Goal: Task Accomplishment & Management: Complete application form

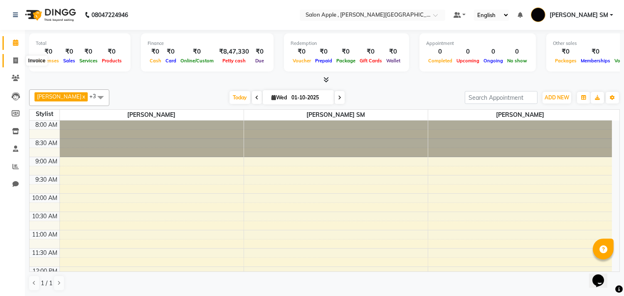
click at [13, 62] on icon at bounding box center [15, 60] width 5 height 6
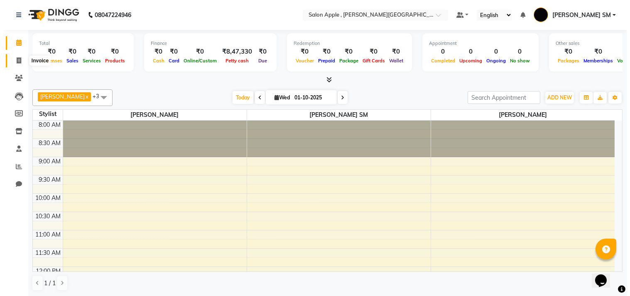
select select "521"
select select "service"
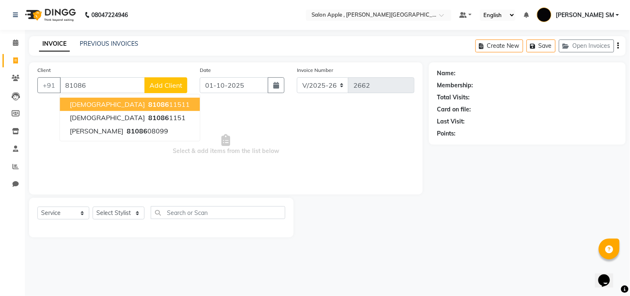
click at [86, 104] on span "[DEMOGRAPHIC_DATA]" at bounding box center [107, 104] width 75 height 8
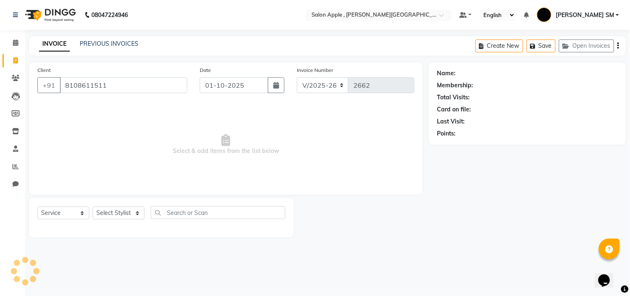
type input "8108611511"
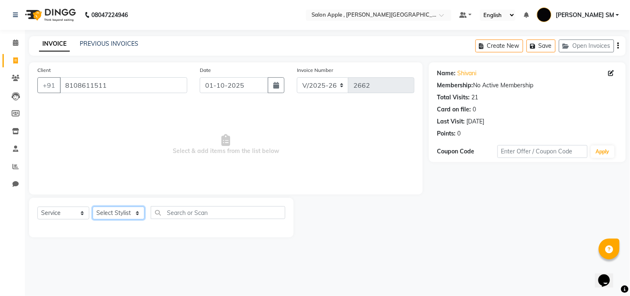
click at [110, 214] on select "Select Stylist [PERSON_NAME] Abhishek [PERSON_NAME] [PERSON_NAME] [PERSON_NAME]…" at bounding box center [119, 213] width 52 height 13
select select "92917"
click at [93, 207] on select "Select Stylist [PERSON_NAME] Abhishek [PERSON_NAME] [PERSON_NAME] [PERSON_NAME]…" at bounding box center [119, 213] width 52 height 13
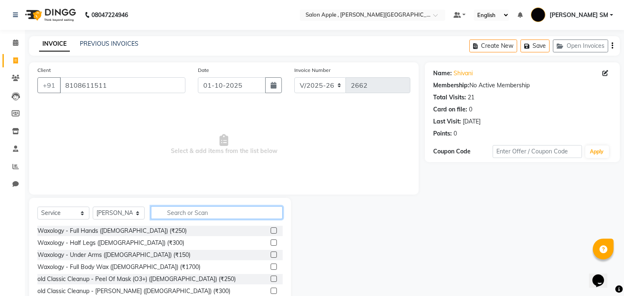
click at [185, 213] on input "text" at bounding box center [217, 212] width 132 height 13
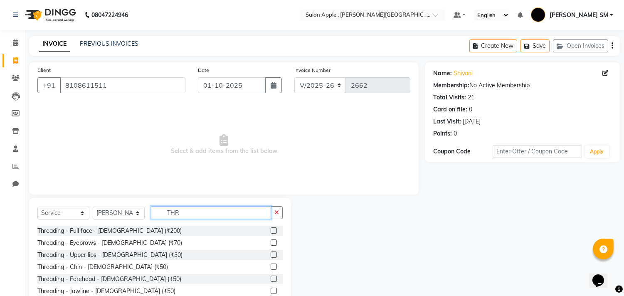
type input "THR"
click at [271, 243] on label at bounding box center [274, 242] width 6 height 6
click at [271, 243] on input "checkbox" at bounding box center [273, 242] width 5 height 5
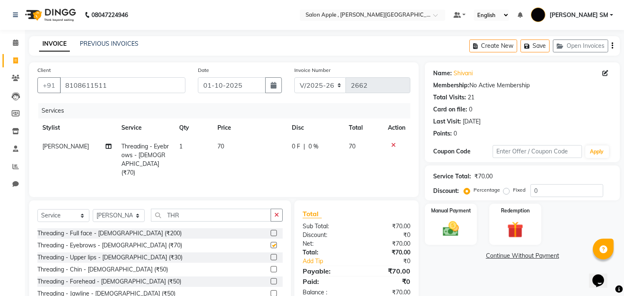
checkbox input "false"
click at [271, 278] on label at bounding box center [274, 281] width 6 height 6
click at [271, 279] on input "checkbox" at bounding box center [273, 281] width 5 height 5
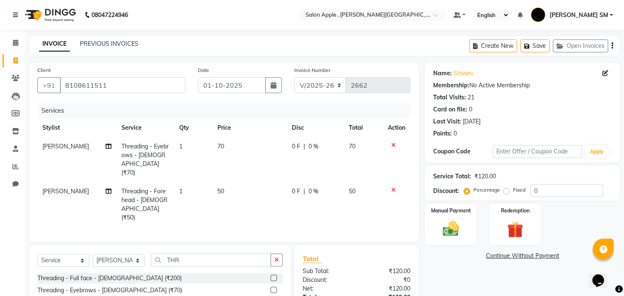
checkbox input "false"
click at [456, 221] on img at bounding box center [450, 229] width 27 height 20
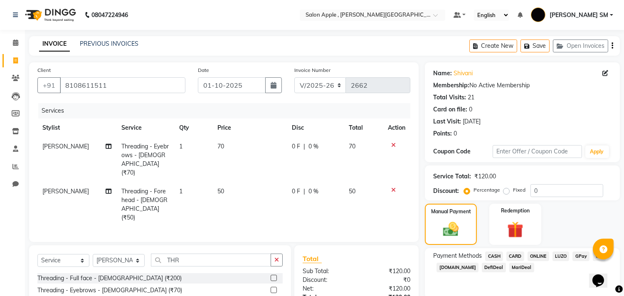
click at [534, 254] on span "ONLINE" at bounding box center [538, 256] width 22 height 10
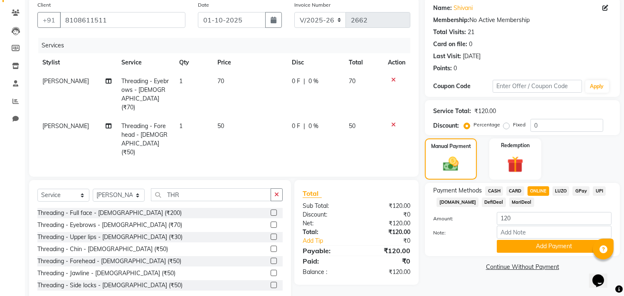
scroll to position [74, 0]
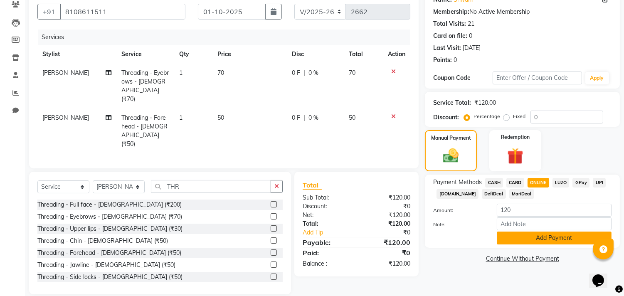
click at [535, 241] on button "Add Payment" at bounding box center [554, 237] width 115 height 13
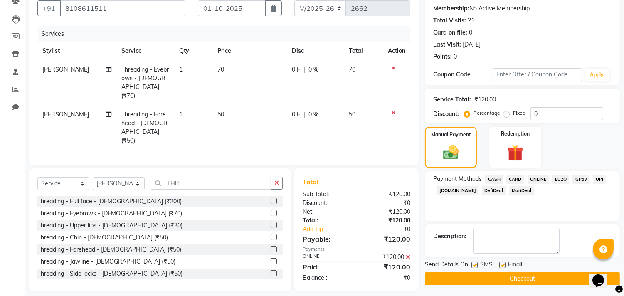
scroll to position [78, 0]
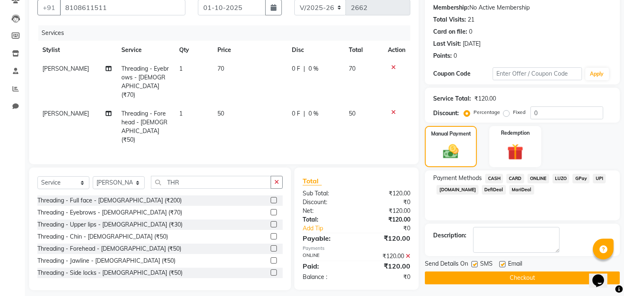
click at [520, 280] on button "Checkout" at bounding box center [522, 277] width 195 height 13
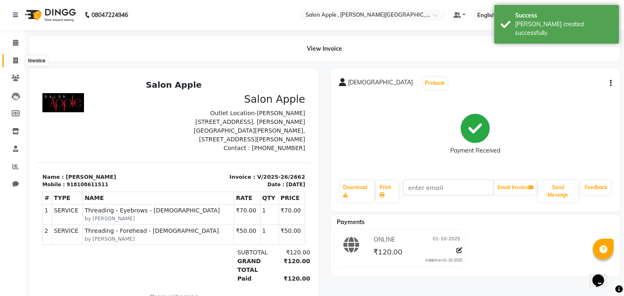
click at [17, 60] on icon at bounding box center [15, 60] width 5 height 6
select select "service"
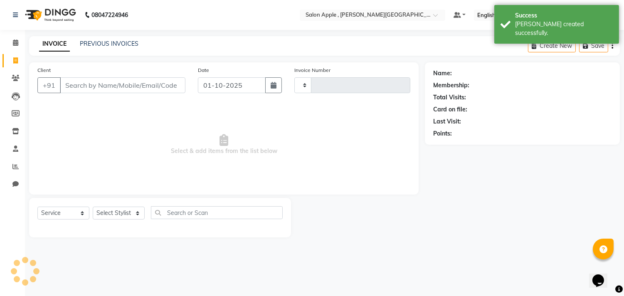
type input "2663"
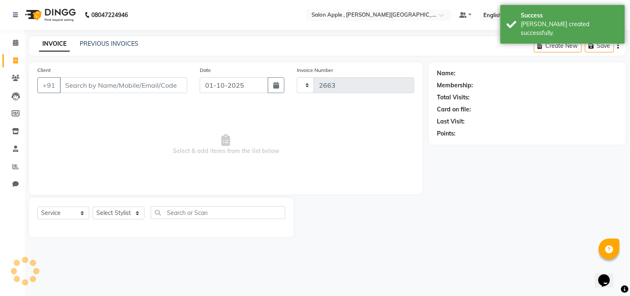
select select "521"
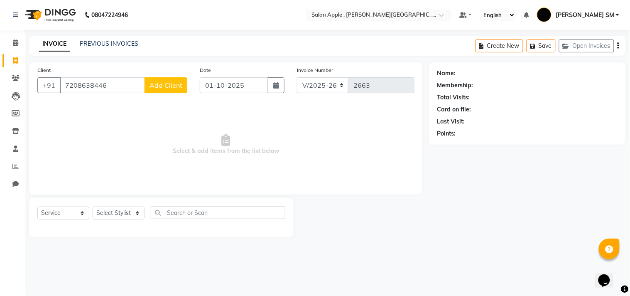
type input "7208638446"
click at [167, 87] on span "Add Client" at bounding box center [166, 85] width 33 height 8
select select "22"
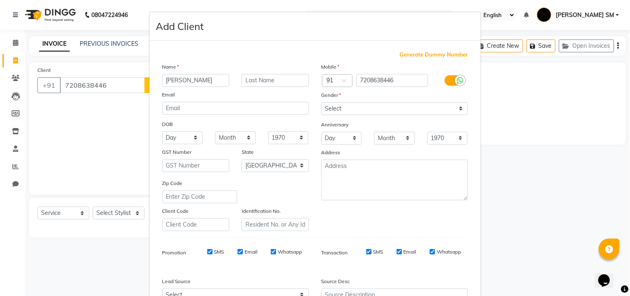
type input "[PERSON_NAME]"
click at [407, 114] on select "Select [DEMOGRAPHIC_DATA] [DEMOGRAPHIC_DATA] Other Prefer Not To Say" at bounding box center [395, 108] width 147 height 13
select select "[DEMOGRAPHIC_DATA]"
click at [322, 102] on select "Select [DEMOGRAPHIC_DATA] [DEMOGRAPHIC_DATA] Other Prefer Not To Say" at bounding box center [395, 108] width 147 height 13
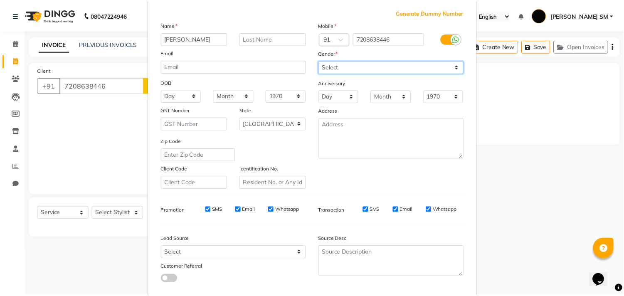
scroll to position [88, 0]
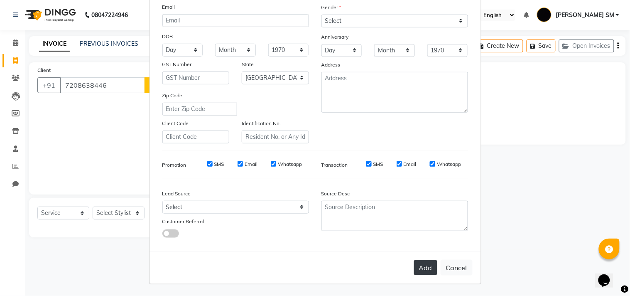
click at [418, 261] on button "Add" at bounding box center [425, 267] width 23 height 15
select select
select select "null"
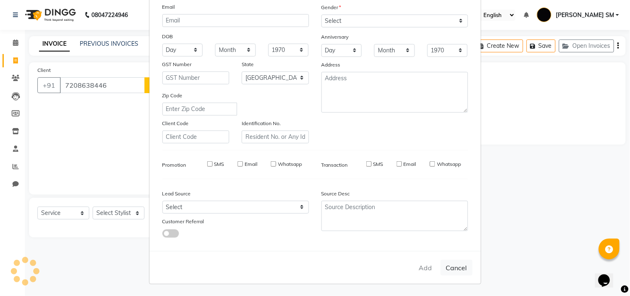
select select
checkbox input "false"
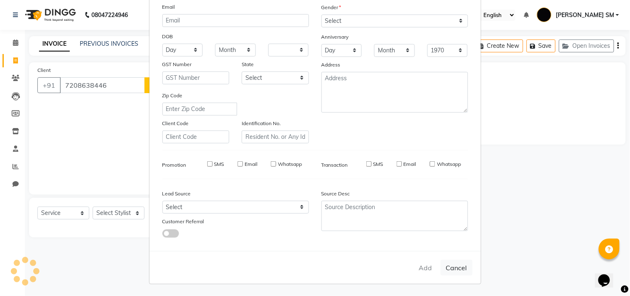
checkbox input "false"
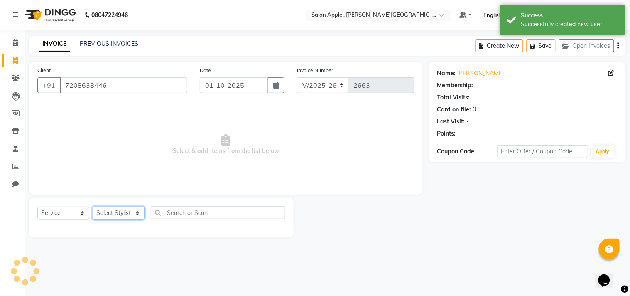
click at [122, 212] on select "Select Stylist [PERSON_NAME] Abhishek [PERSON_NAME] [PERSON_NAME] [PERSON_NAME]…" at bounding box center [119, 213] width 52 height 13
select select "85636"
click at [93, 207] on select "Select Stylist [PERSON_NAME] Abhishek [PERSON_NAME] [PERSON_NAME] [PERSON_NAME]…" at bounding box center [119, 213] width 52 height 13
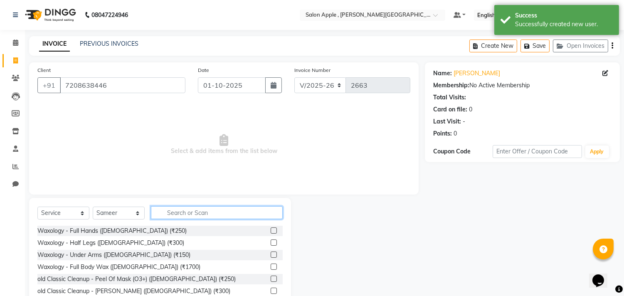
click at [185, 216] on input "text" at bounding box center [217, 212] width 132 height 13
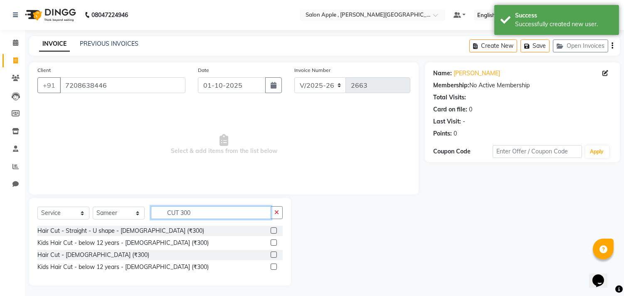
type input "CUT 300"
click at [271, 255] on label at bounding box center [274, 254] width 6 height 6
click at [271, 255] on input "checkbox" at bounding box center [273, 254] width 5 height 5
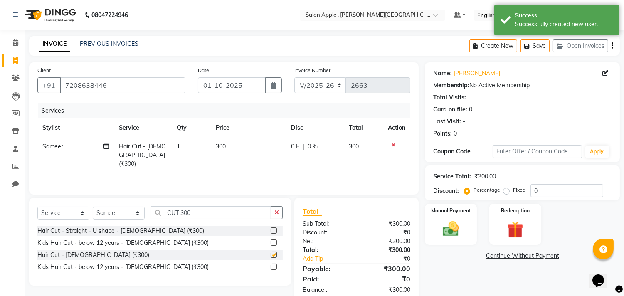
checkbox input "false"
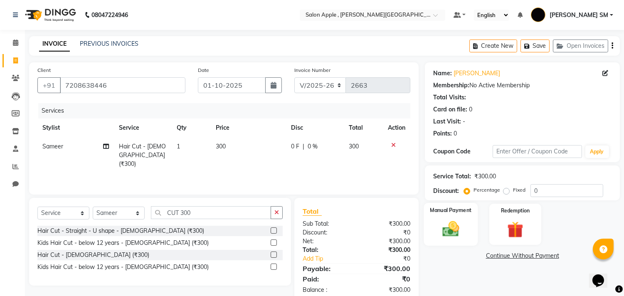
click at [458, 231] on img at bounding box center [450, 229] width 27 height 20
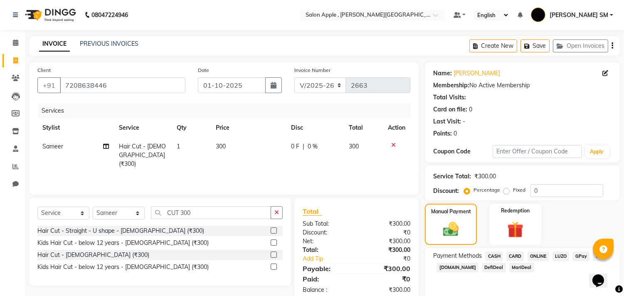
click at [544, 255] on span "ONLINE" at bounding box center [538, 256] width 22 height 10
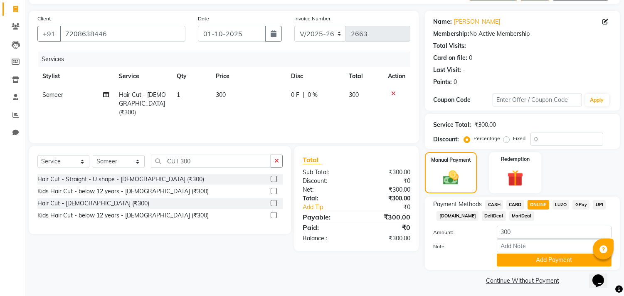
scroll to position [55, 0]
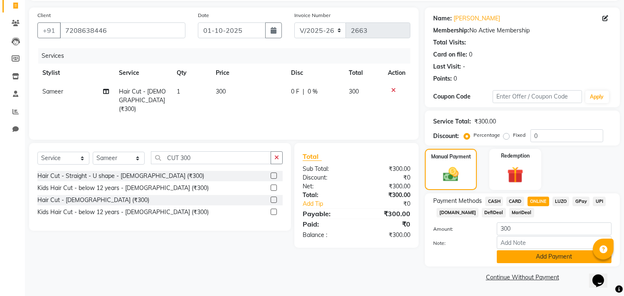
click at [543, 252] on button "Add Payment" at bounding box center [554, 256] width 115 height 13
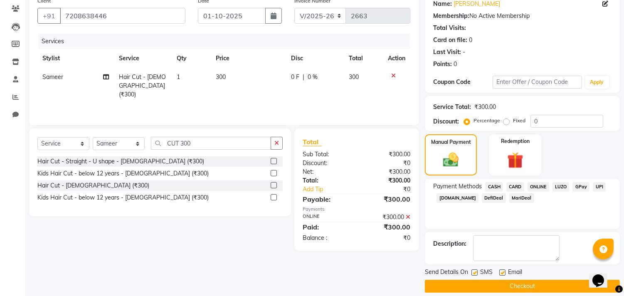
scroll to position [78, 0]
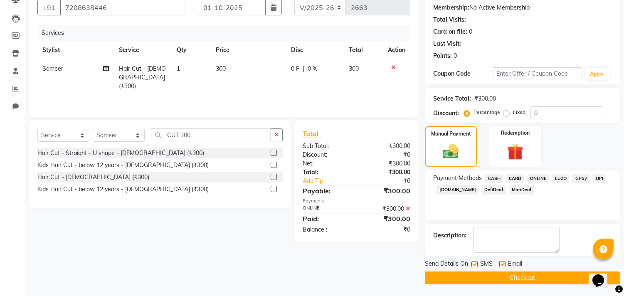
click at [535, 276] on button "Checkout" at bounding box center [522, 277] width 195 height 13
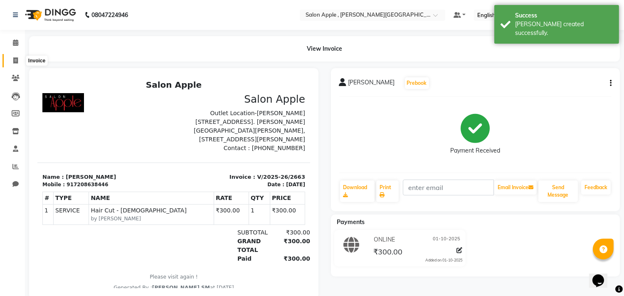
click at [19, 59] on span at bounding box center [15, 61] width 15 height 10
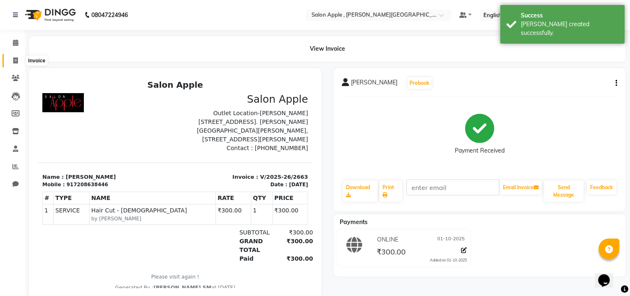
select select "521"
select select "service"
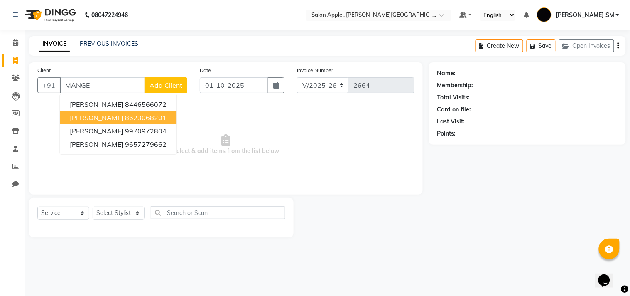
click at [125, 114] on ngb-highlight "8623068201" at bounding box center [146, 117] width 42 height 8
type input "8623068201"
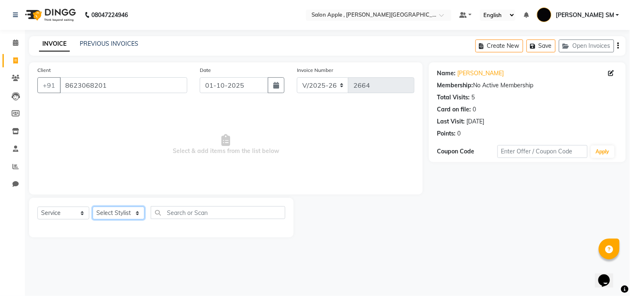
click at [114, 217] on select "Select Stylist [PERSON_NAME] Abhishek [PERSON_NAME] [PERSON_NAME] [PERSON_NAME]…" at bounding box center [119, 213] width 52 height 13
select select "85636"
click at [93, 207] on select "Select Stylist [PERSON_NAME] Abhishek [PERSON_NAME] [PERSON_NAME] [PERSON_NAME]…" at bounding box center [119, 213] width 52 height 13
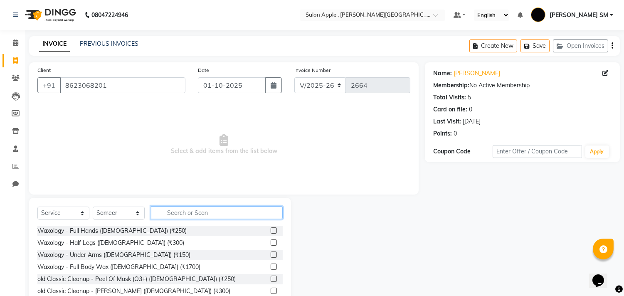
click at [188, 213] on input "text" at bounding box center [217, 212] width 132 height 13
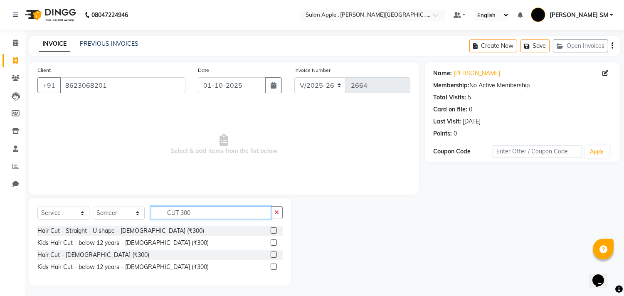
type input "CUT 300"
click at [272, 252] on label at bounding box center [274, 254] width 6 height 6
click at [272, 252] on input "checkbox" at bounding box center [273, 254] width 5 height 5
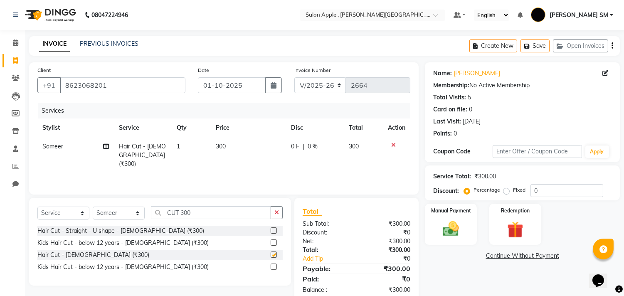
checkbox input "false"
click at [464, 220] on img at bounding box center [450, 229] width 27 height 20
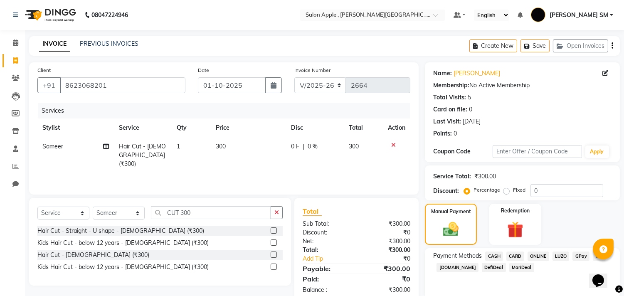
click at [539, 254] on span "ONLINE" at bounding box center [538, 256] width 22 height 10
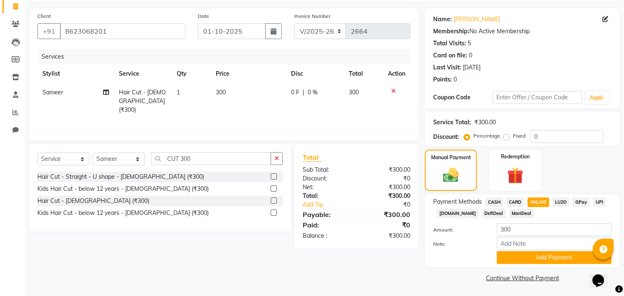
scroll to position [55, 0]
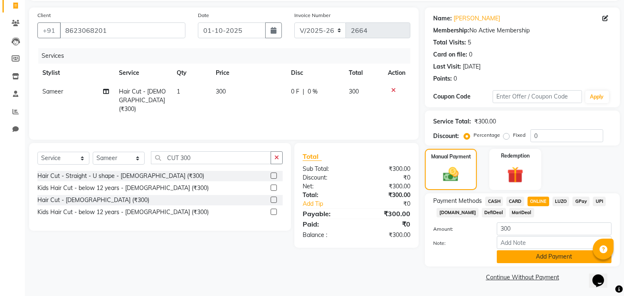
click at [535, 262] on button "Add Payment" at bounding box center [554, 256] width 115 height 13
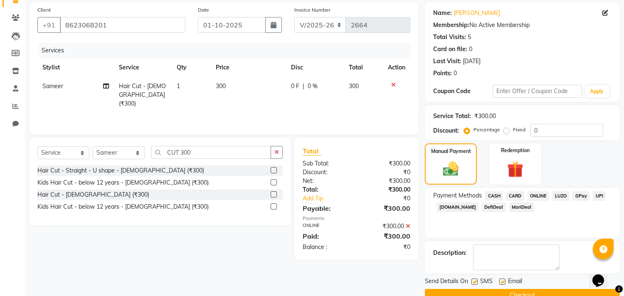
scroll to position [78, 0]
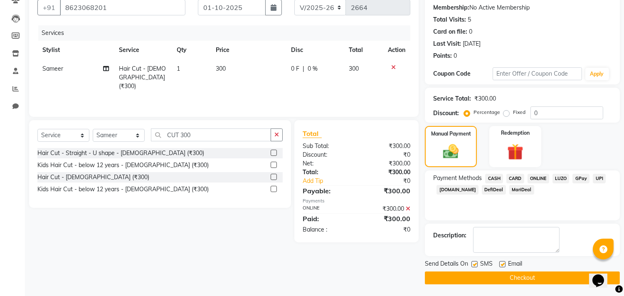
click at [530, 279] on button "Checkout" at bounding box center [522, 277] width 195 height 13
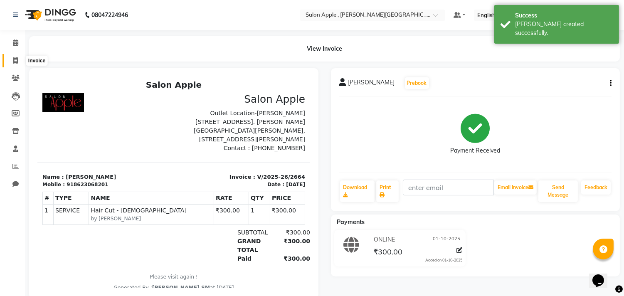
click at [17, 59] on icon at bounding box center [15, 60] width 5 height 6
select select "service"
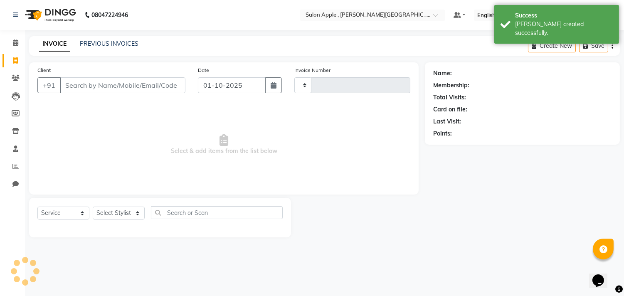
type input "2665"
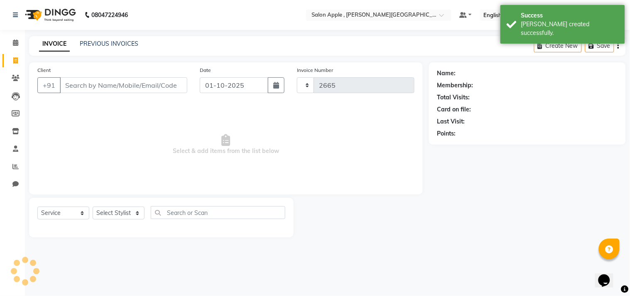
select select "521"
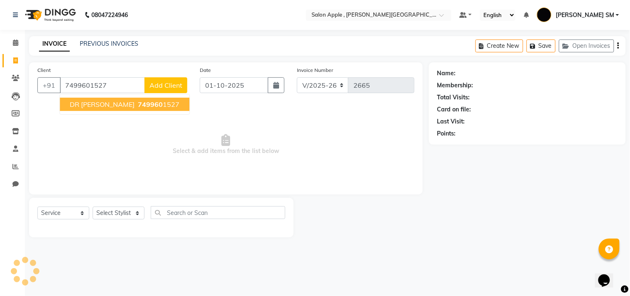
type input "7499601527"
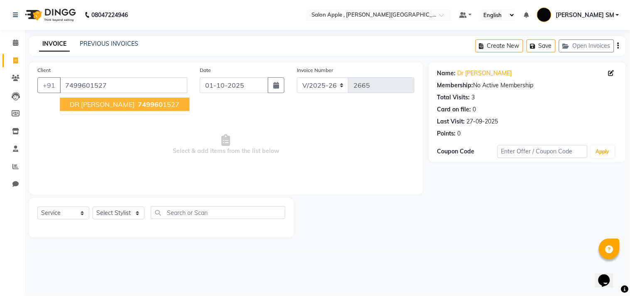
click at [93, 106] on span "DR [PERSON_NAME]" at bounding box center [102, 104] width 65 height 8
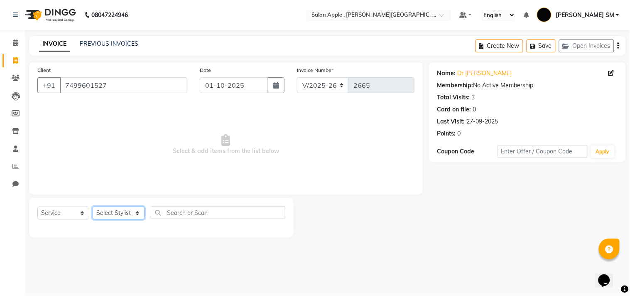
click at [117, 214] on select "Select Stylist [PERSON_NAME] Abhishek [PERSON_NAME] [PERSON_NAME] [PERSON_NAME]…" at bounding box center [119, 213] width 52 height 13
select select "70318"
click at [93, 207] on select "Select Stylist [PERSON_NAME] Abhishek [PERSON_NAME] [PERSON_NAME] [PERSON_NAME]…" at bounding box center [119, 213] width 52 height 13
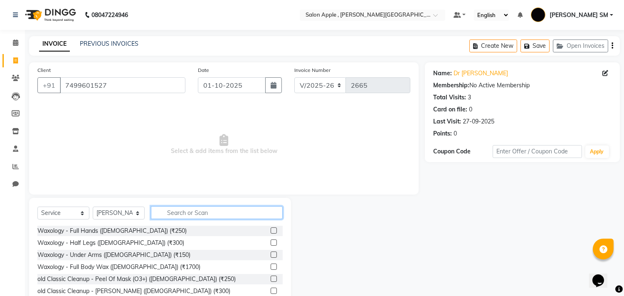
click at [198, 212] on input "text" at bounding box center [217, 212] width 132 height 13
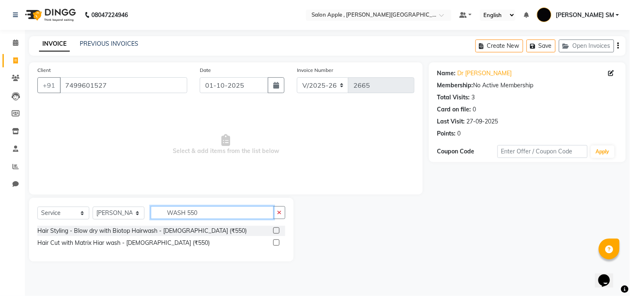
type input "WASH 550"
click at [277, 231] on label at bounding box center [276, 230] width 6 height 6
click at [277, 231] on input "checkbox" at bounding box center [275, 230] width 5 height 5
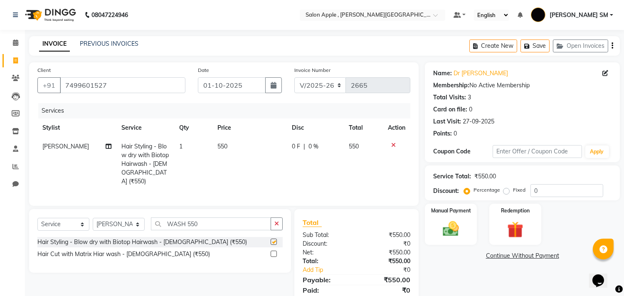
checkbox input "false"
click at [463, 228] on img at bounding box center [450, 229] width 27 height 20
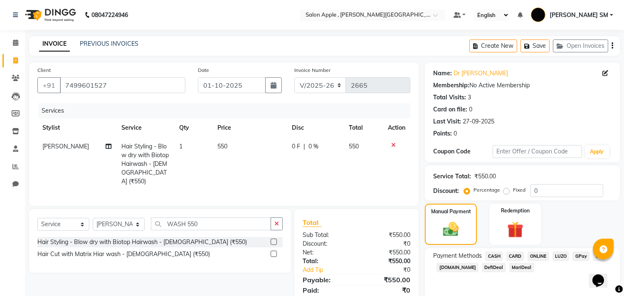
click at [544, 256] on span "ONLINE" at bounding box center [538, 256] width 22 height 10
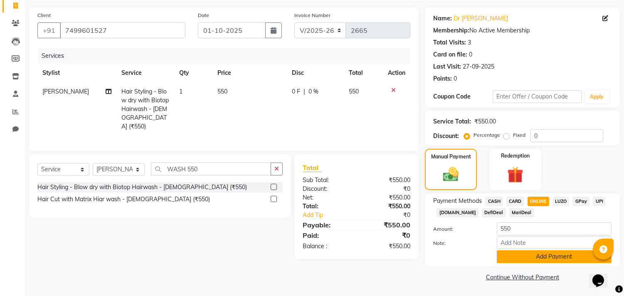
click at [539, 258] on button "Add Payment" at bounding box center [554, 256] width 115 height 13
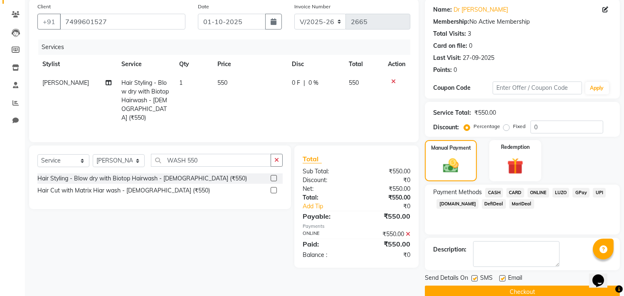
scroll to position [78, 0]
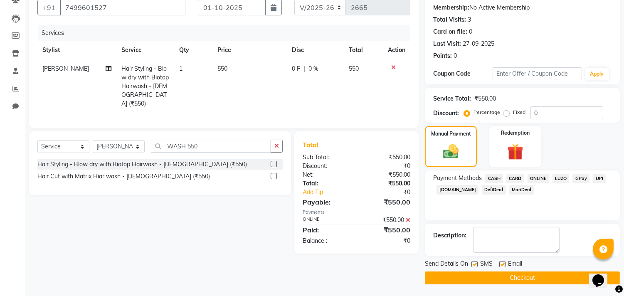
click at [534, 272] on button "Checkout" at bounding box center [522, 277] width 195 height 13
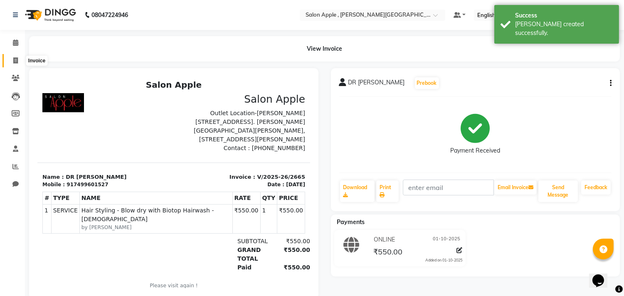
click at [14, 63] on icon at bounding box center [15, 60] width 5 height 6
select select "521"
select select "service"
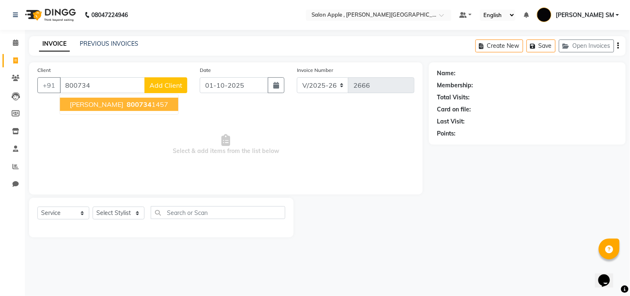
click at [127, 106] on span "800734" at bounding box center [139, 104] width 25 height 8
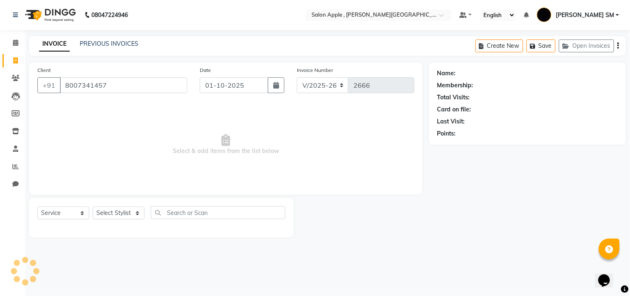
type input "8007341457"
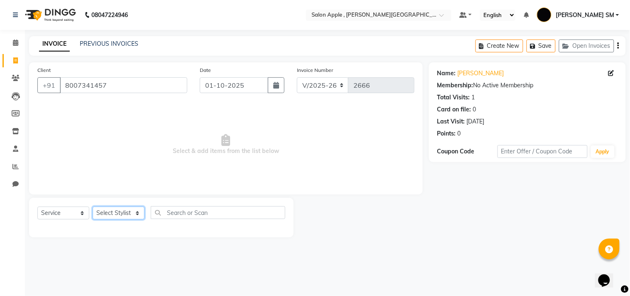
click at [133, 215] on select "Select Stylist [PERSON_NAME] Abhishek [PERSON_NAME] [PERSON_NAME] [PERSON_NAME]…" at bounding box center [119, 213] width 52 height 13
select select "92917"
click at [93, 207] on select "Select Stylist [PERSON_NAME] Abhishek [PERSON_NAME] [PERSON_NAME] [PERSON_NAME]…" at bounding box center [119, 213] width 52 height 13
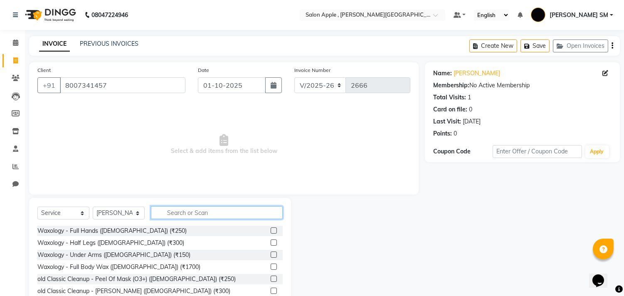
click at [190, 215] on input "text" at bounding box center [217, 212] width 132 height 13
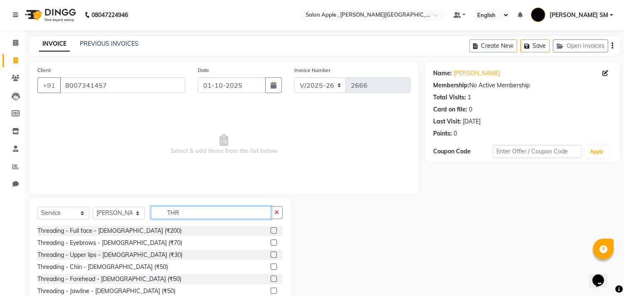
type input "THR"
click at [271, 239] on label at bounding box center [274, 242] width 6 height 6
click at [271, 240] on input "checkbox" at bounding box center [273, 242] width 5 height 5
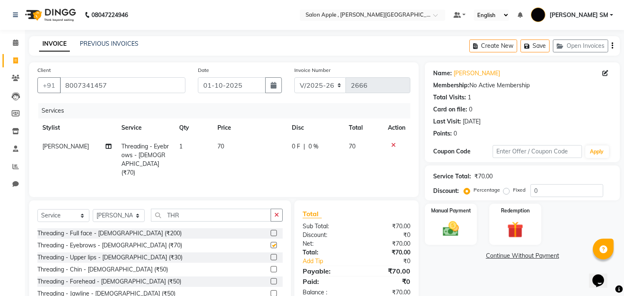
checkbox input "false"
click at [271, 254] on label at bounding box center [274, 257] width 6 height 6
click at [271, 255] on input "checkbox" at bounding box center [273, 257] width 5 height 5
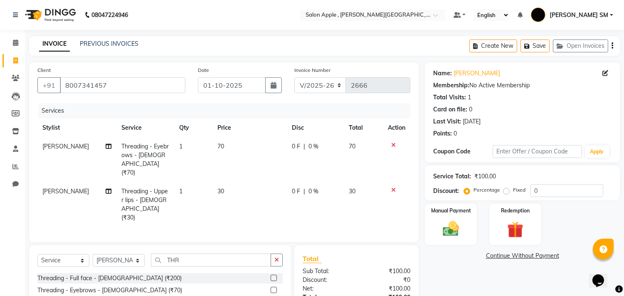
checkbox input "false"
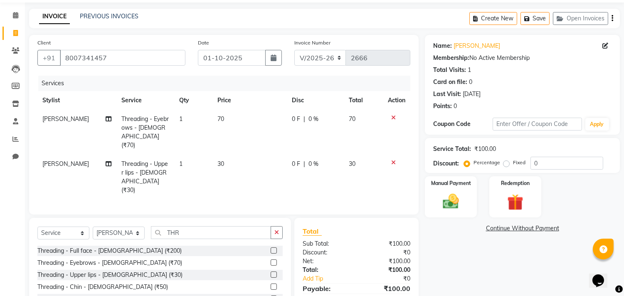
scroll to position [74, 0]
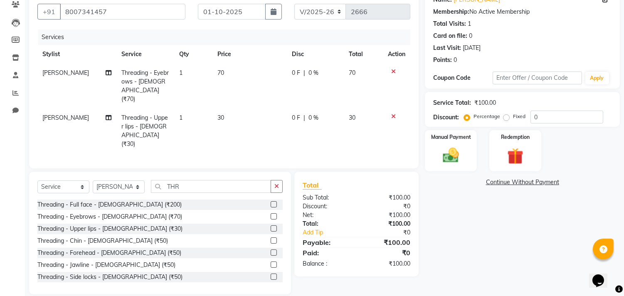
click at [271, 249] on label at bounding box center [274, 252] width 6 height 6
click at [271, 250] on input "checkbox" at bounding box center [273, 252] width 5 height 5
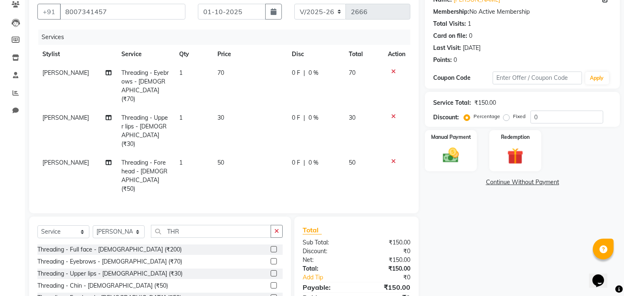
checkbox input "false"
click at [465, 158] on div "Manual Payment" at bounding box center [451, 150] width 54 height 42
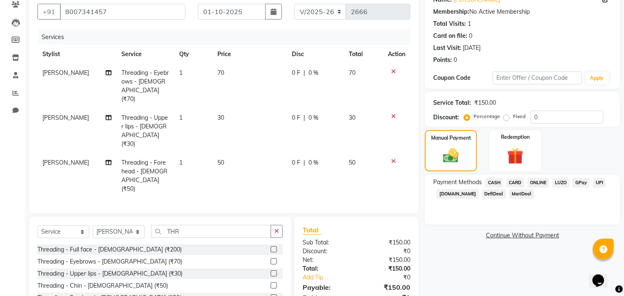
click at [535, 182] on span "ONLINE" at bounding box center [538, 183] width 22 height 10
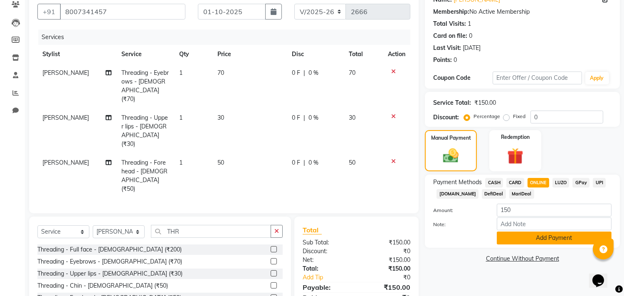
click at [539, 234] on button "Add Payment" at bounding box center [554, 237] width 115 height 13
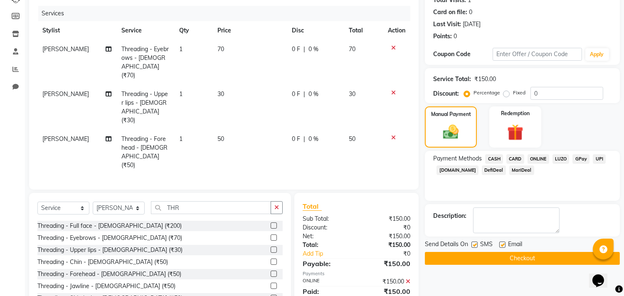
scroll to position [110, 0]
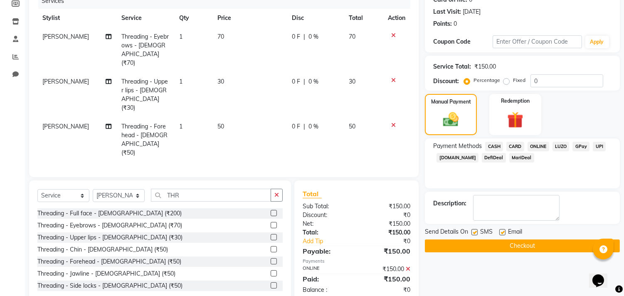
click at [532, 244] on button "Checkout" at bounding box center [522, 245] width 195 height 13
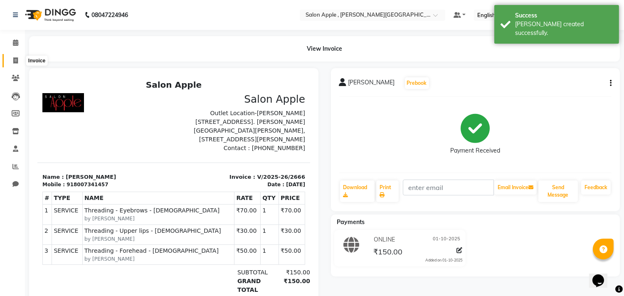
click at [11, 60] on span at bounding box center [15, 61] width 15 height 10
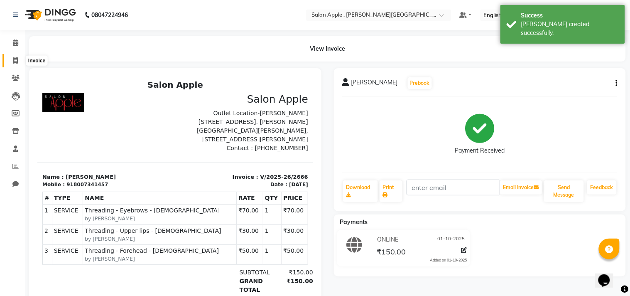
select select "service"
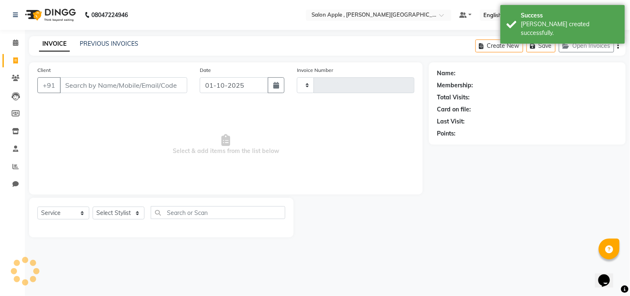
type input "2667"
select select "521"
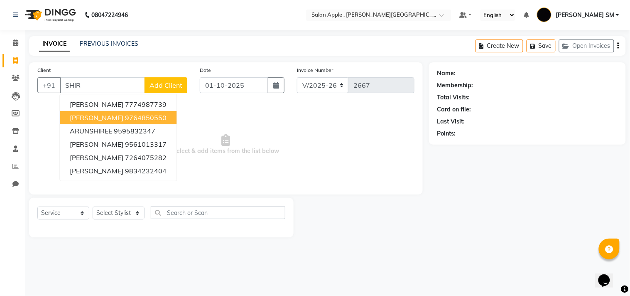
click at [93, 118] on span "[PERSON_NAME]" at bounding box center [97, 117] width 54 height 8
type input "9764850550"
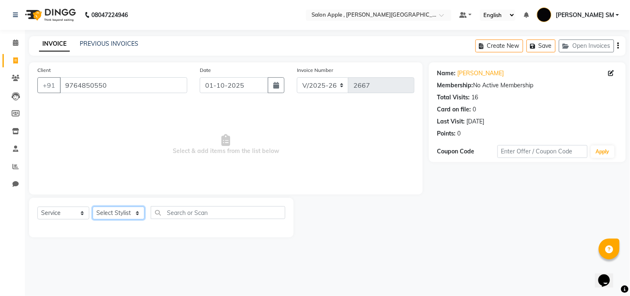
click at [110, 215] on select "Select Stylist [PERSON_NAME] Abhishek [PERSON_NAME] [PERSON_NAME] [PERSON_NAME]…" at bounding box center [119, 213] width 52 height 13
select select "85503"
click at [93, 207] on select "Select Stylist [PERSON_NAME] Abhishek [PERSON_NAME] [PERSON_NAME] [PERSON_NAME]…" at bounding box center [119, 213] width 52 height 13
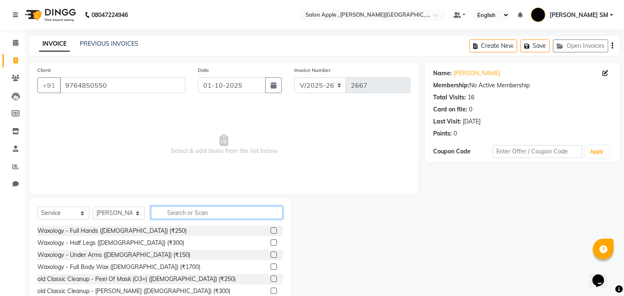
click at [188, 210] on input "text" at bounding box center [217, 212] width 132 height 13
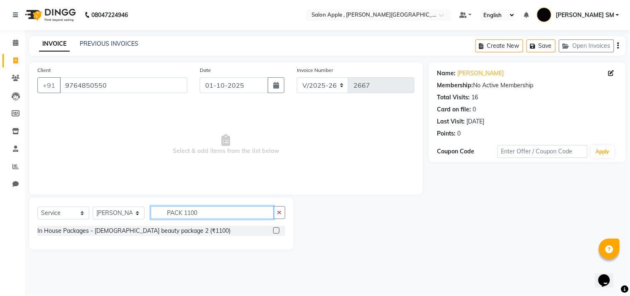
type input "PACK 1100"
click at [274, 229] on label at bounding box center [276, 230] width 6 height 6
click at [274, 229] on input "checkbox" at bounding box center [275, 230] width 5 height 5
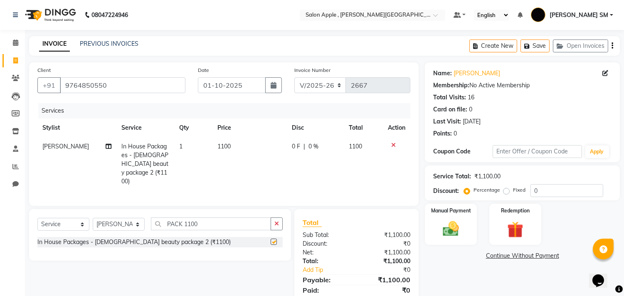
checkbox input "false"
click at [219, 221] on input "PACK 1100" at bounding box center [211, 223] width 120 height 13
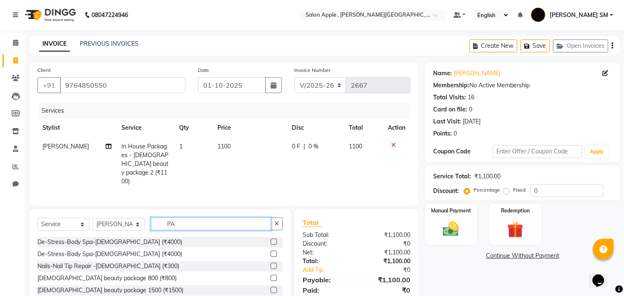
type input "P"
type input "THR"
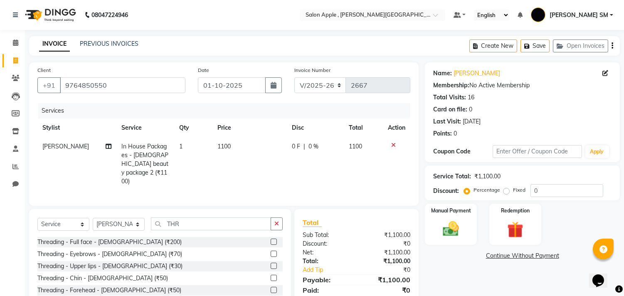
click at [271, 263] on label at bounding box center [274, 266] width 6 height 6
click at [271, 263] on input "checkbox" at bounding box center [273, 265] width 5 height 5
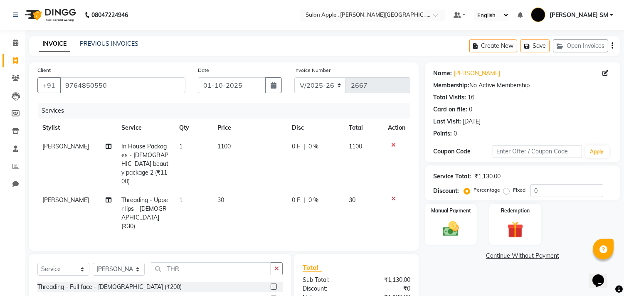
checkbox input "false"
click at [447, 219] on img at bounding box center [450, 229] width 27 height 20
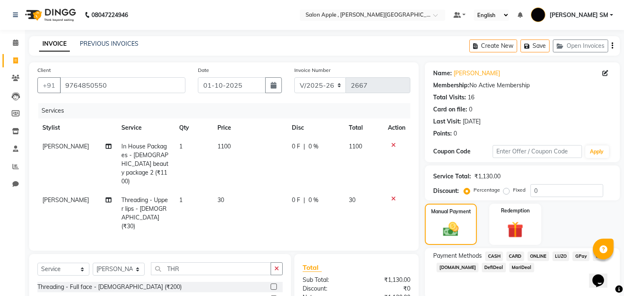
click at [492, 253] on span "CASH" at bounding box center [494, 256] width 18 height 10
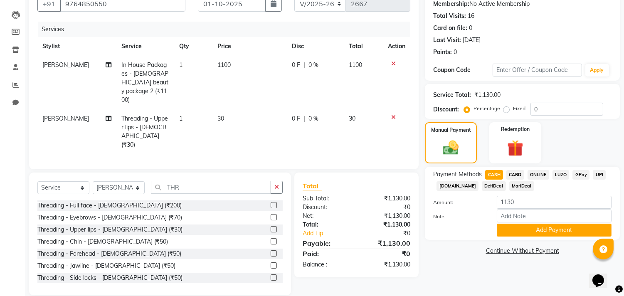
scroll to position [82, 0]
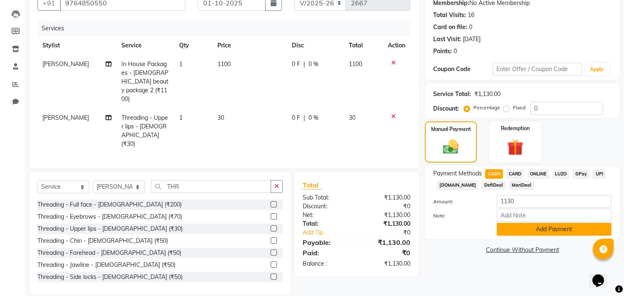
click at [532, 233] on button "Add Payment" at bounding box center [554, 229] width 115 height 13
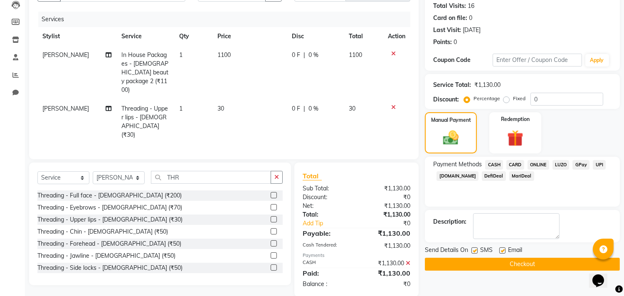
scroll to position [94, 0]
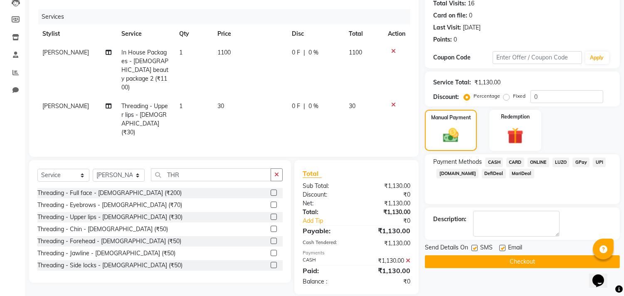
click at [521, 262] on button "Checkout" at bounding box center [522, 261] width 195 height 13
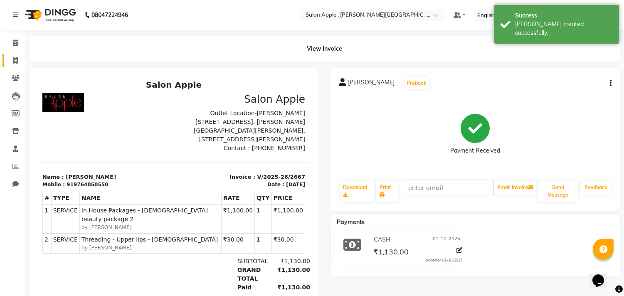
click at [17, 55] on link "Invoice" at bounding box center [12, 61] width 20 height 14
select select "service"
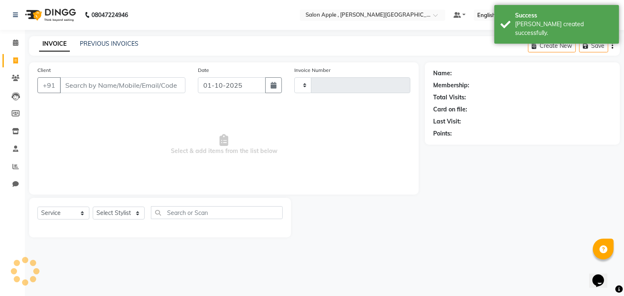
type input "2668"
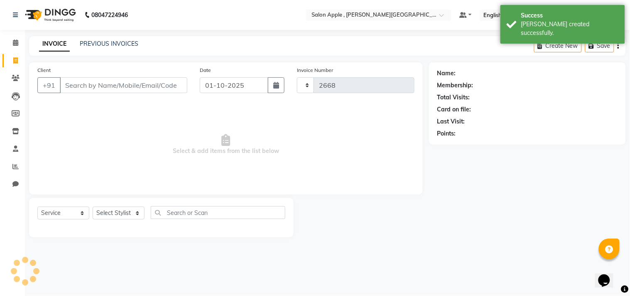
select select "521"
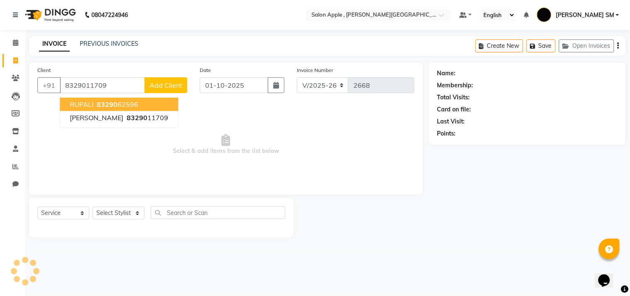
type input "8329011709"
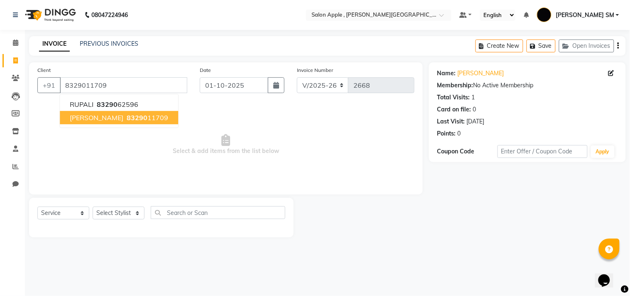
click at [98, 119] on span "[PERSON_NAME]" at bounding box center [97, 117] width 54 height 8
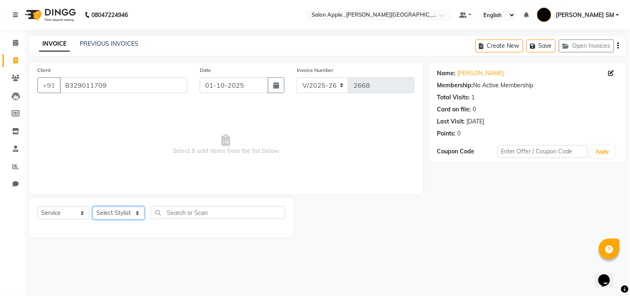
click at [118, 216] on select "Select Stylist [PERSON_NAME] Abhishek [PERSON_NAME] [PERSON_NAME] [PERSON_NAME]…" at bounding box center [119, 213] width 52 height 13
select select "70318"
click at [93, 207] on select "Select Stylist [PERSON_NAME] Abhishek [PERSON_NAME] [PERSON_NAME] [PERSON_NAME]…" at bounding box center [119, 213] width 52 height 13
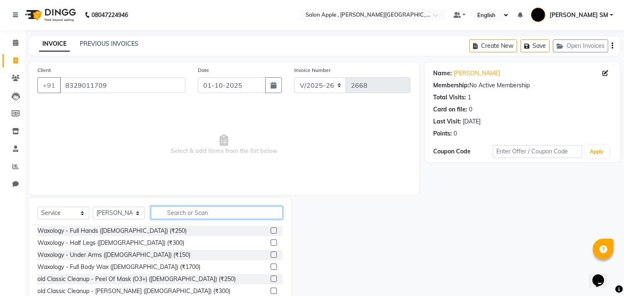
click at [193, 217] on input "text" at bounding box center [217, 212] width 132 height 13
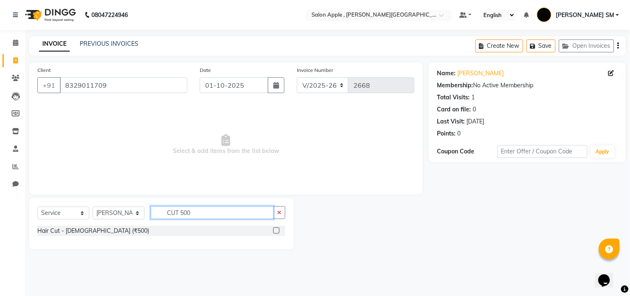
type input "CUT 500"
click at [277, 230] on label at bounding box center [276, 230] width 6 height 6
click at [277, 230] on input "checkbox" at bounding box center [275, 230] width 5 height 5
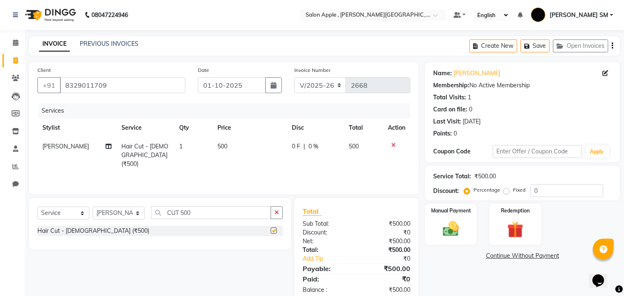
checkbox input "false"
click at [447, 222] on img at bounding box center [450, 229] width 27 height 20
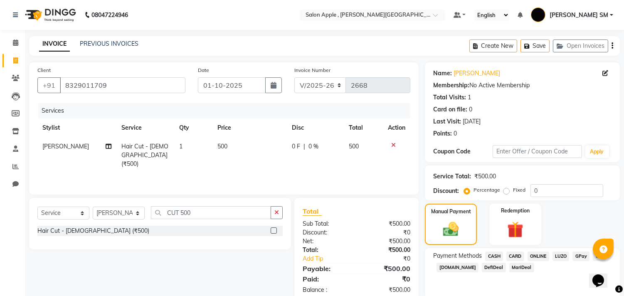
click at [537, 253] on span "ONLINE" at bounding box center [538, 256] width 22 height 10
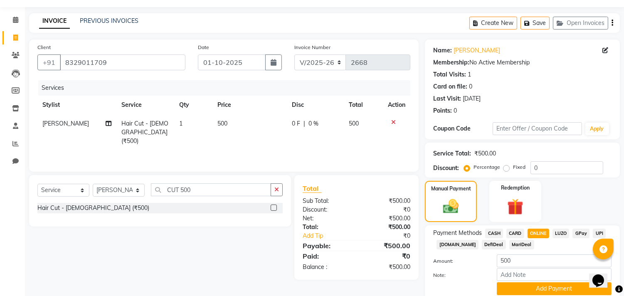
scroll to position [55, 0]
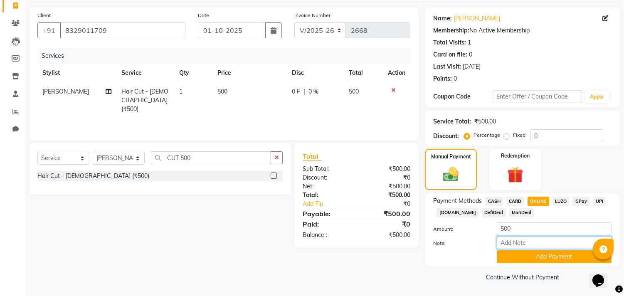
click at [525, 248] on input "Note:" at bounding box center [554, 242] width 115 height 13
click at [526, 260] on button "Add Payment" at bounding box center [554, 256] width 115 height 13
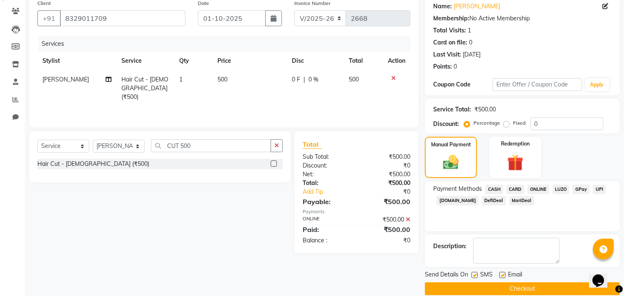
scroll to position [78, 0]
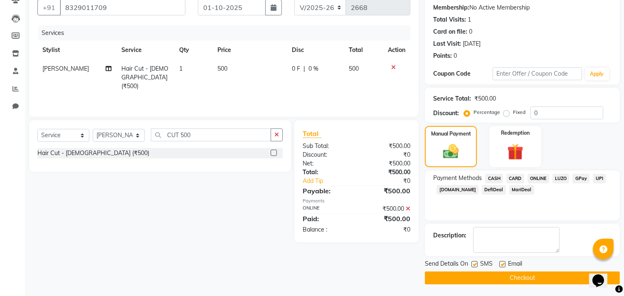
click at [507, 275] on button "Checkout" at bounding box center [522, 277] width 195 height 13
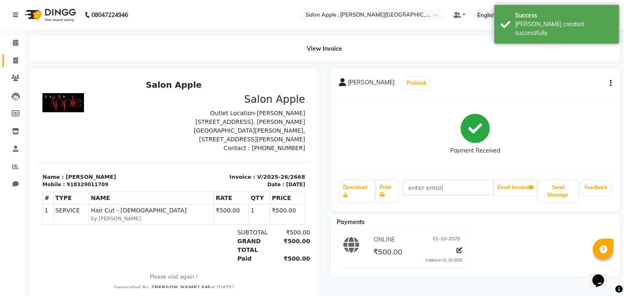
click at [15, 59] on icon at bounding box center [15, 60] width 5 height 6
select select "service"
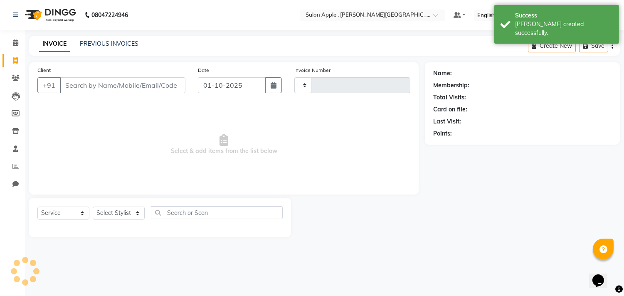
type input "2669"
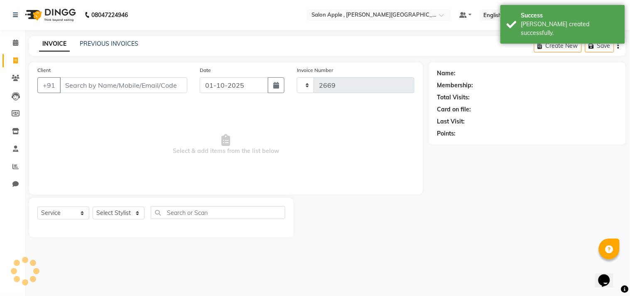
select select "521"
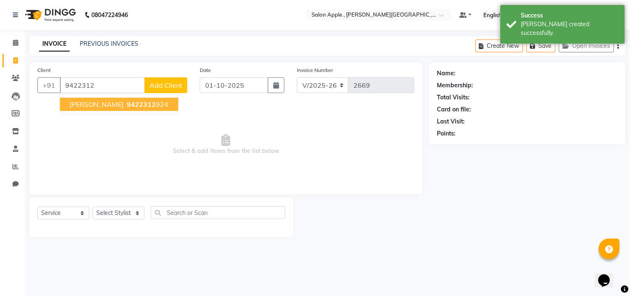
click at [106, 101] on span "[PERSON_NAME]" at bounding box center [97, 104] width 54 height 8
type input "9422312924"
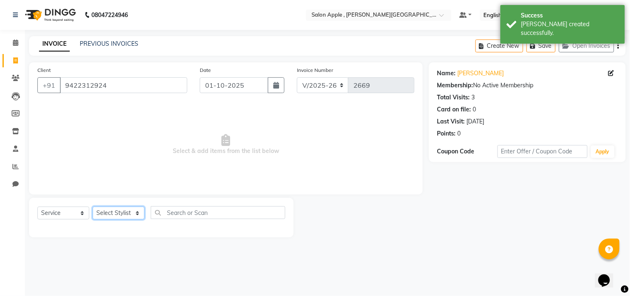
click at [119, 211] on select "Select Stylist [PERSON_NAME] Abhishek [PERSON_NAME] [PERSON_NAME] [PERSON_NAME]…" at bounding box center [119, 213] width 52 height 13
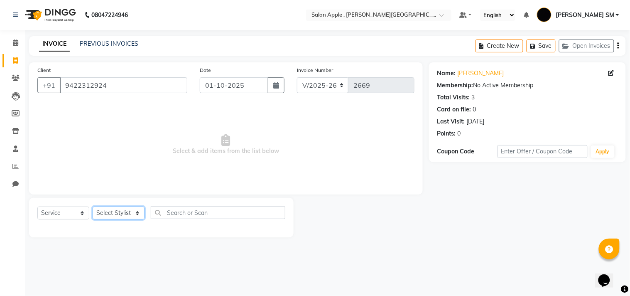
select select "85503"
click at [93, 207] on select "Select Stylist [PERSON_NAME] Abhishek [PERSON_NAME] [PERSON_NAME] [PERSON_NAME]…" at bounding box center [119, 213] width 52 height 13
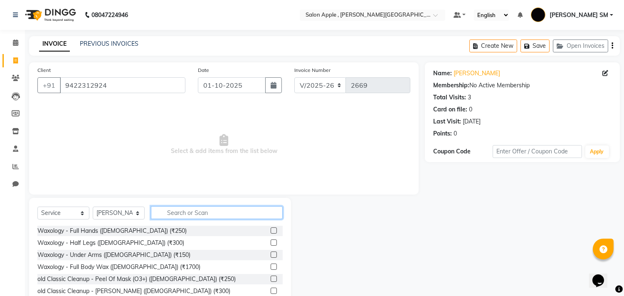
click at [161, 209] on input "text" at bounding box center [217, 212] width 132 height 13
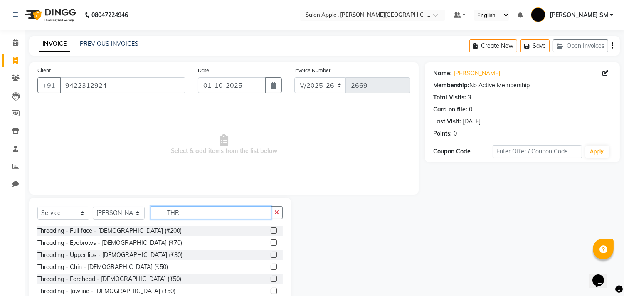
type input "THR"
click at [271, 241] on label at bounding box center [274, 242] width 6 height 6
click at [271, 241] on input "checkbox" at bounding box center [273, 242] width 5 height 5
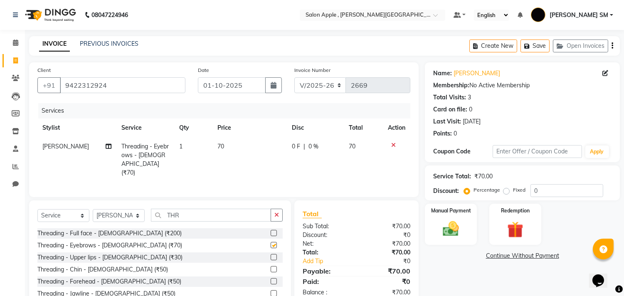
checkbox input "false"
click at [271, 256] on label at bounding box center [274, 257] width 6 height 6
click at [271, 256] on input "checkbox" at bounding box center [273, 257] width 5 height 5
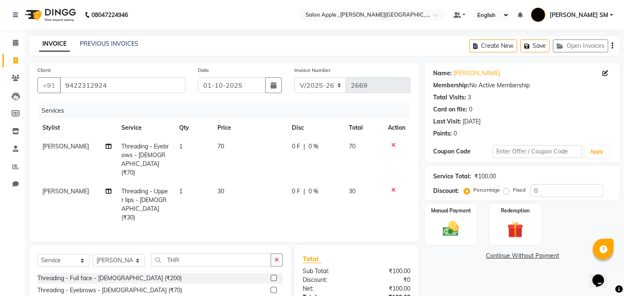
checkbox input "false"
click at [439, 219] on img at bounding box center [450, 229] width 27 height 20
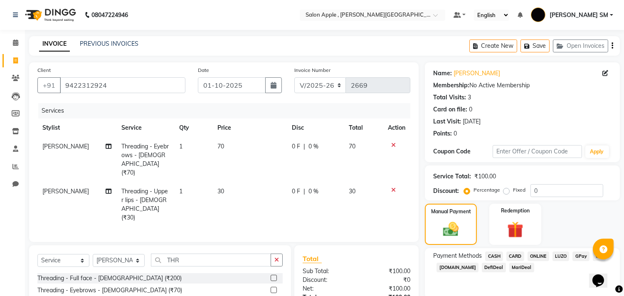
click at [495, 252] on span "CASH" at bounding box center [494, 256] width 18 height 10
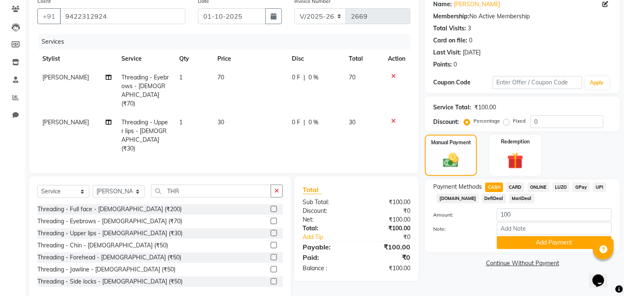
scroll to position [74, 0]
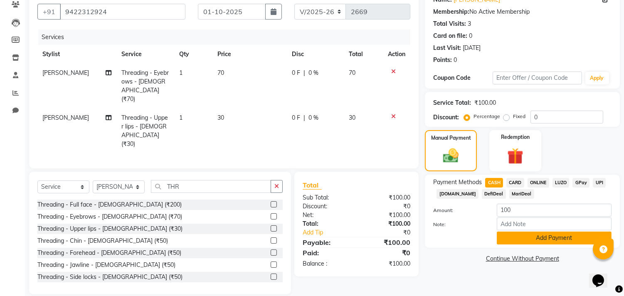
click at [506, 240] on button "Add Payment" at bounding box center [554, 237] width 115 height 13
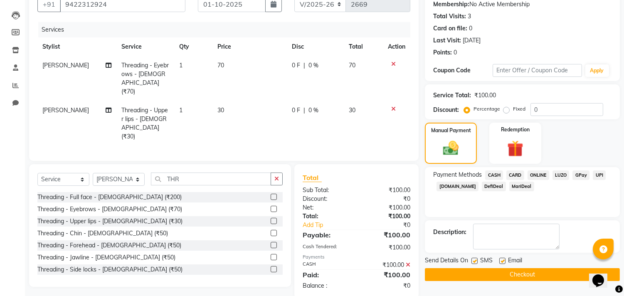
scroll to position [85, 0]
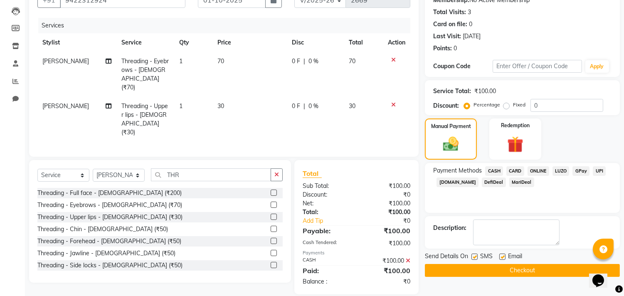
click at [505, 262] on div "Send Details On SMS Email Checkout" at bounding box center [522, 264] width 195 height 25
click at [503, 266] on button "Checkout" at bounding box center [522, 270] width 195 height 13
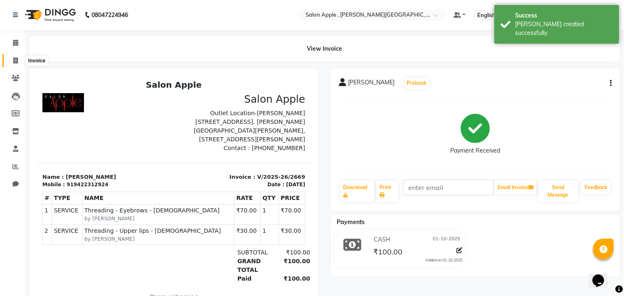
click at [17, 57] on icon at bounding box center [15, 60] width 5 height 6
select select "521"
select select "service"
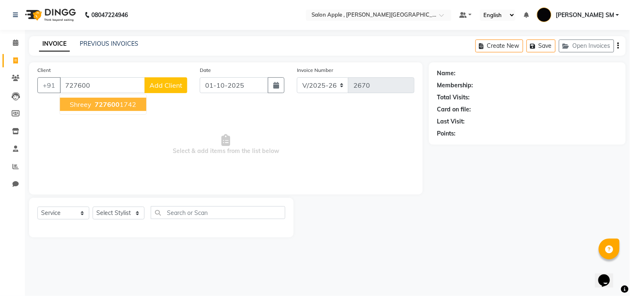
click at [108, 107] on span "727600" at bounding box center [107, 104] width 25 height 8
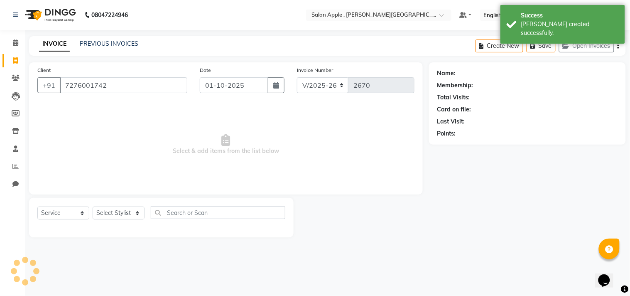
type input "7276001742"
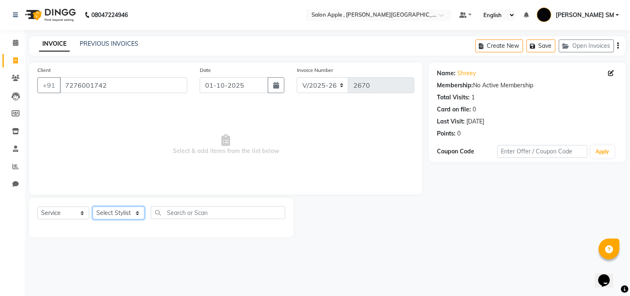
click at [126, 213] on select "Select Stylist [PERSON_NAME] Abhishek [PERSON_NAME] [PERSON_NAME] [PERSON_NAME]…" at bounding box center [119, 213] width 52 height 13
select select "92917"
click at [93, 207] on select "Select Stylist [PERSON_NAME] Abhishek [PERSON_NAME] [PERSON_NAME] [PERSON_NAME]…" at bounding box center [119, 213] width 52 height 13
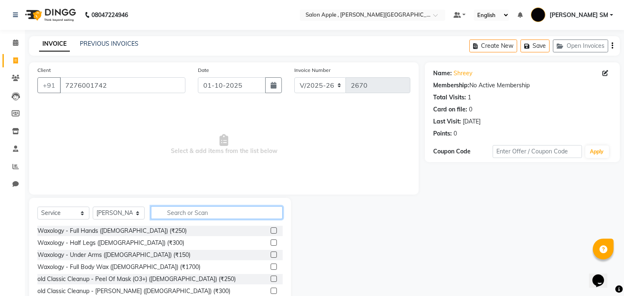
click at [189, 218] on input "text" at bounding box center [217, 212] width 132 height 13
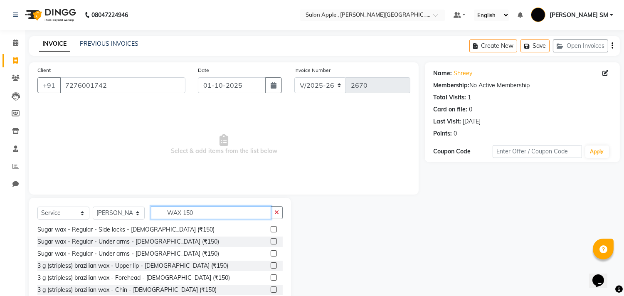
type input "WAX 150"
click at [271, 266] on label at bounding box center [274, 265] width 6 height 6
click at [271, 266] on input "checkbox" at bounding box center [273, 265] width 5 height 5
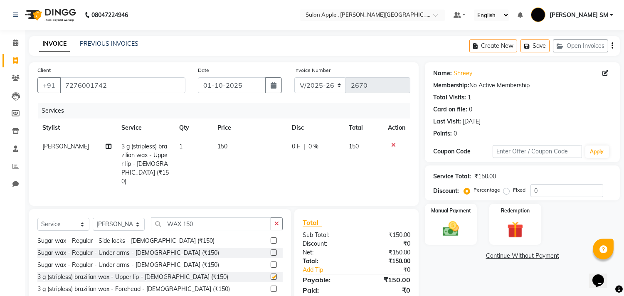
checkbox input "false"
click at [271, 288] on label at bounding box center [274, 289] width 6 height 6
click at [271, 288] on input "checkbox" at bounding box center [273, 288] width 5 height 5
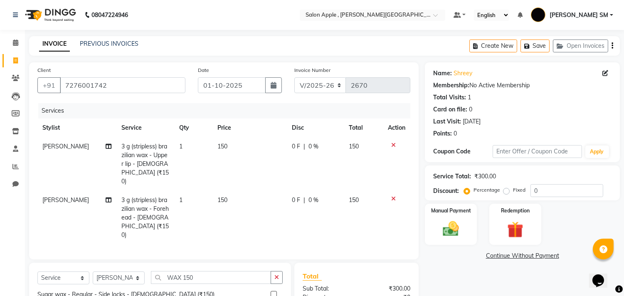
checkbox input "false"
click at [206, 271] on input "WAX 150" at bounding box center [211, 277] width 120 height 13
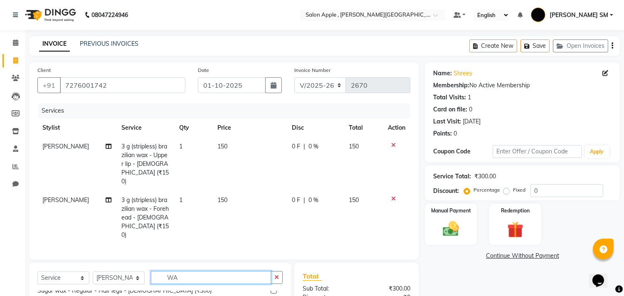
type input "W"
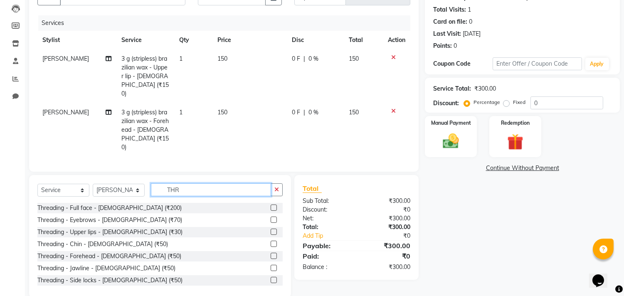
scroll to position [91, 0]
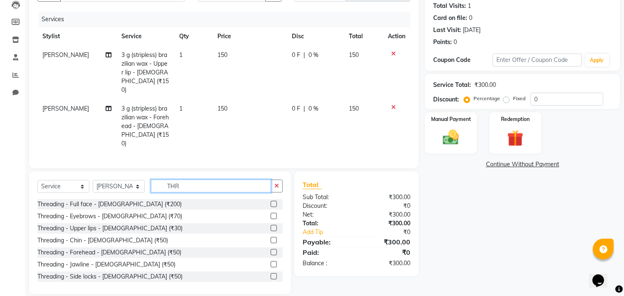
type input "THR"
click at [271, 213] on label at bounding box center [274, 216] width 6 height 6
click at [271, 214] on input "checkbox" at bounding box center [273, 216] width 5 height 5
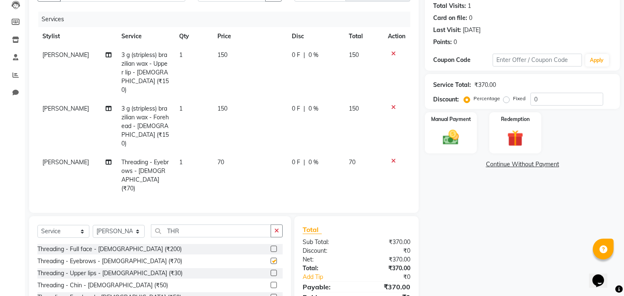
checkbox input "false"
click at [438, 140] on img at bounding box center [450, 138] width 27 height 20
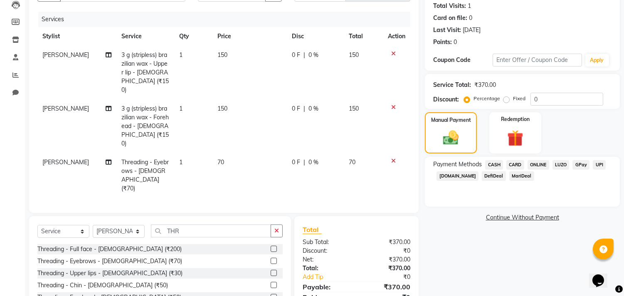
click at [539, 163] on span "ONLINE" at bounding box center [538, 165] width 22 height 10
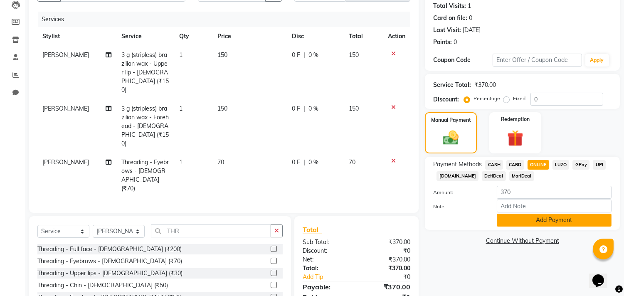
click at [554, 222] on button "Add Payment" at bounding box center [554, 220] width 115 height 13
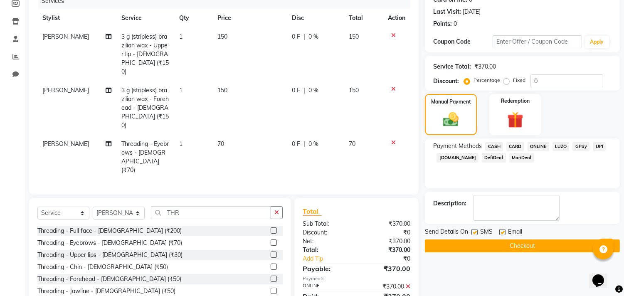
scroll to position [127, 0]
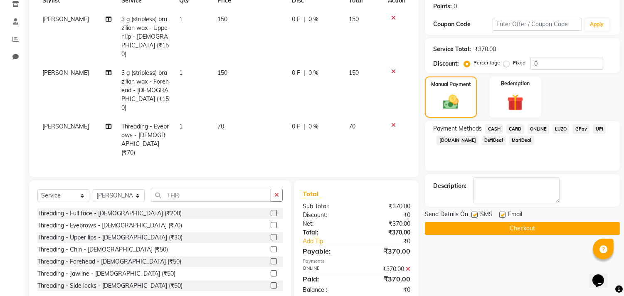
click at [543, 229] on button "Checkout" at bounding box center [522, 228] width 195 height 13
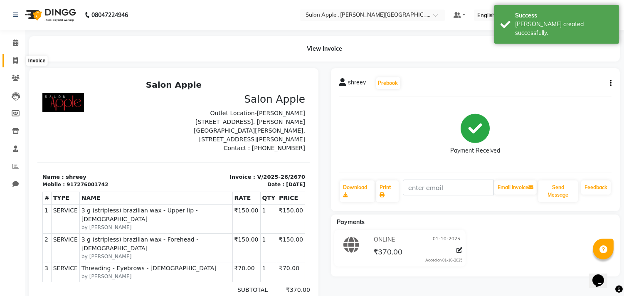
click at [15, 58] on icon at bounding box center [15, 60] width 5 height 6
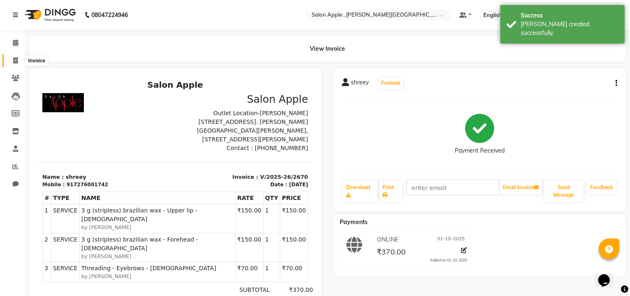
select select "service"
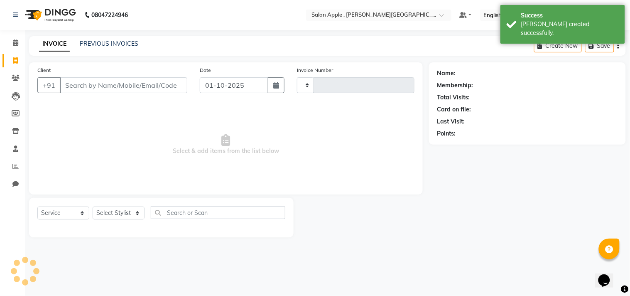
type input "2671"
select select "521"
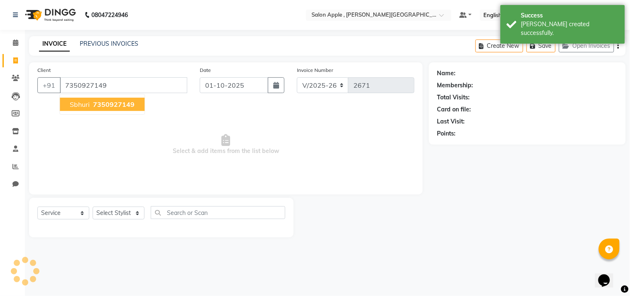
click at [109, 106] on span "7350927149" at bounding box center [114, 104] width 42 height 8
type input "7350927149"
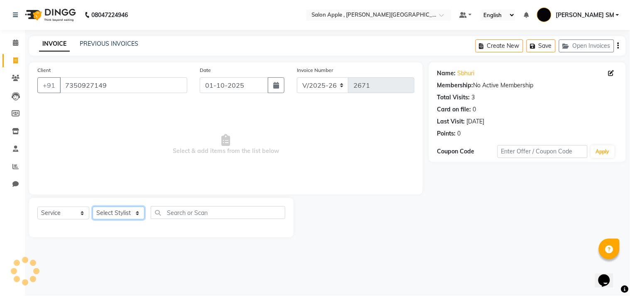
click at [124, 213] on select "Select Stylist [PERSON_NAME] Abhishek [PERSON_NAME] [PERSON_NAME] [PERSON_NAME]…" at bounding box center [119, 213] width 52 height 13
select select "92917"
click at [93, 207] on select "Select Stylist [PERSON_NAME] Abhishek [PERSON_NAME] [PERSON_NAME] [PERSON_NAME]…" at bounding box center [119, 213] width 52 height 13
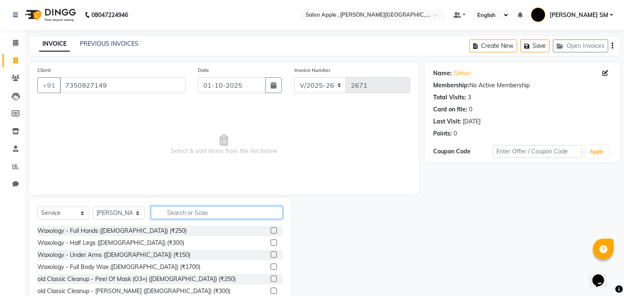
click at [201, 212] on input "text" at bounding box center [217, 212] width 132 height 13
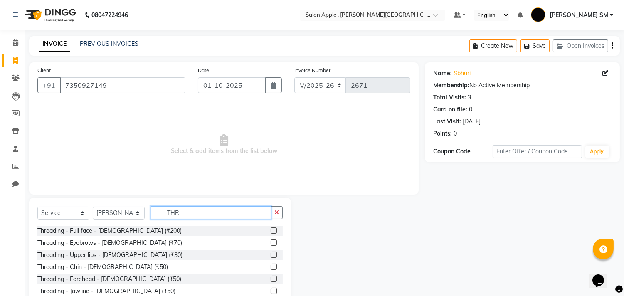
type input "THR"
click at [271, 242] on label at bounding box center [274, 242] width 6 height 6
click at [271, 242] on input "checkbox" at bounding box center [273, 242] width 5 height 5
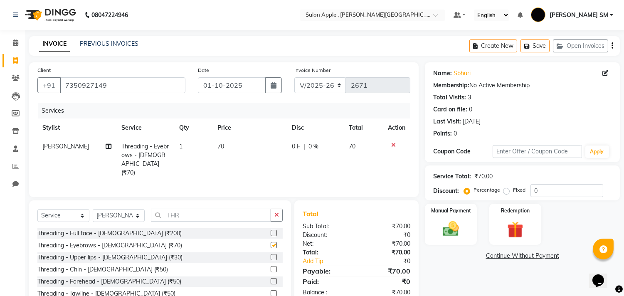
checkbox input "false"
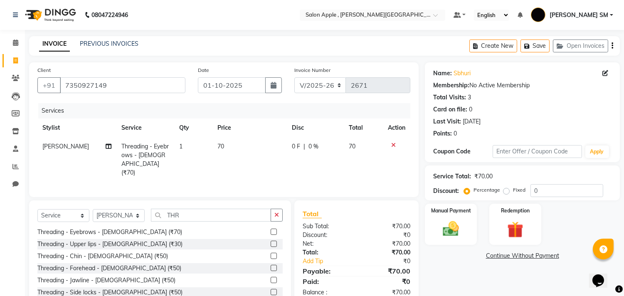
scroll to position [25, 0]
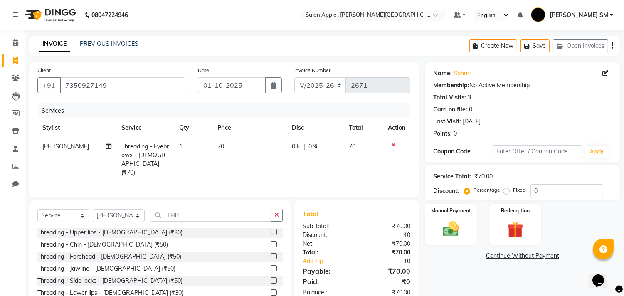
click at [271, 230] on label at bounding box center [274, 232] width 6 height 6
click at [271, 230] on input "checkbox" at bounding box center [273, 232] width 5 height 5
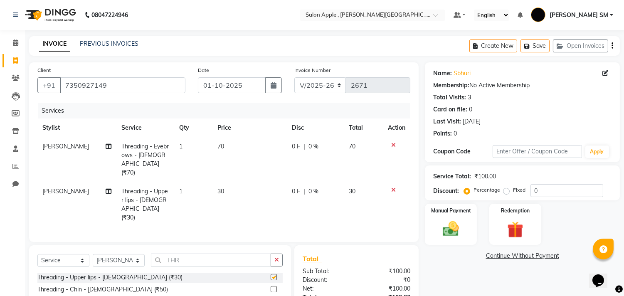
checkbox input "false"
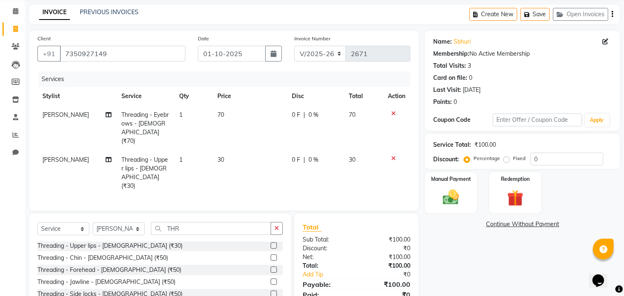
scroll to position [74, 0]
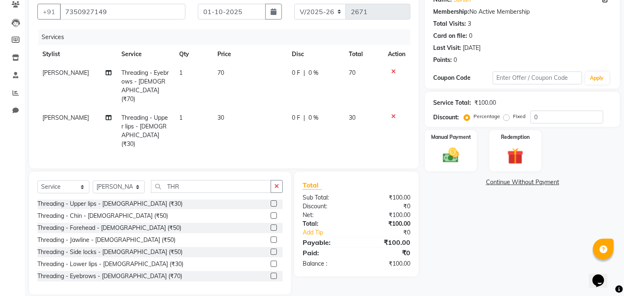
click at [271, 224] on label at bounding box center [274, 227] width 6 height 6
click at [271, 225] on input "checkbox" at bounding box center [273, 227] width 5 height 5
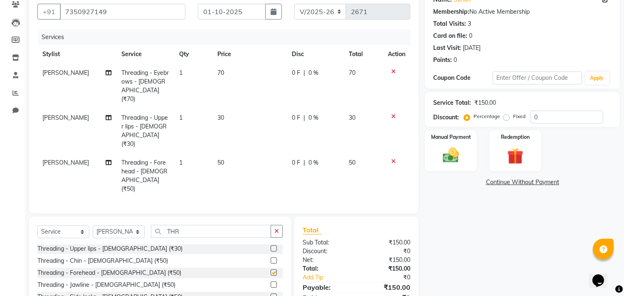
checkbox input "false"
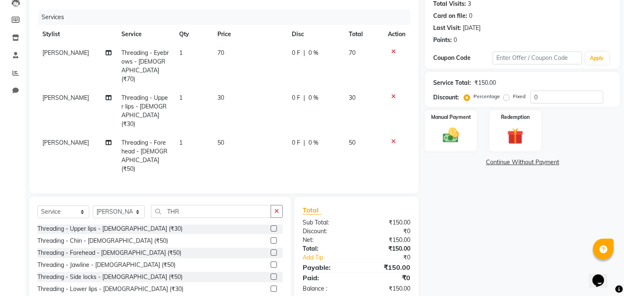
scroll to position [110, 0]
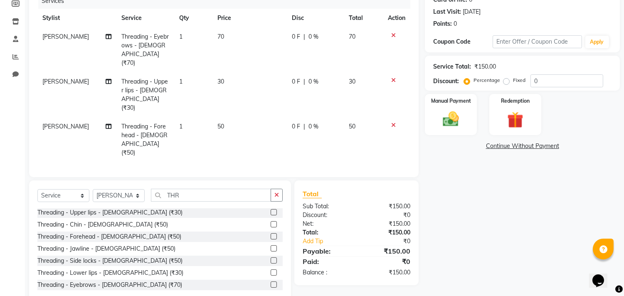
click at [271, 257] on label at bounding box center [274, 260] width 6 height 6
click at [271, 258] on input "checkbox" at bounding box center [273, 260] width 5 height 5
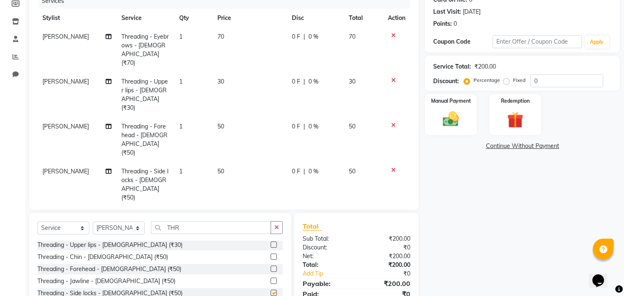
checkbox input "false"
click at [391, 77] on icon at bounding box center [393, 80] width 5 height 6
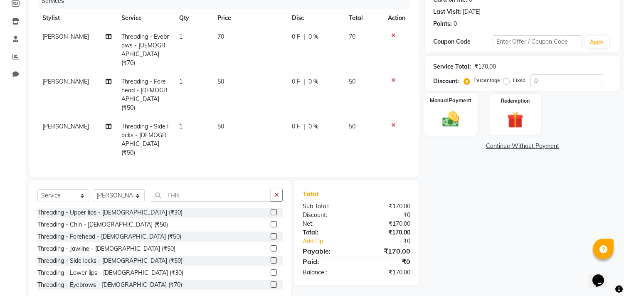
click at [457, 110] on img at bounding box center [450, 120] width 27 height 20
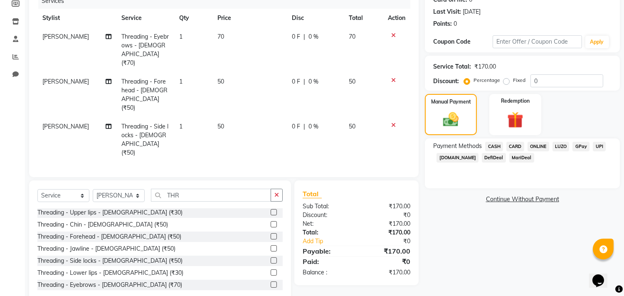
click at [536, 146] on span "ONLINE" at bounding box center [538, 147] width 22 height 10
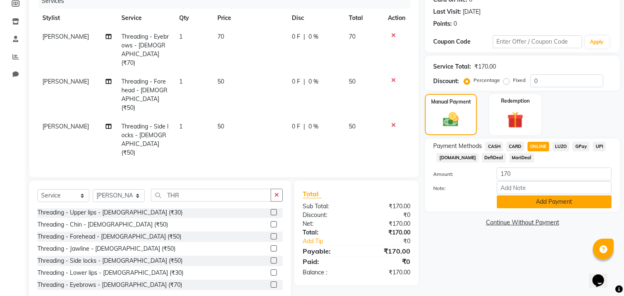
click at [533, 202] on button "Add Payment" at bounding box center [554, 201] width 115 height 13
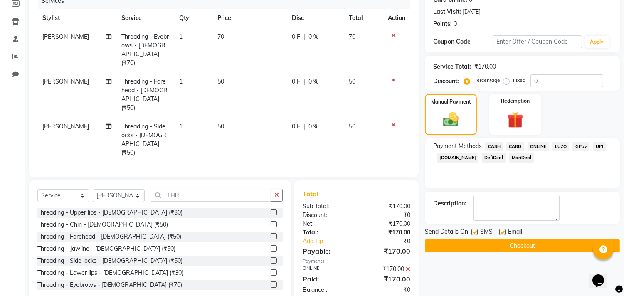
click at [518, 249] on button "Checkout" at bounding box center [522, 245] width 195 height 13
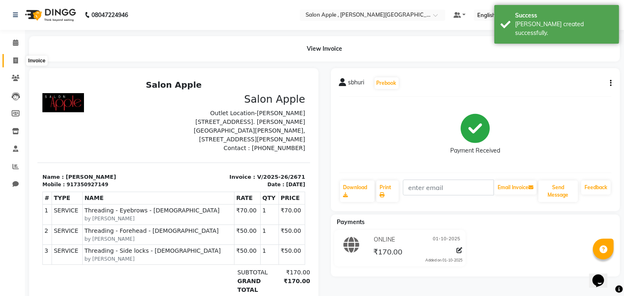
click at [18, 58] on span at bounding box center [15, 61] width 15 height 10
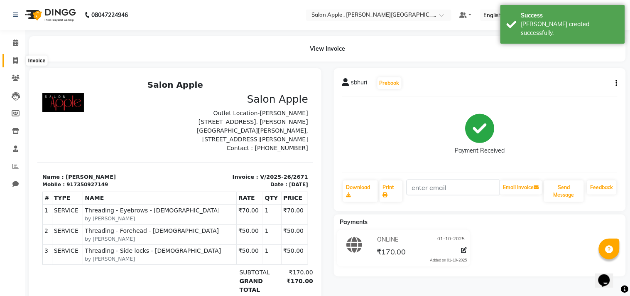
select select "521"
select select "service"
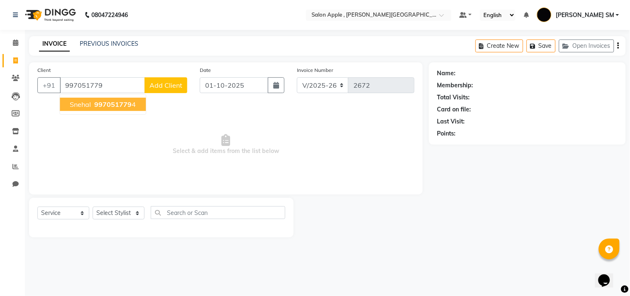
click at [101, 103] on span "997051779" at bounding box center [112, 104] width 37 height 8
type input "9970517794"
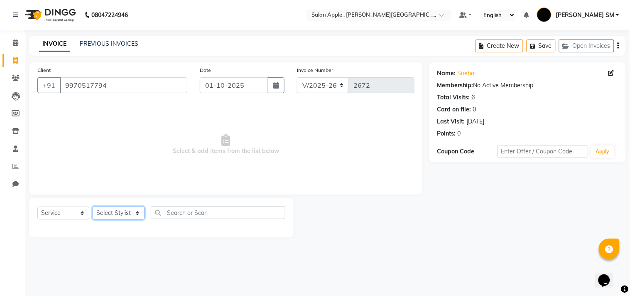
click at [124, 215] on select "Select Stylist [PERSON_NAME] Abhishek [PERSON_NAME] [PERSON_NAME] [PERSON_NAME]…" at bounding box center [119, 213] width 52 height 13
select select "85503"
click at [93, 207] on select "Select Stylist [PERSON_NAME] Abhishek [PERSON_NAME] [PERSON_NAME] [PERSON_NAME]…" at bounding box center [119, 213] width 52 height 13
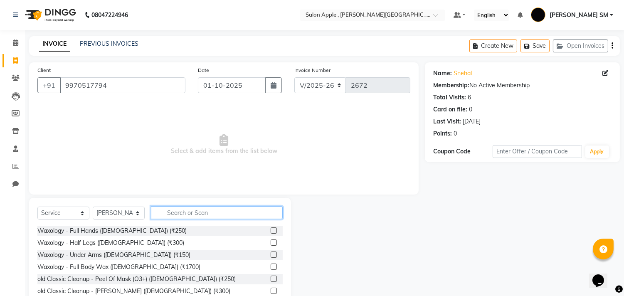
drag, startPoint x: 175, startPoint y: 216, endPoint x: 194, endPoint y: 213, distance: 19.4
click at [175, 215] on input "text" at bounding box center [217, 212] width 132 height 13
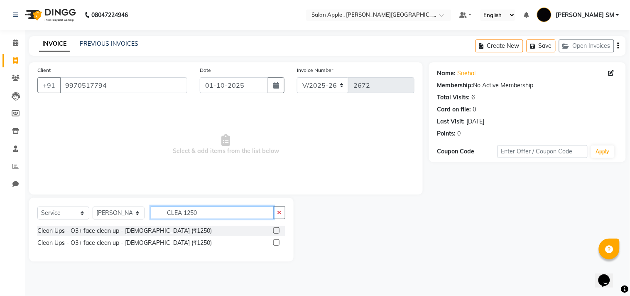
type input "CLEA 1250"
click at [276, 229] on label at bounding box center [276, 230] width 6 height 6
click at [276, 229] on input "checkbox" at bounding box center [275, 230] width 5 height 5
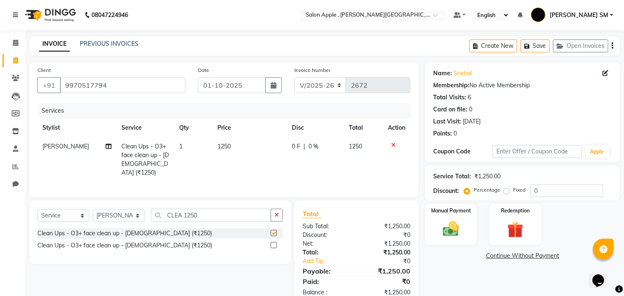
checkbox input "false"
click at [208, 214] on input "CLEA 1250" at bounding box center [211, 215] width 120 height 13
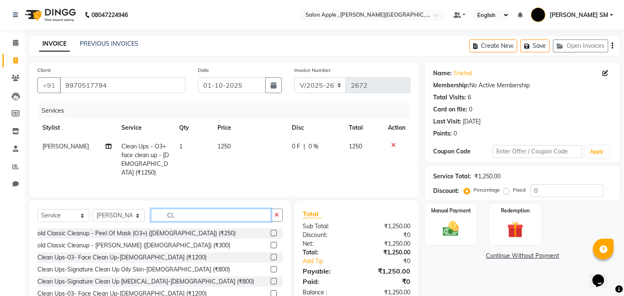
type input "C"
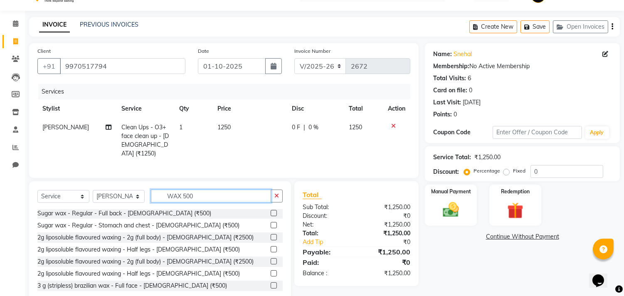
scroll to position [38, 0]
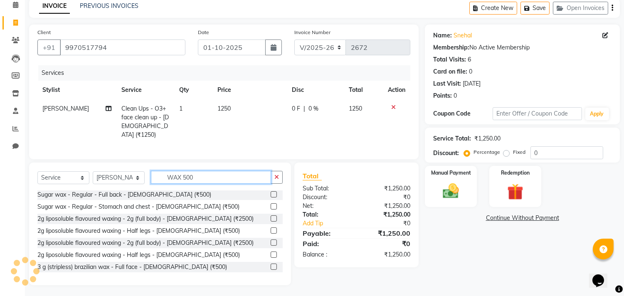
type input "WAX 500"
click at [271, 265] on label at bounding box center [274, 266] width 6 height 6
click at [271, 265] on input "checkbox" at bounding box center [273, 266] width 5 height 5
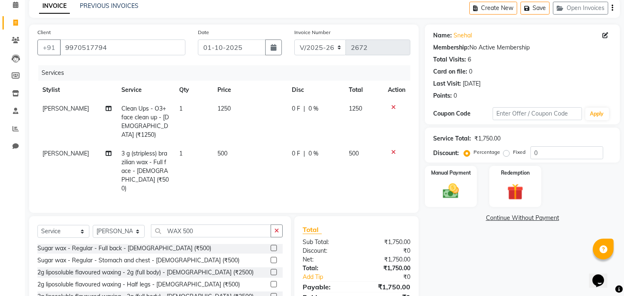
checkbox input "false"
click at [205, 224] on input "WAX 500" at bounding box center [211, 230] width 120 height 13
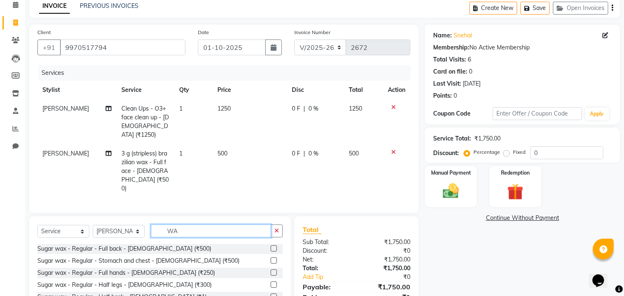
scroll to position [414, 0]
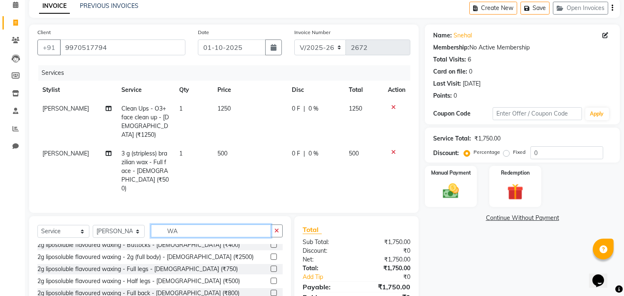
type input "W"
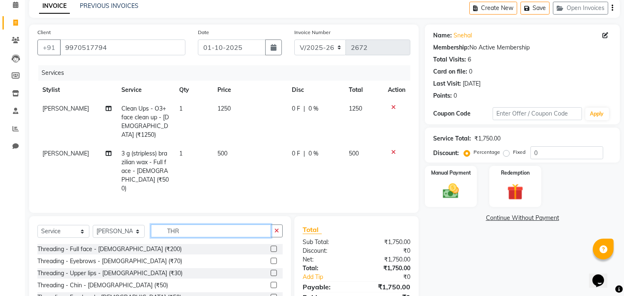
scroll to position [0, 0]
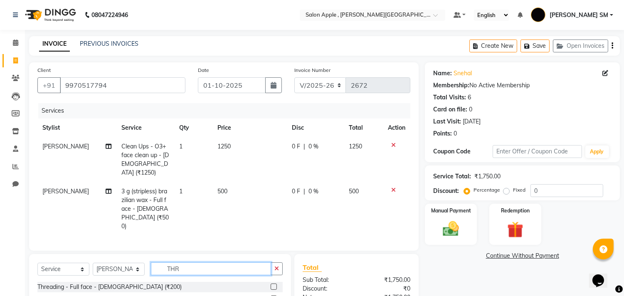
type input "THR"
click at [271, 295] on label at bounding box center [274, 298] width 6 height 6
click at [271, 295] on input "checkbox" at bounding box center [273, 298] width 5 height 5
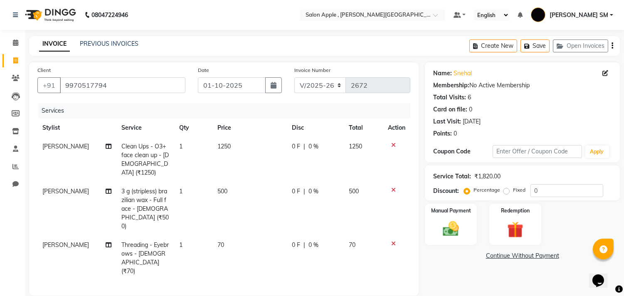
checkbox input "false"
click at [513, 190] on label "Fixed" at bounding box center [519, 189] width 12 height 7
click at [506, 190] on input "Fixed" at bounding box center [508, 190] width 6 height 6
radio input "true"
click at [555, 189] on input "0" at bounding box center [566, 190] width 73 height 13
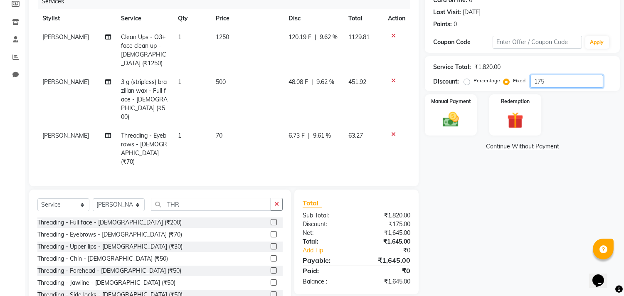
scroll to position [118, 0]
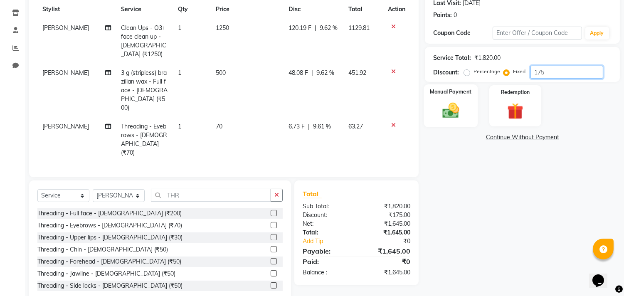
type input "175"
click at [461, 107] on img at bounding box center [450, 111] width 27 height 20
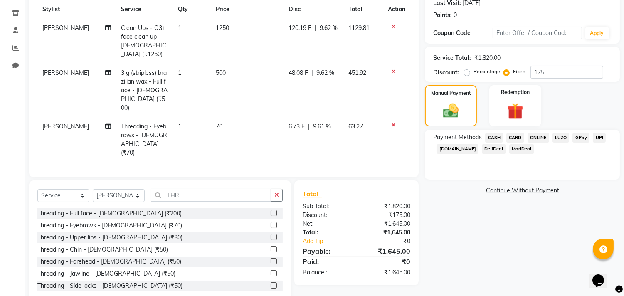
click at [542, 134] on span "ONLINE" at bounding box center [538, 138] width 22 height 10
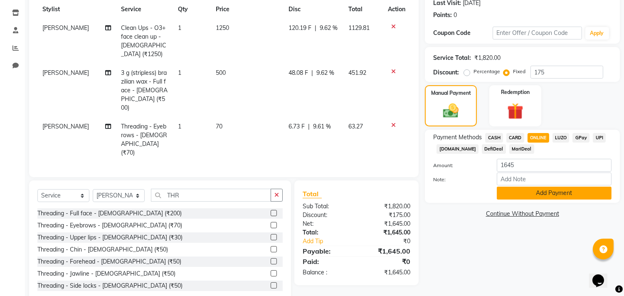
click at [539, 196] on button "Add Payment" at bounding box center [554, 193] width 115 height 13
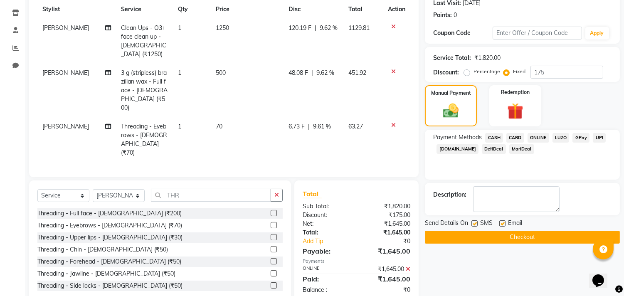
click at [522, 239] on button "Checkout" at bounding box center [522, 237] width 195 height 13
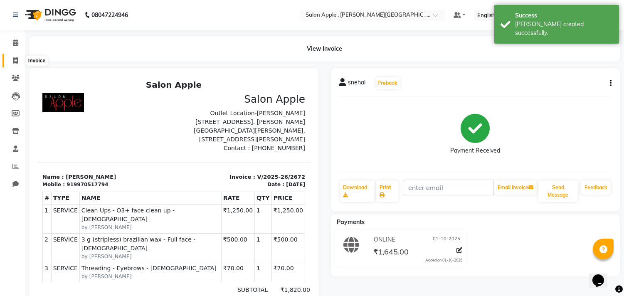
drag, startPoint x: 11, startPoint y: 57, endPoint x: 15, endPoint y: 57, distance: 4.2
click at [11, 56] on span at bounding box center [15, 61] width 15 height 10
select select "521"
select select "service"
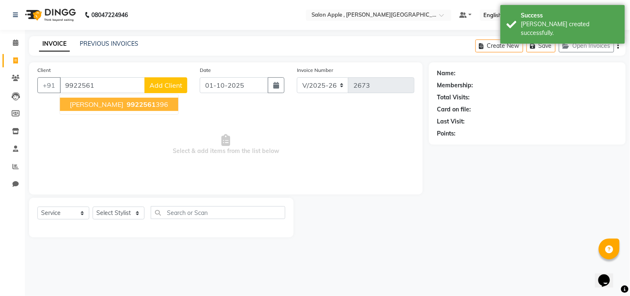
click at [128, 101] on span "9922561" at bounding box center [141, 104] width 29 height 8
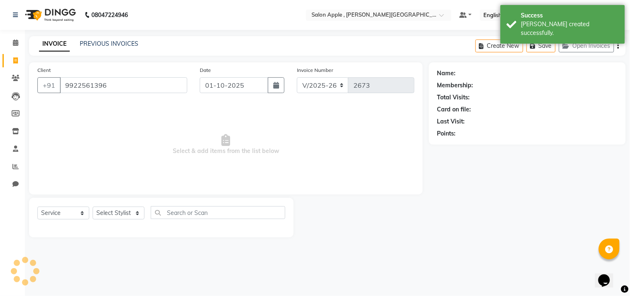
type input "9922561396"
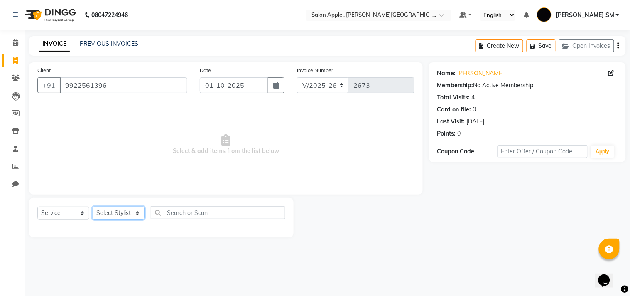
click at [110, 213] on select "Select Stylist [PERSON_NAME] Abhishek [PERSON_NAME] [PERSON_NAME] [PERSON_NAME]…" at bounding box center [119, 213] width 52 height 13
select select "85503"
click at [93, 207] on select "Select Stylist [PERSON_NAME] Abhishek [PERSON_NAME] [PERSON_NAME] [PERSON_NAME]…" at bounding box center [119, 213] width 52 height 13
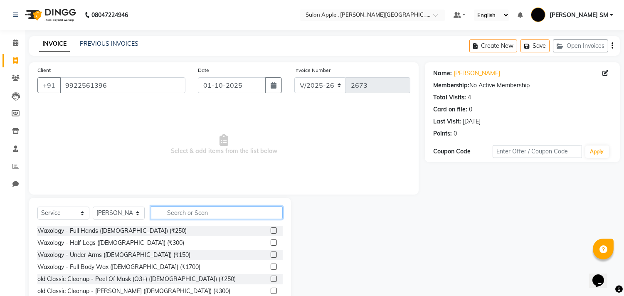
click at [177, 210] on input "text" at bounding box center [217, 212] width 132 height 13
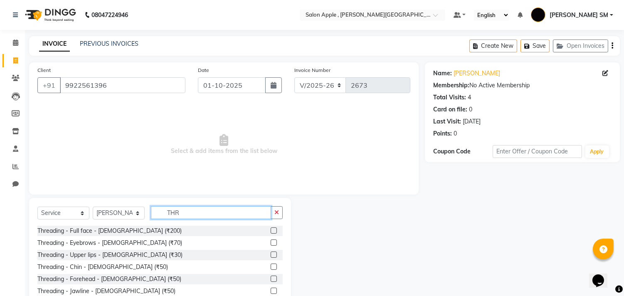
type input "THR"
click at [271, 243] on label at bounding box center [274, 242] width 6 height 6
click at [271, 243] on input "checkbox" at bounding box center [273, 242] width 5 height 5
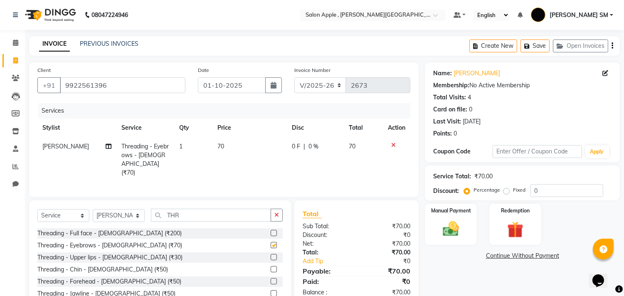
checkbox input "false"
click at [466, 228] on div "Manual Payment" at bounding box center [451, 224] width 54 height 42
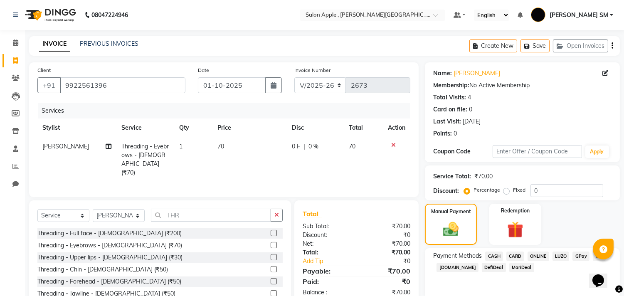
click at [539, 254] on span "ONLINE" at bounding box center [538, 256] width 22 height 10
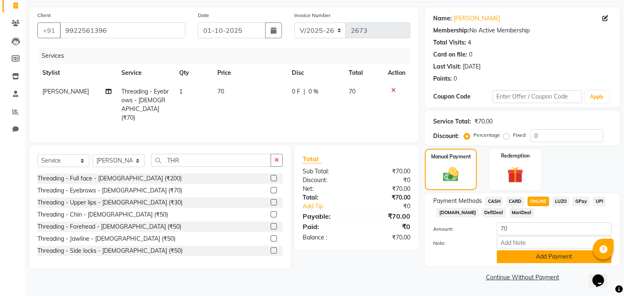
click at [539, 258] on button "Add Payment" at bounding box center [554, 256] width 115 height 13
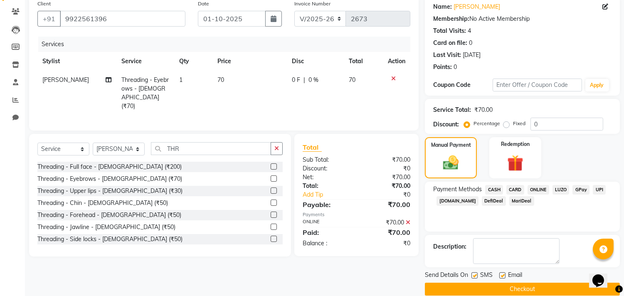
scroll to position [78, 0]
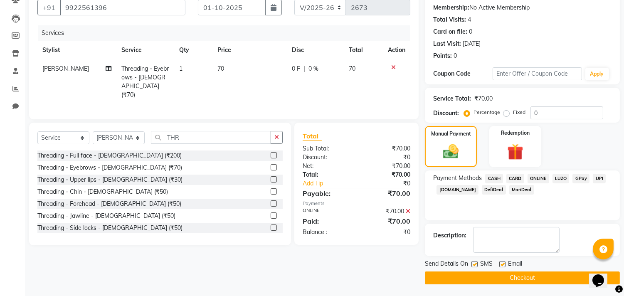
click at [529, 276] on button "Checkout" at bounding box center [522, 277] width 195 height 13
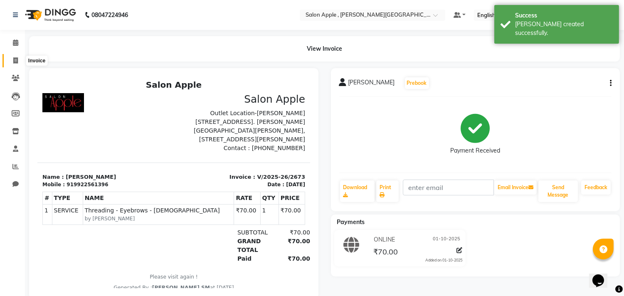
click at [13, 61] on icon at bounding box center [15, 60] width 5 height 6
select select "service"
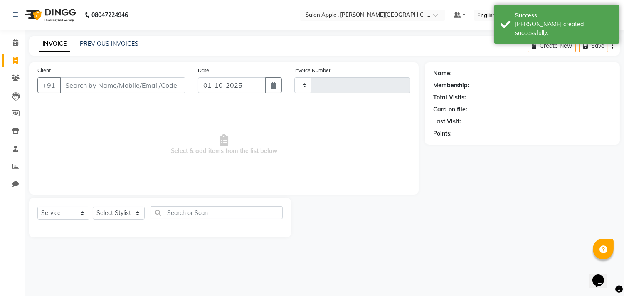
type input "2674"
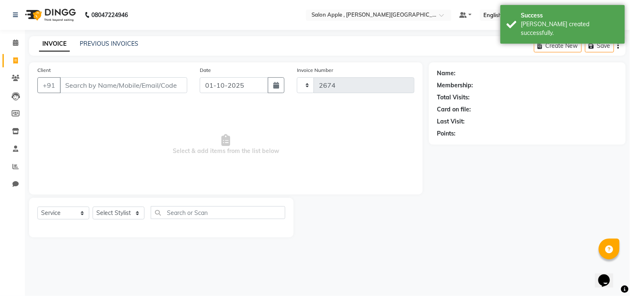
select select "521"
click at [15, 44] on icon at bounding box center [15, 42] width 5 height 6
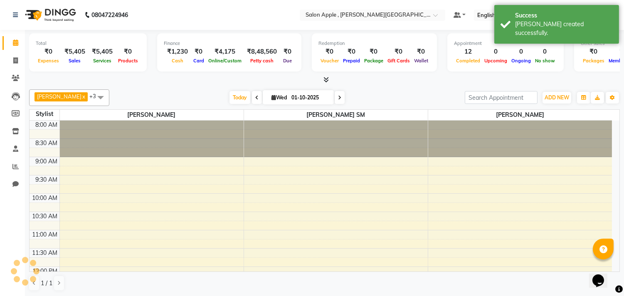
scroll to position [347, 0]
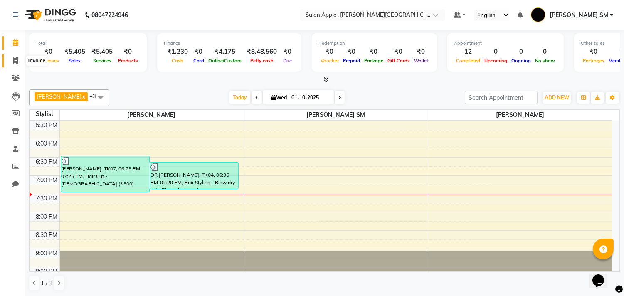
click at [17, 61] on icon at bounding box center [15, 60] width 5 height 6
select select "service"
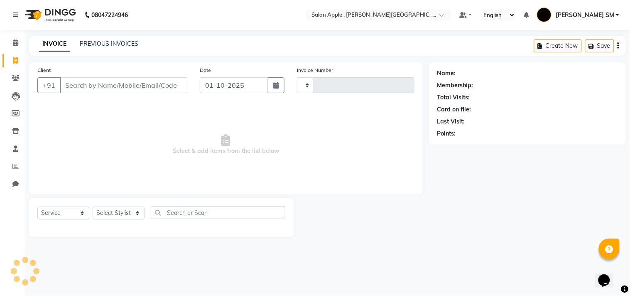
type input "2674"
select select "521"
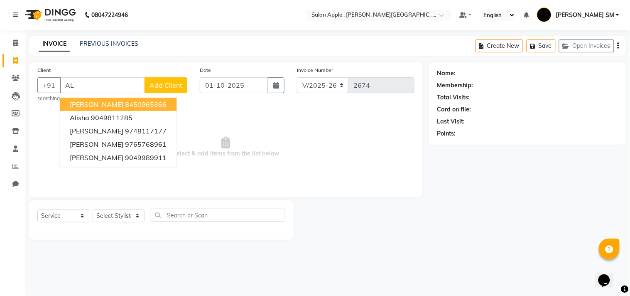
type input "A"
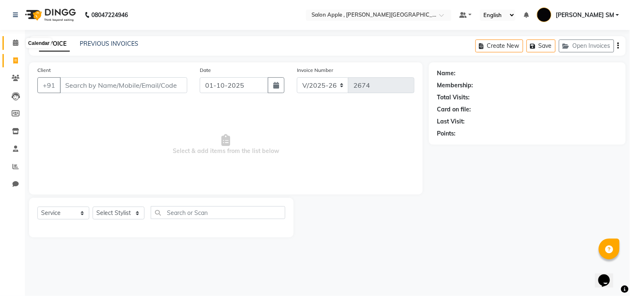
click at [15, 39] on icon at bounding box center [15, 42] width 5 height 6
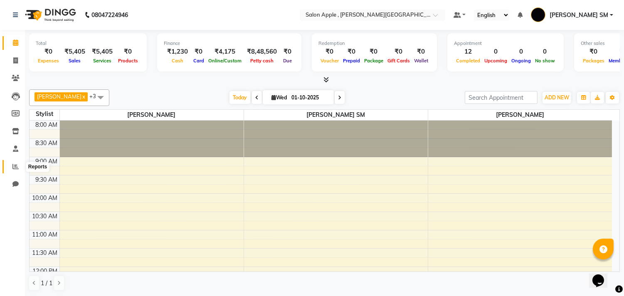
click at [17, 164] on icon at bounding box center [15, 166] width 6 height 6
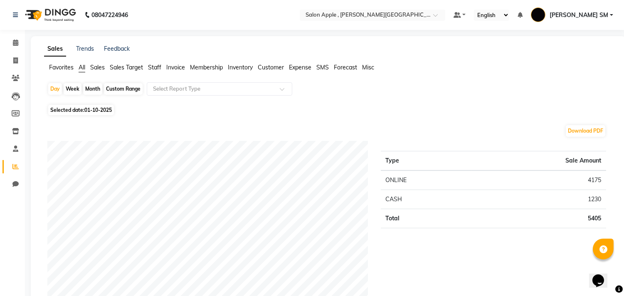
click at [90, 94] on div "Month" at bounding box center [92, 89] width 19 height 12
select select "10"
select select "2025"
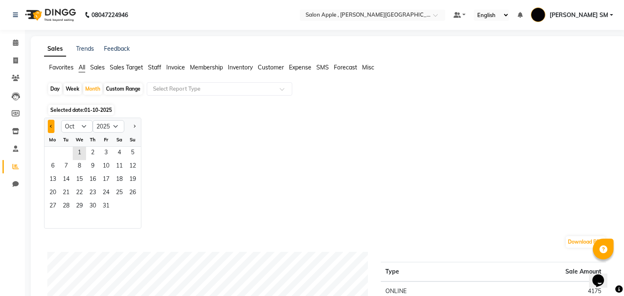
click at [52, 126] on span "Previous month" at bounding box center [51, 125] width 3 height 3
select select "9"
click at [55, 154] on span "1" at bounding box center [52, 153] width 13 height 13
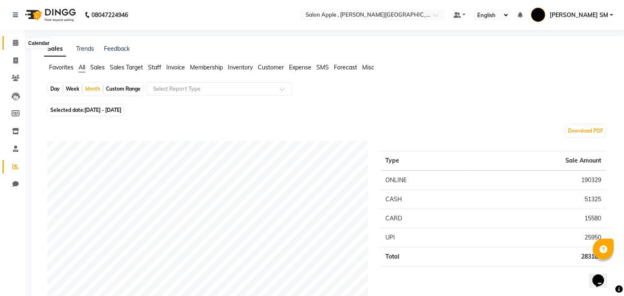
click at [17, 45] on icon at bounding box center [15, 42] width 5 height 6
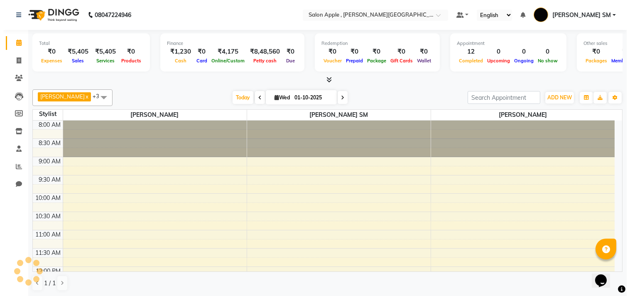
scroll to position [347, 0]
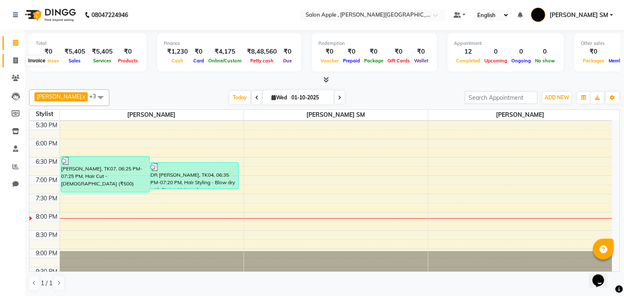
click at [15, 63] on icon at bounding box center [15, 60] width 5 height 6
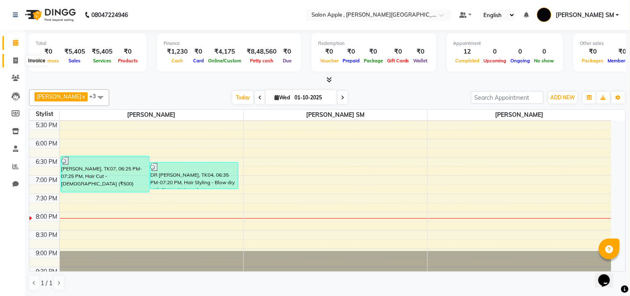
select select "521"
select select "service"
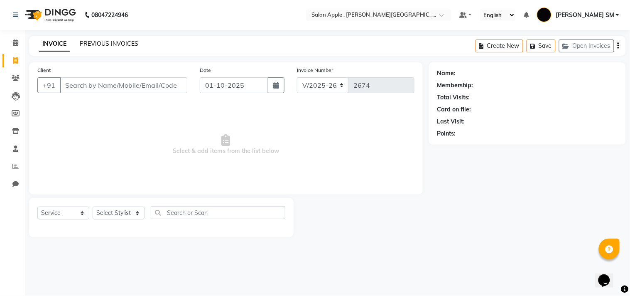
click at [104, 40] on link "PREVIOUS INVOICES" at bounding box center [109, 43] width 59 height 7
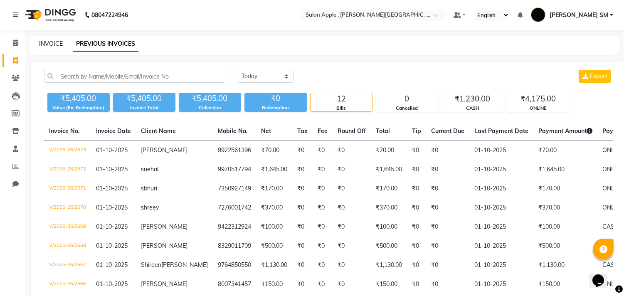
click at [49, 42] on link "INVOICE" at bounding box center [51, 43] width 24 height 7
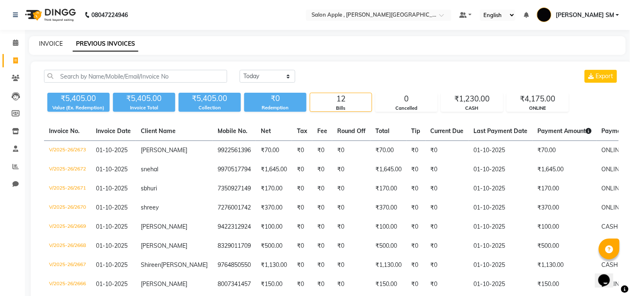
select select "service"
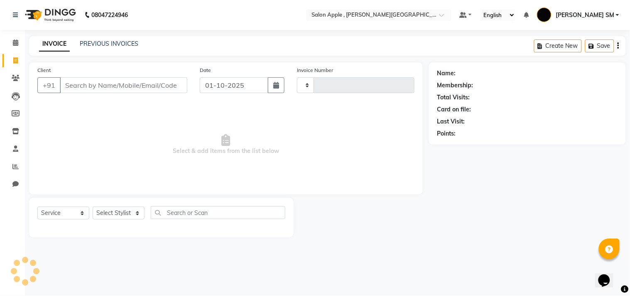
type input "2674"
select select "521"
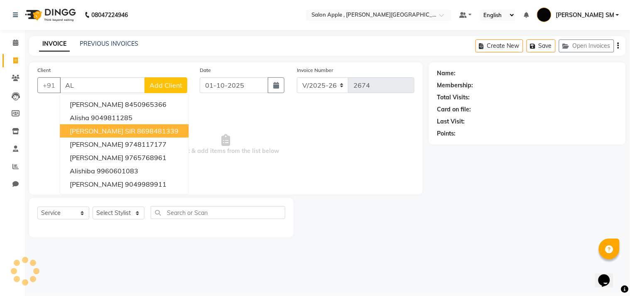
type input "A"
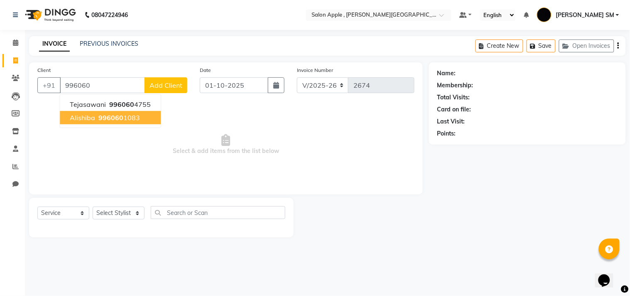
click at [123, 121] on ngb-highlight "996060 1083" at bounding box center [118, 117] width 43 height 8
type input "9960601083"
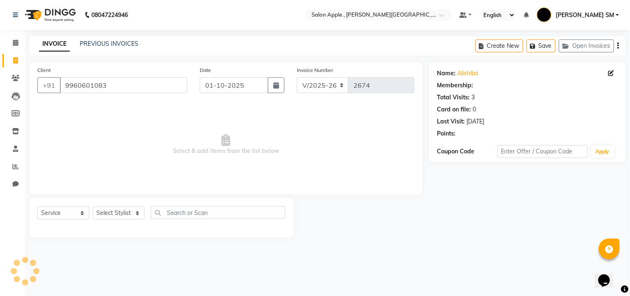
select select "1: Object"
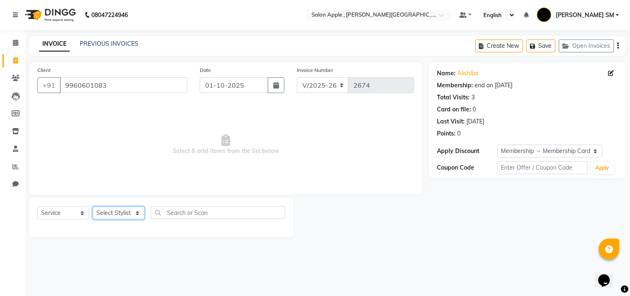
click at [115, 212] on select "Select Stylist [PERSON_NAME] Abhishek [PERSON_NAME] [PERSON_NAME] [PERSON_NAME]…" at bounding box center [119, 213] width 52 height 13
select select "70318"
click at [93, 207] on select "Select Stylist [PERSON_NAME] Abhishek [PERSON_NAME] [PERSON_NAME] [PERSON_NAME]…" at bounding box center [119, 213] width 52 height 13
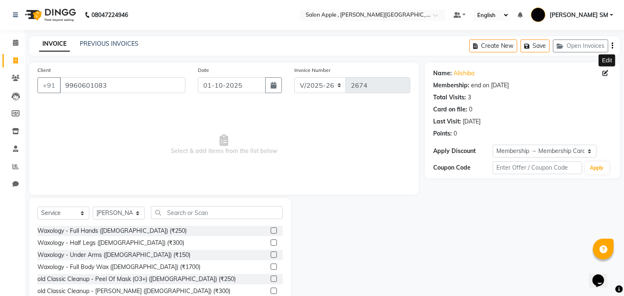
click at [604, 71] on icon at bounding box center [605, 73] width 6 height 6
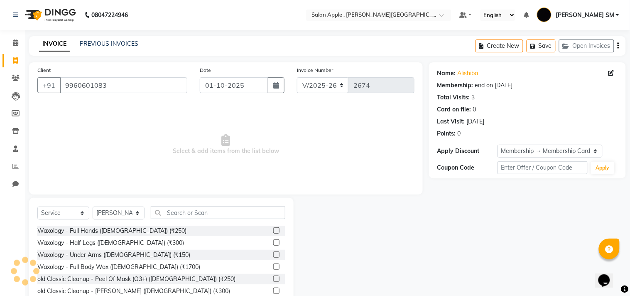
select select "22"
select select "[DEMOGRAPHIC_DATA]"
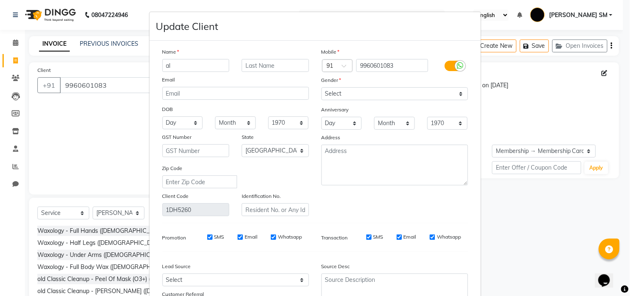
type input "a"
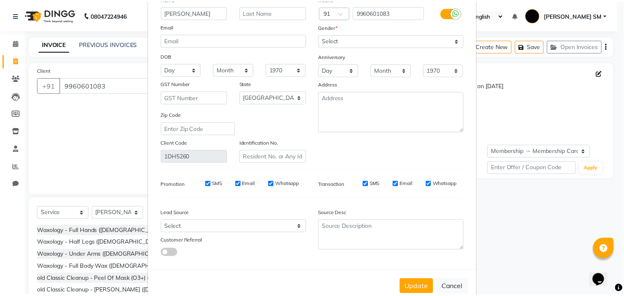
scroll to position [74, 0]
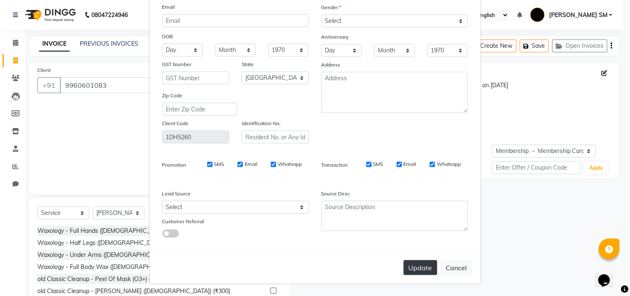
type input "[PERSON_NAME]"
click at [421, 266] on button "Update" at bounding box center [421, 267] width 34 height 15
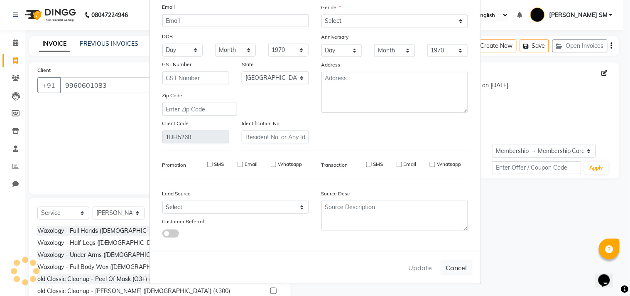
select select
select select "null"
select select
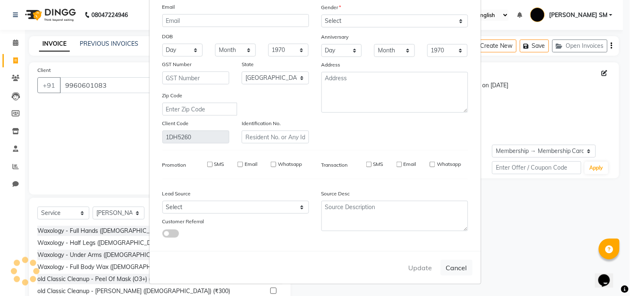
select select
checkbox input "false"
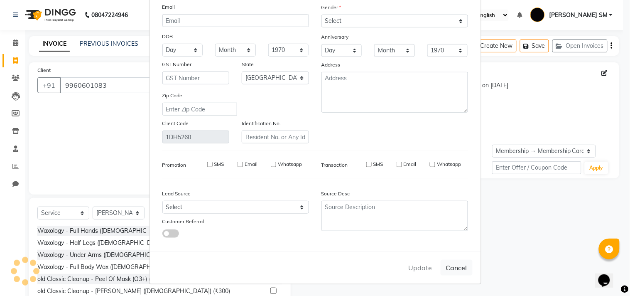
checkbox input "false"
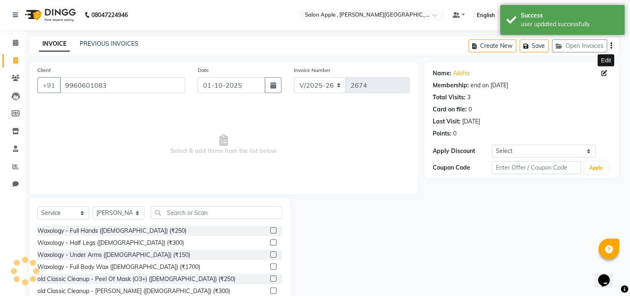
select select "2: Object"
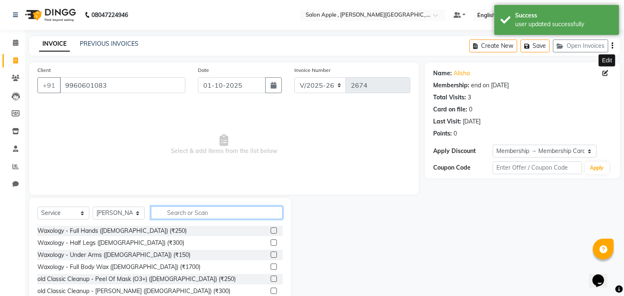
click at [200, 214] on input "text" at bounding box center [217, 212] width 132 height 13
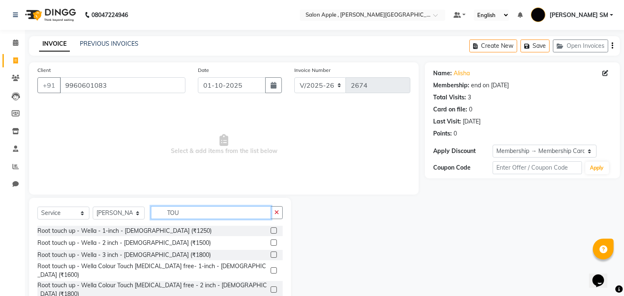
type input "TOU"
click at [271, 267] on label at bounding box center [274, 270] width 6 height 6
click at [271, 268] on input "checkbox" at bounding box center [273, 270] width 5 height 5
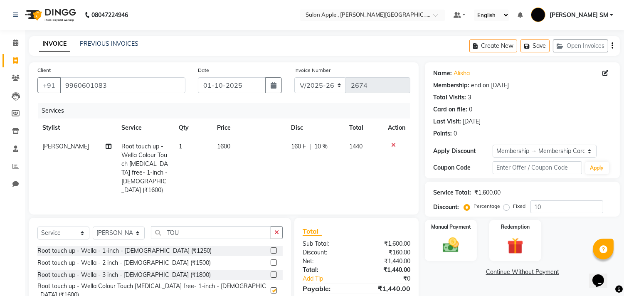
checkbox input "false"
click at [195, 230] on input "TOU" at bounding box center [211, 232] width 120 height 13
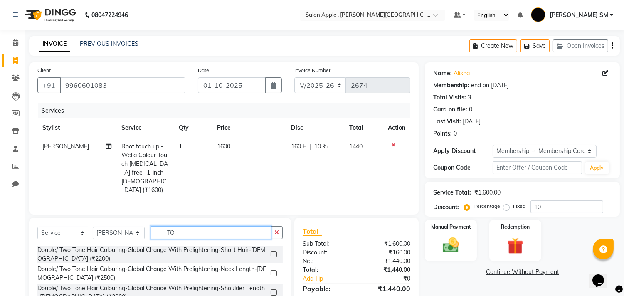
type input "T"
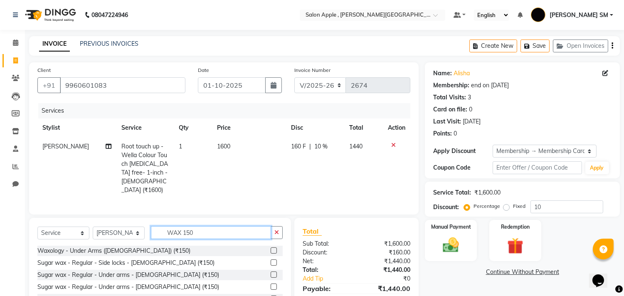
type input "WAX 150"
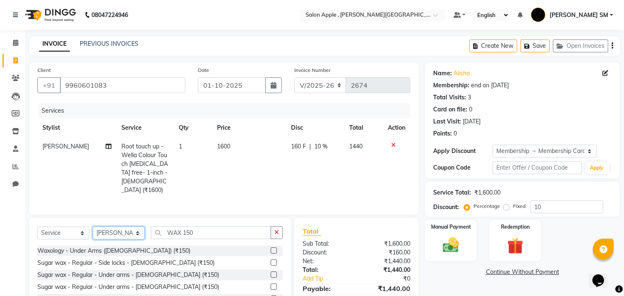
click at [120, 232] on select "Select Stylist [PERSON_NAME] Abhishek [PERSON_NAME] [PERSON_NAME] [PERSON_NAME]…" at bounding box center [119, 233] width 52 height 13
select select "24657"
click at [93, 227] on select "Select Stylist [PERSON_NAME] Abhishek [PERSON_NAME] [PERSON_NAME] [PERSON_NAME]…" at bounding box center [119, 233] width 52 height 13
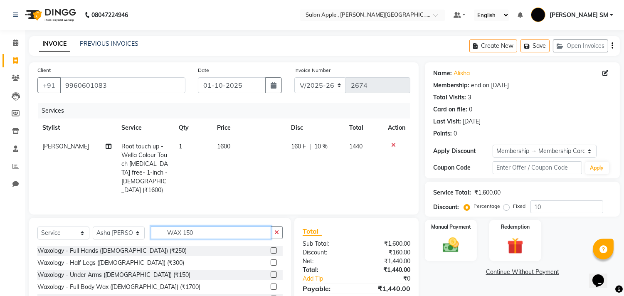
click at [204, 232] on input "WAX 150" at bounding box center [211, 232] width 120 height 13
type input "WAX 150"
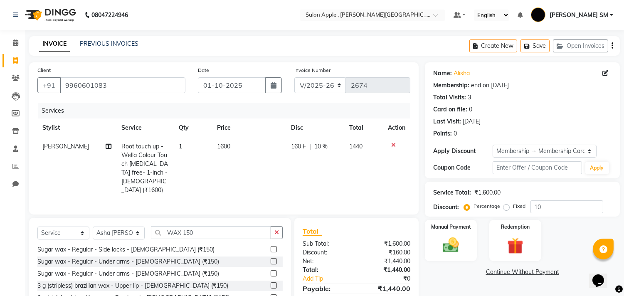
click at [271, 271] on label at bounding box center [274, 273] width 6 height 6
click at [271, 271] on input "checkbox" at bounding box center [273, 273] width 5 height 5
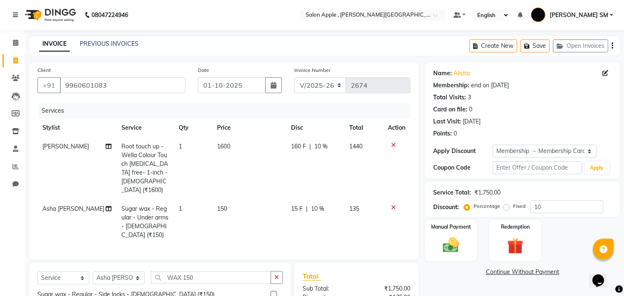
checkbox input "false"
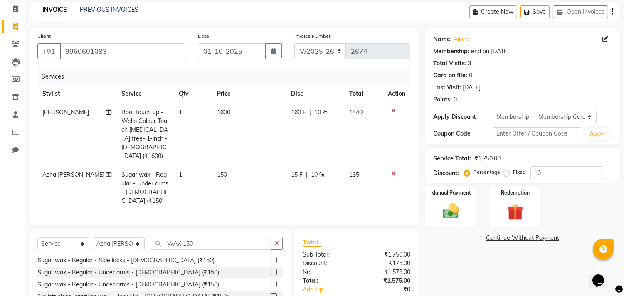
scroll to position [91, 0]
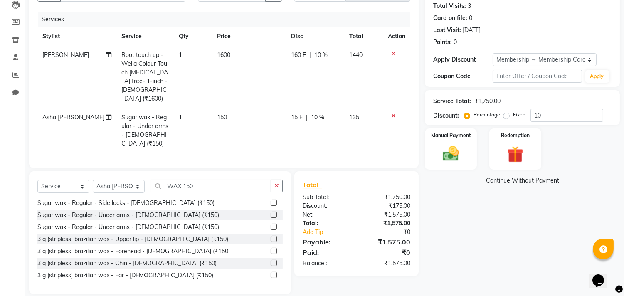
click at [271, 236] on label at bounding box center [274, 239] width 6 height 6
click at [271, 236] on input "checkbox" at bounding box center [273, 238] width 5 height 5
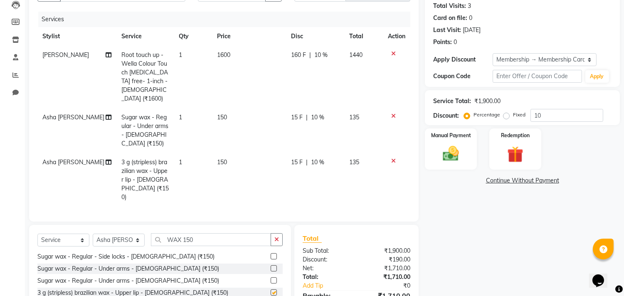
checkbox input "false"
click at [391, 158] on icon at bounding box center [393, 161] width 5 height 6
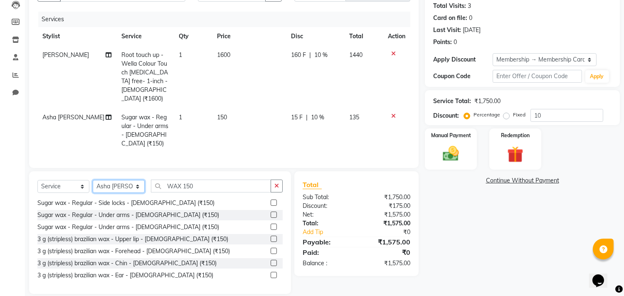
click at [115, 180] on select "Select Stylist [PERSON_NAME] Abhishek [PERSON_NAME] [PERSON_NAME] [PERSON_NAME]…" at bounding box center [119, 186] width 52 height 13
select select "85503"
click at [93, 180] on select "Select Stylist [PERSON_NAME] Abhishek [PERSON_NAME] [PERSON_NAME] [PERSON_NAME]…" at bounding box center [119, 186] width 52 height 13
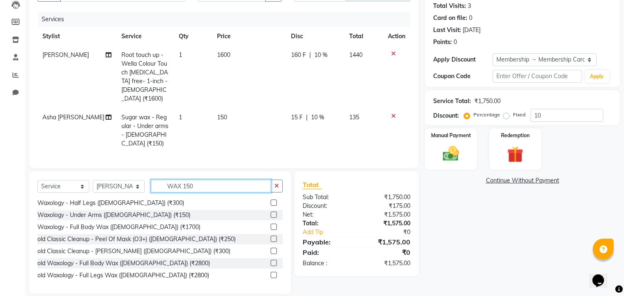
click at [205, 180] on input "WAX 150" at bounding box center [211, 186] width 120 height 13
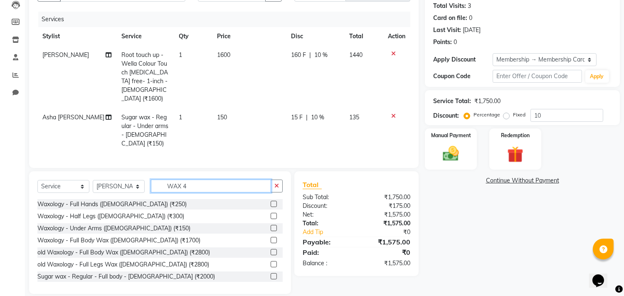
scroll to position [73, 0]
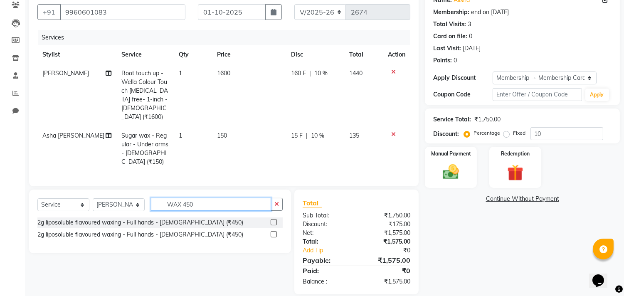
type input "WAX 450"
click at [275, 231] on label at bounding box center [274, 234] width 6 height 6
click at [275, 232] on input "checkbox" at bounding box center [273, 234] width 5 height 5
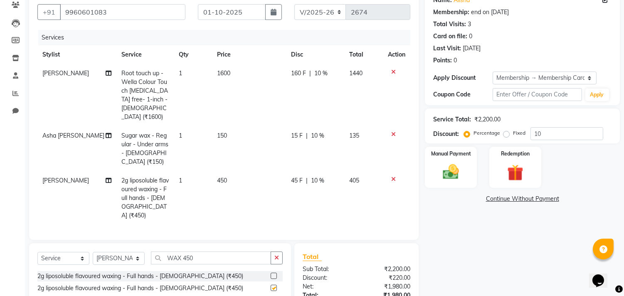
checkbox input "false"
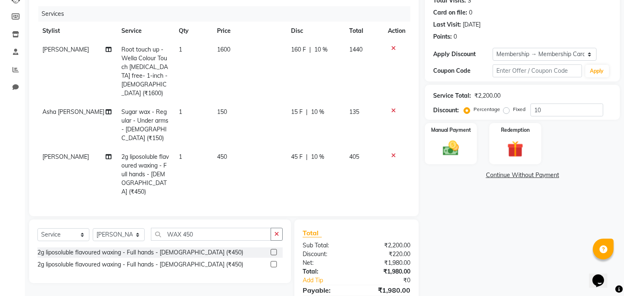
scroll to position [118, 0]
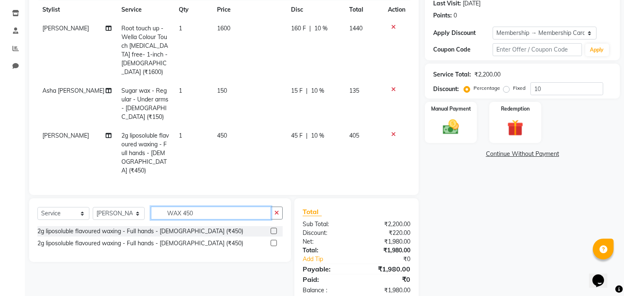
click at [208, 207] on input "WAX 450" at bounding box center [211, 213] width 120 height 13
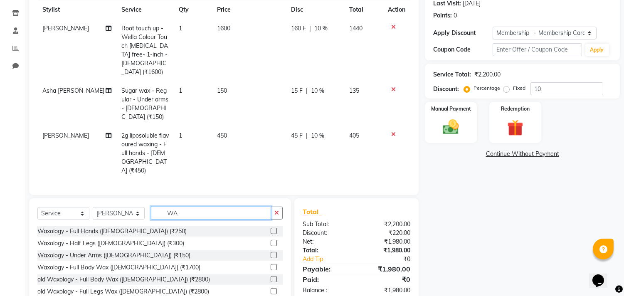
type input "W"
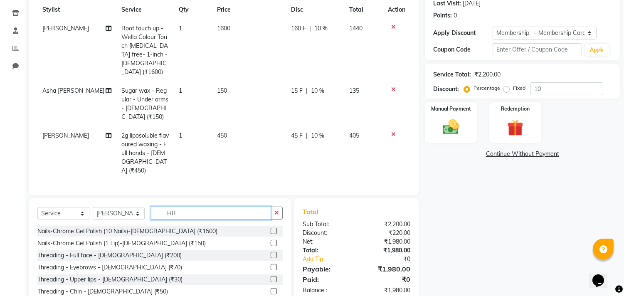
type input "H"
type input "THR"
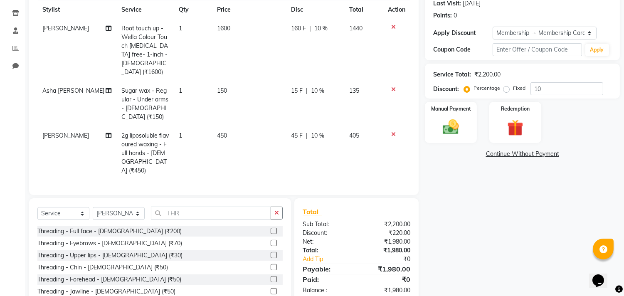
click at [271, 240] on label at bounding box center [274, 243] width 6 height 6
click at [271, 241] on input "checkbox" at bounding box center [273, 243] width 5 height 5
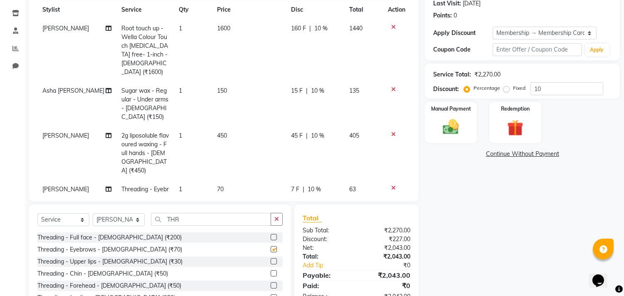
checkbox input "false"
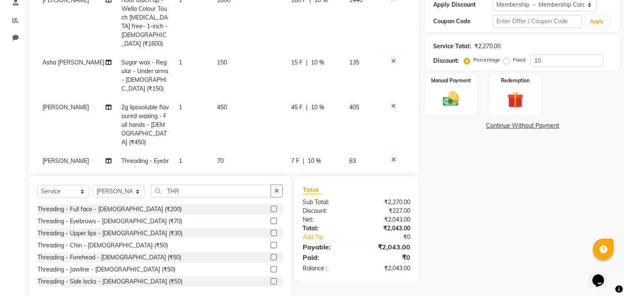
scroll to position [161, 0]
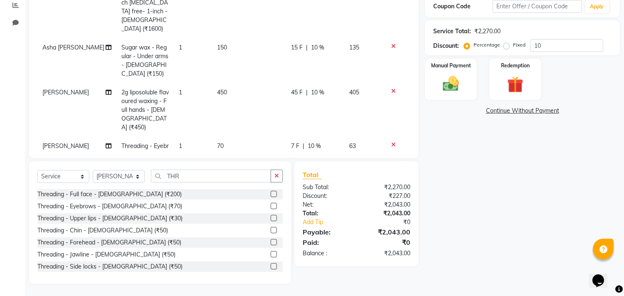
click at [271, 241] on label at bounding box center [274, 242] width 6 height 6
click at [271, 241] on input "checkbox" at bounding box center [273, 242] width 5 height 5
checkbox input "false"
click at [311, 142] on span "10 %" at bounding box center [314, 146] width 13 height 9
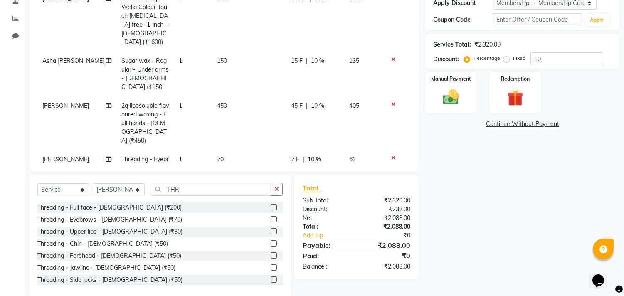
select select "85503"
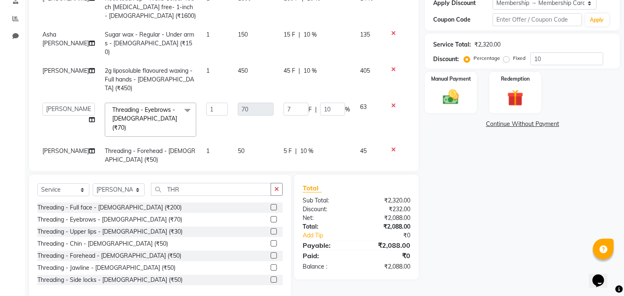
scroll to position [155, 0]
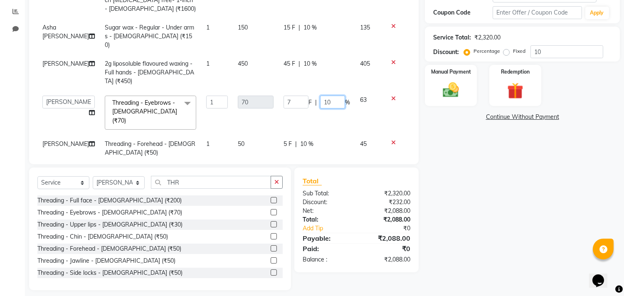
click at [332, 96] on input "10" at bounding box center [332, 102] width 25 height 13
type input "1"
click at [313, 119] on tbody "[PERSON_NAME] Root touch up - Wella Colour Touch [MEDICAL_DATA] free- 1-inch - …" at bounding box center [223, 72] width 373 height 180
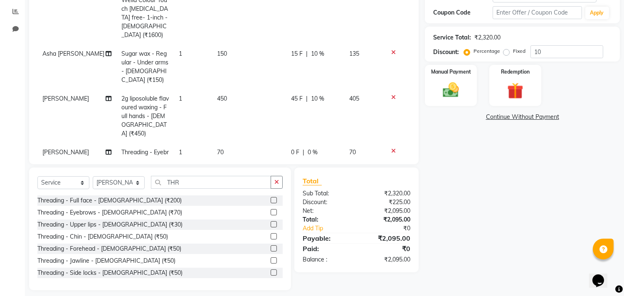
click at [313, 148] on div "0 F | 0 %" at bounding box center [315, 152] width 48 height 9
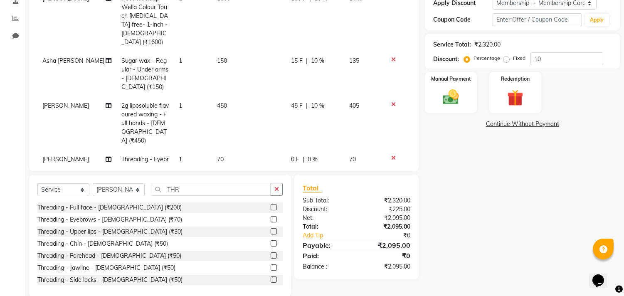
select select "85503"
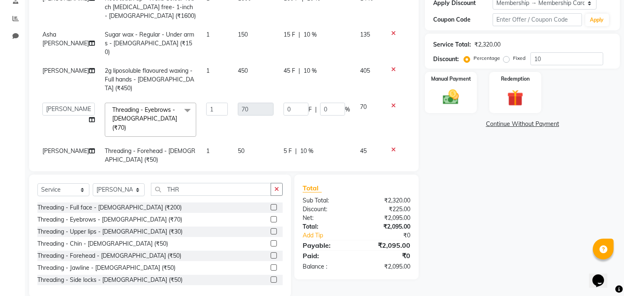
click at [313, 147] on div "5 F | 10 %" at bounding box center [316, 151] width 66 height 9
select select "85503"
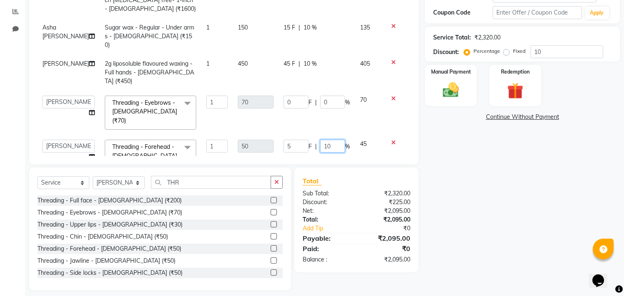
click at [330, 140] on input "10" at bounding box center [332, 146] width 25 height 13
type input "1"
click at [467, 90] on div "Manual Payment" at bounding box center [451, 85] width 54 height 42
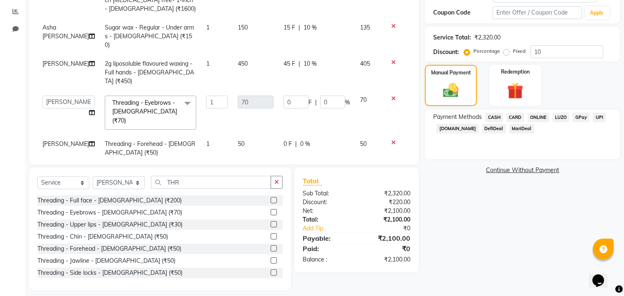
click at [271, 245] on label at bounding box center [274, 248] width 6 height 6
click at [271, 246] on input "checkbox" at bounding box center [273, 248] width 5 height 5
checkbox input "false"
click at [271, 271] on label at bounding box center [274, 272] width 6 height 6
click at [271, 271] on input "checkbox" at bounding box center [273, 272] width 5 height 5
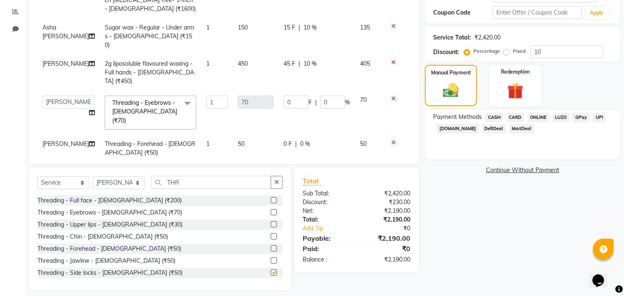
checkbox input "false"
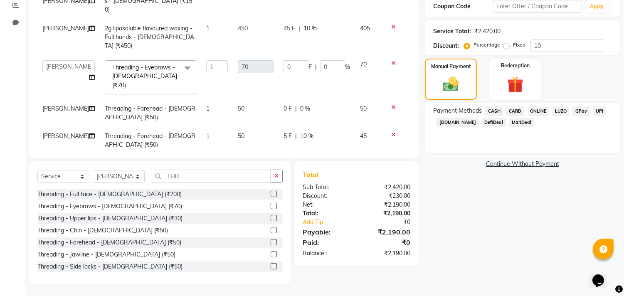
scroll to position [48, 0]
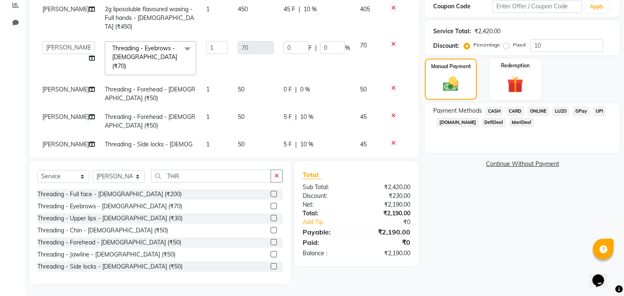
click at [305, 113] on div "5 F | 10 %" at bounding box center [316, 117] width 66 height 9
select select "85503"
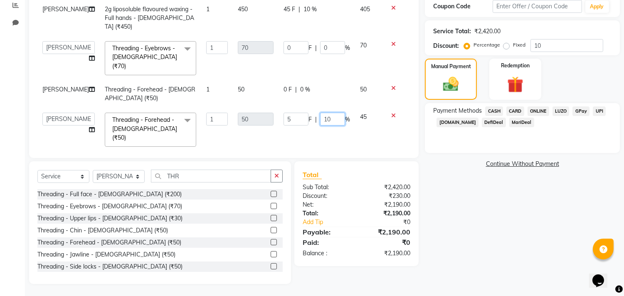
click at [330, 113] on input "10" at bounding box center [332, 119] width 25 height 13
type input "1"
click at [305, 152] on td "5 F | 10 %" at bounding box center [316, 165] width 76 height 27
select select "85503"
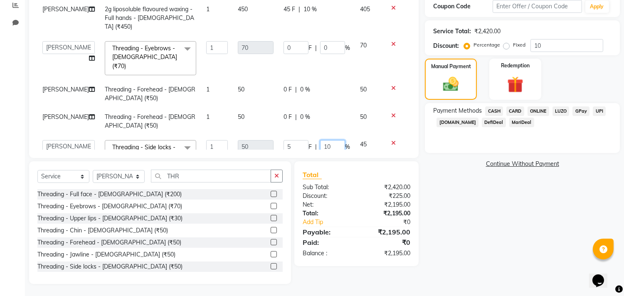
click at [328, 140] on input "10" at bounding box center [332, 146] width 25 height 13
type input "1"
click at [467, 80] on div "Manual Payment" at bounding box center [451, 79] width 54 height 42
click at [538, 111] on span "ONLINE" at bounding box center [538, 111] width 22 height 10
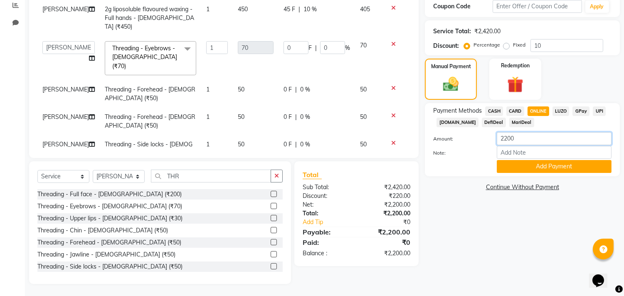
click at [521, 135] on input "2200" at bounding box center [554, 138] width 115 height 13
type input "200"
click at [550, 167] on button "Add Payment" at bounding box center [554, 166] width 115 height 13
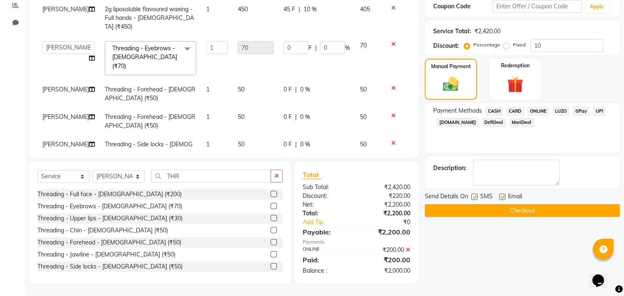
click at [597, 110] on span "UPI" at bounding box center [599, 111] width 13 height 10
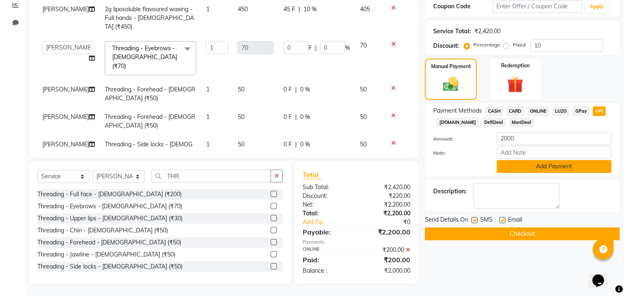
click at [551, 168] on button "Add Payment" at bounding box center [554, 166] width 115 height 13
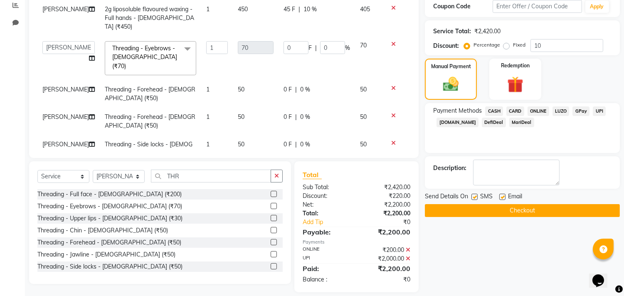
click at [528, 215] on button "Checkout" at bounding box center [522, 210] width 195 height 13
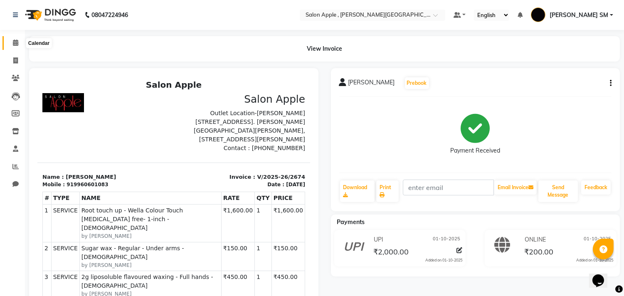
click at [15, 40] on icon at bounding box center [15, 42] width 5 height 6
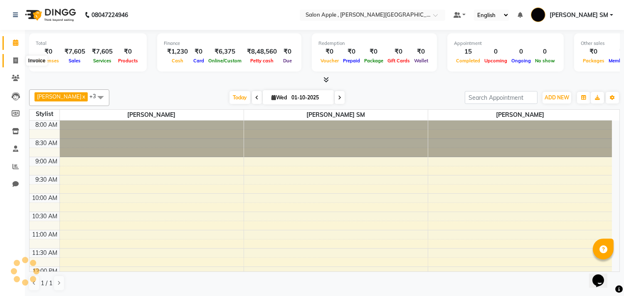
click at [14, 59] on icon at bounding box center [15, 60] width 5 height 6
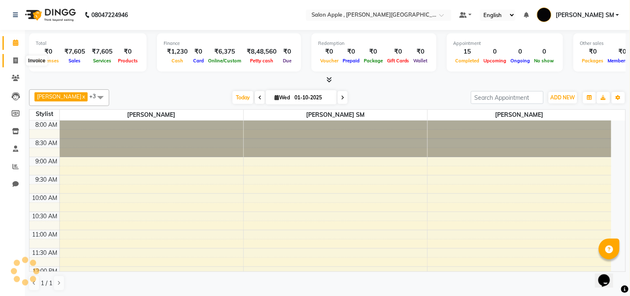
select select "521"
select select "service"
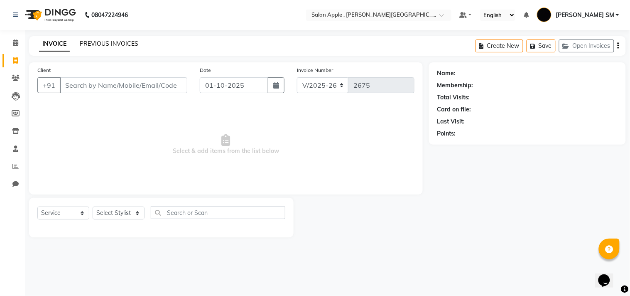
click at [87, 42] on link "PREVIOUS INVOICES" at bounding box center [109, 43] width 59 height 7
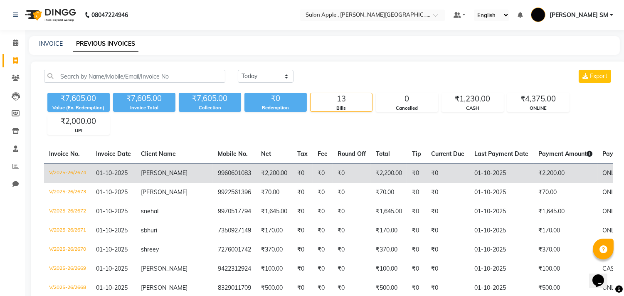
click at [154, 170] on span "[PERSON_NAME]" at bounding box center [164, 172] width 47 height 7
click at [169, 174] on td "[PERSON_NAME]" at bounding box center [174, 173] width 77 height 20
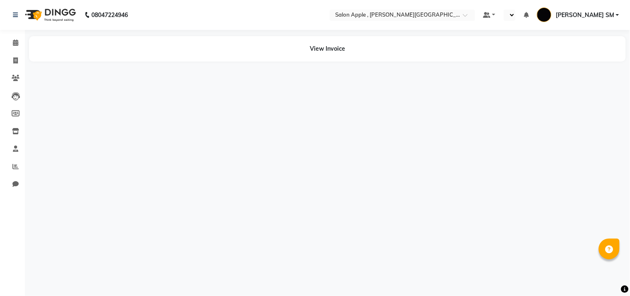
select select "en"
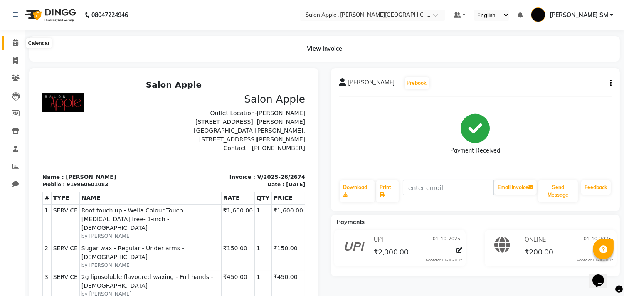
drag, startPoint x: 14, startPoint y: 44, endPoint x: 8, endPoint y: 35, distance: 10.6
click at [13, 44] on icon at bounding box center [15, 42] width 5 height 6
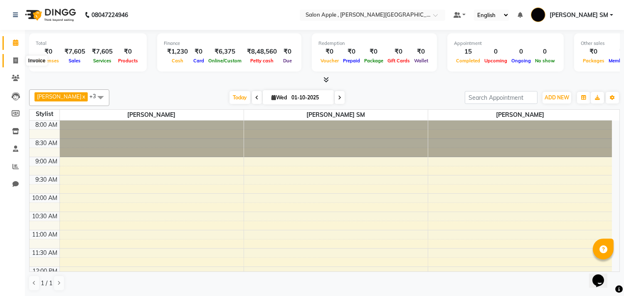
click at [17, 59] on icon at bounding box center [15, 60] width 5 height 6
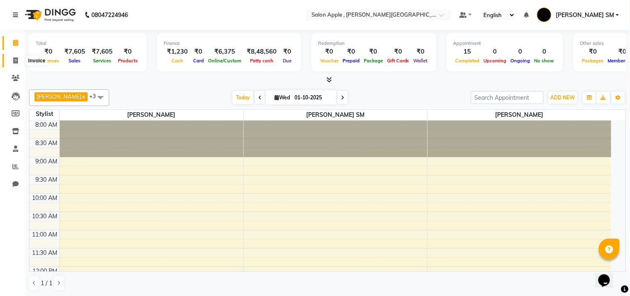
select select "521"
select select "service"
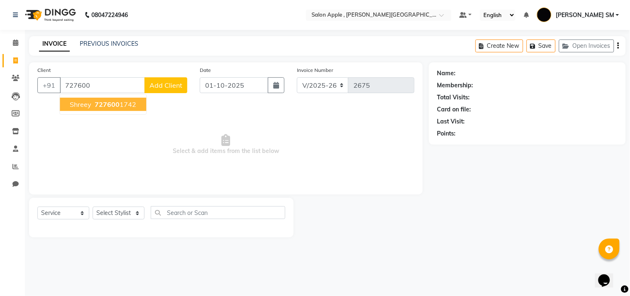
click at [98, 102] on span "727600" at bounding box center [107, 104] width 25 height 8
type input "7276001742"
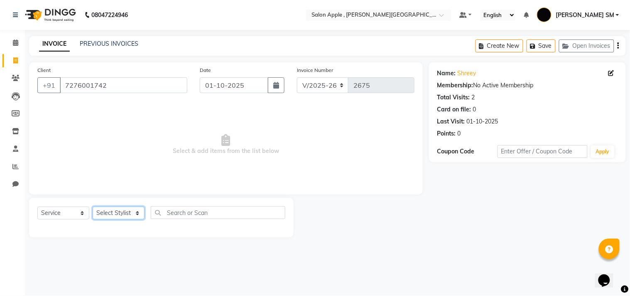
click at [109, 215] on select "Select Stylist [PERSON_NAME] Abhishek [PERSON_NAME] [PERSON_NAME] [PERSON_NAME]…" at bounding box center [119, 213] width 52 height 13
select select "92917"
click at [93, 207] on select "Select Stylist [PERSON_NAME] Abhishek [PERSON_NAME] [PERSON_NAME] [PERSON_NAME]…" at bounding box center [119, 213] width 52 height 13
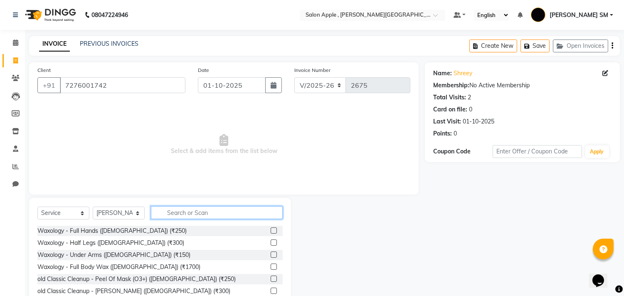
click at [177, 210] on input "text" at bounding box center [217, 212] width 132 height 13
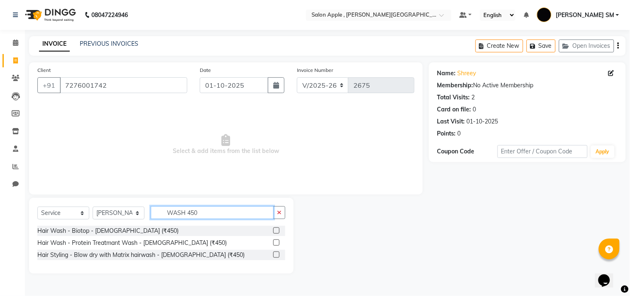
type input "WASH 450"
click at [277, 229] on label at bounding box center [276, 230] width 6 height 6
click at [277, 229] on input "checkbox" at bounding box center [275, 230] width 5 height 5
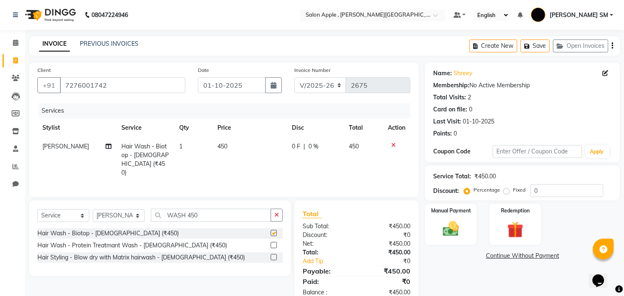
checkbox input "false"
click at [513, 191] on label "Fixed" at bounding box center [519, 189] width 12 height 7
click at [508, 191] on input "Fixed" at bounding box center [508, 190] width 6 height 6
radio input "true"
click at [556, 190] on input "0" at bounding box center [566, 190] width 73 height 13
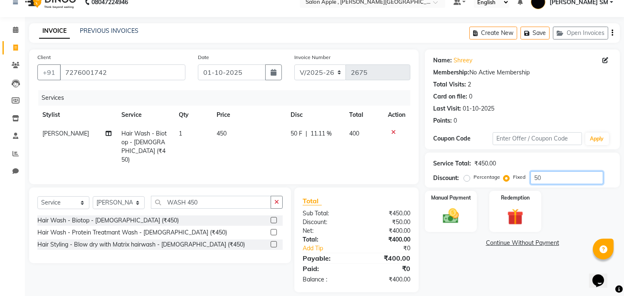
scroll to position [20, 0]
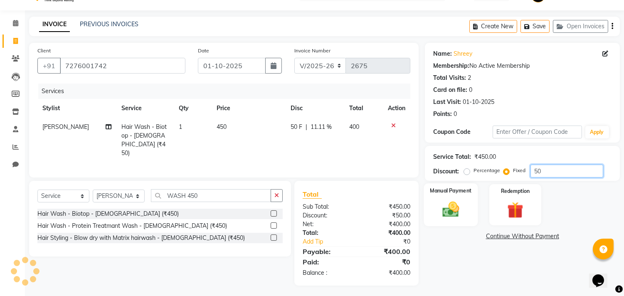
type input "50"
click at [468, 198] on div "Manual Payment" at bounding box center [451, 204] width 54 height 42
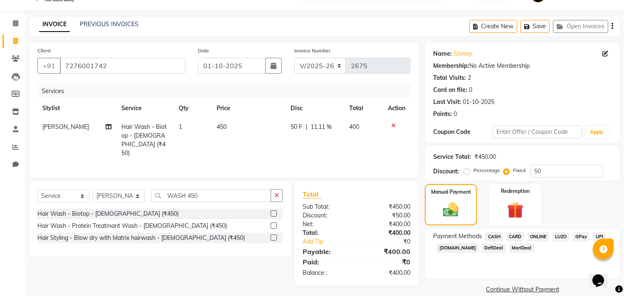
click at [535, 235] on span "ONLINE" at bounding box center [538, 237] width 22 height 10
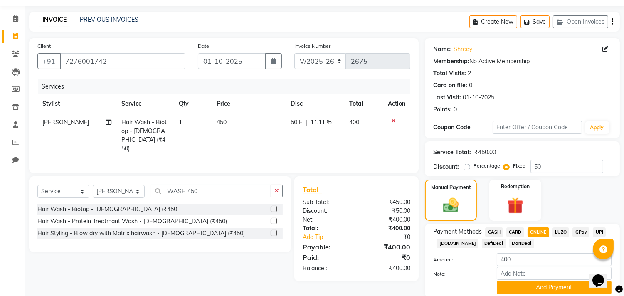
scroll to position [55, 0]
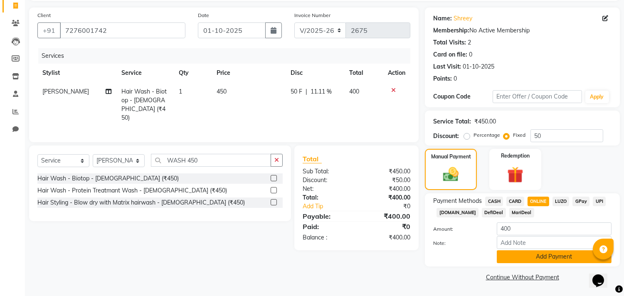
click at [543, 257] on button "Add Payment" at bounding box center [554, 256] width 115 height 13
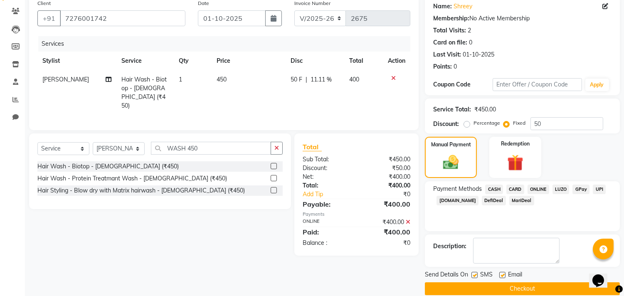
scroll to position [78, 0]
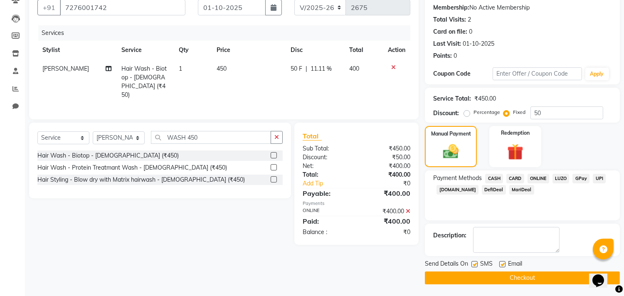
click at [529, 273] on button "Checkout" at bounding box center [522, 277] width 195 height 13
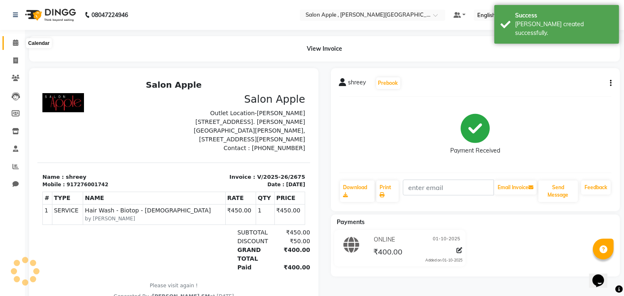
click at [15, 43] on icon at bounding box center [15, 42] width 5 height 6
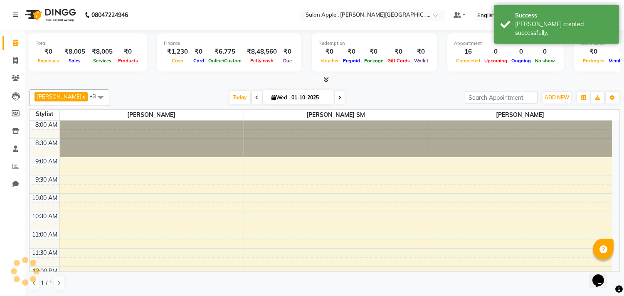
scroll to position [347, 0]
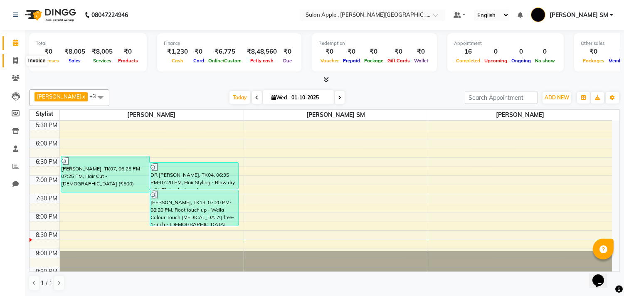
drag, startPoint x: 16, startPoint y: 63, endPoint x: 50, endPoint y: 64, distance: 34.5
click at [15, 63] on icon at bounding box center [15, 60] width 5 height 6
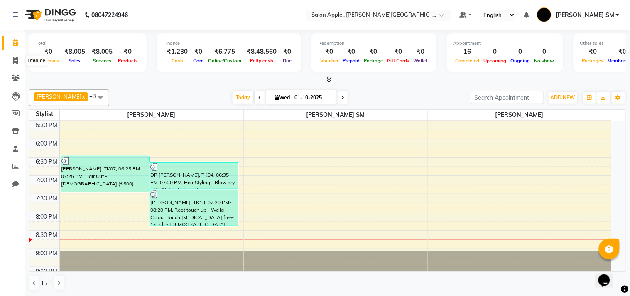
select select "521"
select select "service"
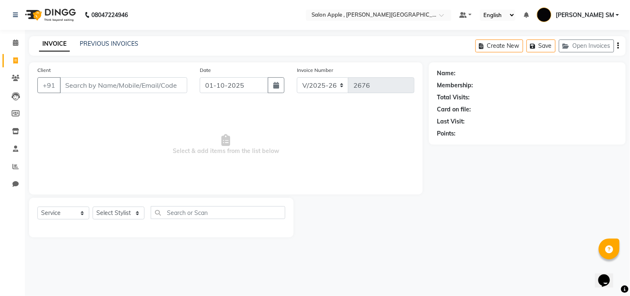
click at [81, 85] on input "Client" at bounding box center [124, 85] width 128 height 16
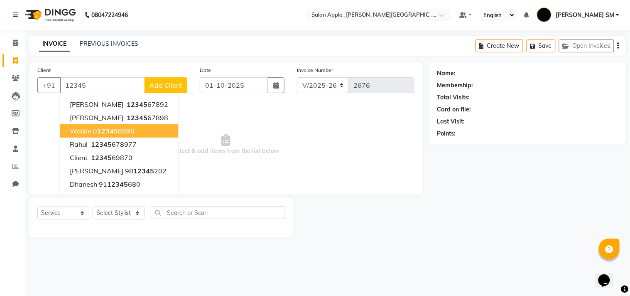
drag, startPoint x: 114, startPoint y: 130, endPoint x: 113, endPoint y: 169, distance: 39.1
click at [113, 130] on span "12345" at bounding box center [107, 131] width 21 height 8
type input "0123456890"
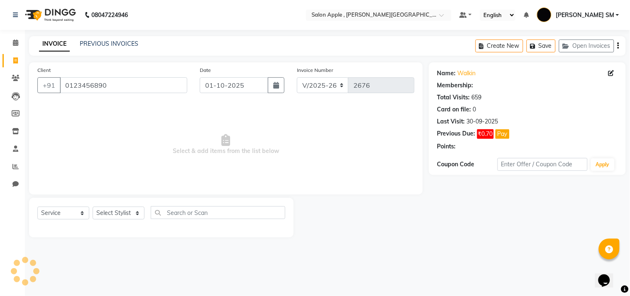
select select "1: Object"
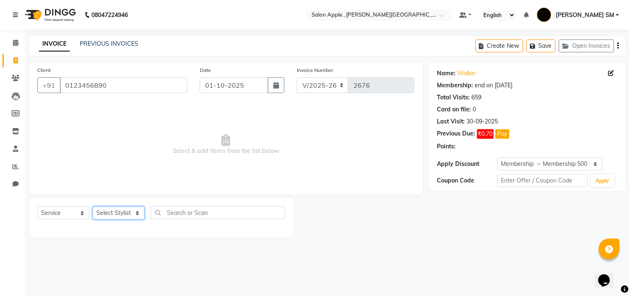
click at [106, 213] on select "Select Stylist [PERSON_NAME] Abhishek [PERSON_NAME] [PERSON_NAME] [PERSON_NAME]…" at bounding box center [119, 213] width 52 height 13
select select "85503"
click at [93, 207] on select "Select Stylist [PERSON_NAME] Abhishek [PERSON_NAME] [PERSON_NAME] [PERSON_NAME]…" at bounding box center [119, 213] width 52 height 13
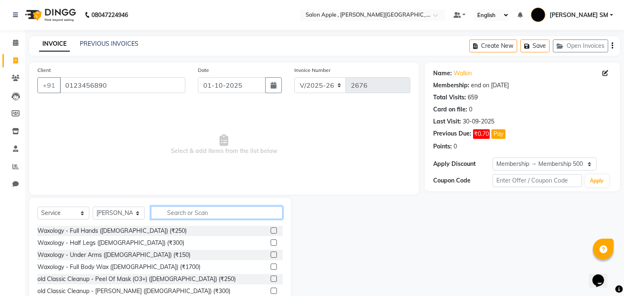
click at [206, 217] on input "text" at bounding box center [217, 212] width 132 height 13
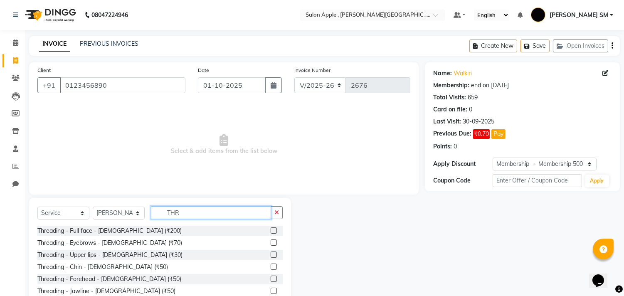
type input "THR"
click at [271, 239] on label at bounding box center [274, 242] width 6 height 6
click at [271, 240] on input "checkbox" at bounding box center [273, 242] width 5 height 5
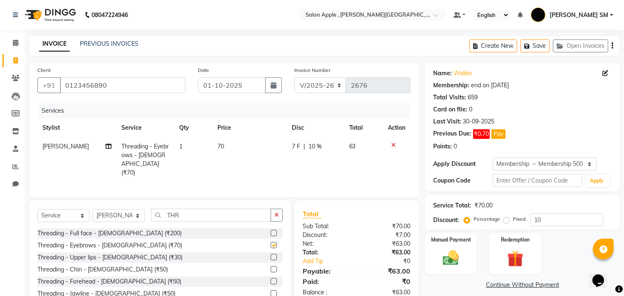
checkbox input "false"
click at [271, 256] on label at bounding box center [274, 257] width 6 height 6
click at [271, 256] on input "checkbox" at bounding box center [273, 257] width 5 height 5
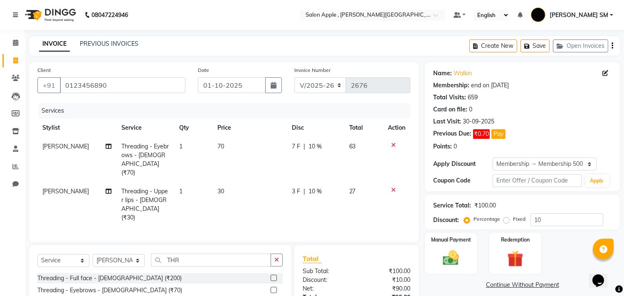
checkbox input "false"
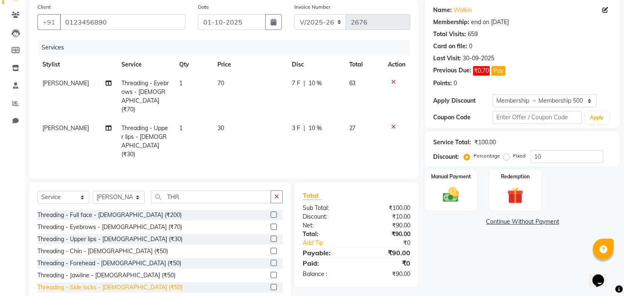
scroll to position [74, 0]
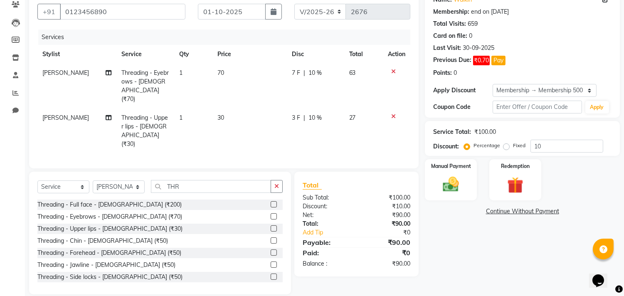
click at [271, 237] on label at bounding box center [274, 240] width 6 height 6
click at [271, 238] on input "checkbox" at bounding box center [273, 240] width 5 height 5
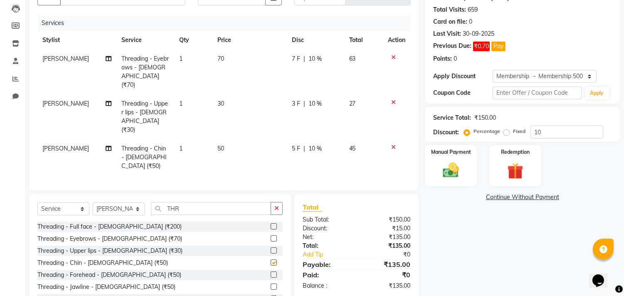
scroll to position [101, 0]
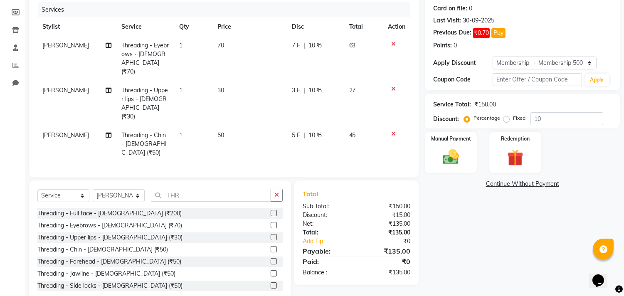
checkbox input "false"
click at [569, 121] on input "10" at bounding box center [566, 118] width 73 height 13
type input "1"
click at [441, 152] on img at bounding box center [450, 158] width 27 height 20
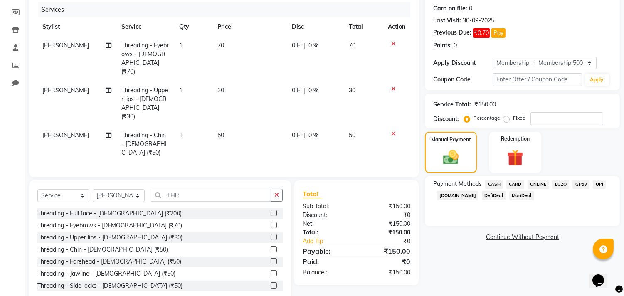
click at [546, 180] on span "ONLINE" at bounding box center [538, 185] width 22 height 10
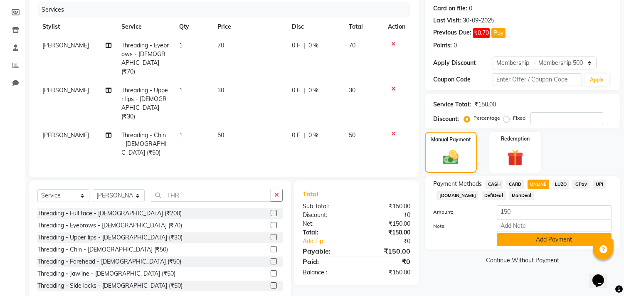
click at [531, 243] on button "Add Payment" at bounding box center [554, 239] width 115 height 13
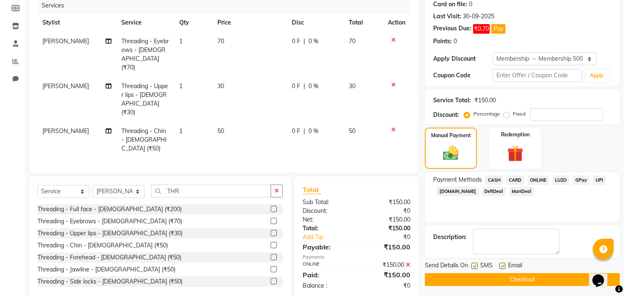
scroll to position [107, 0]
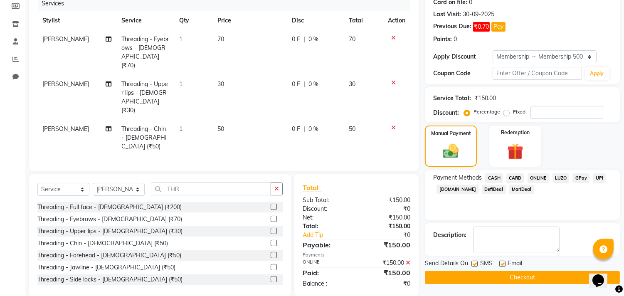
click at [506, 271] on button "Checkout" at bounding box center [522, 277] width 195 height 13
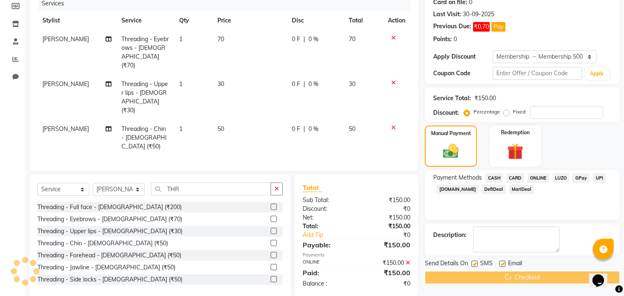
scroll to position [0, 0]
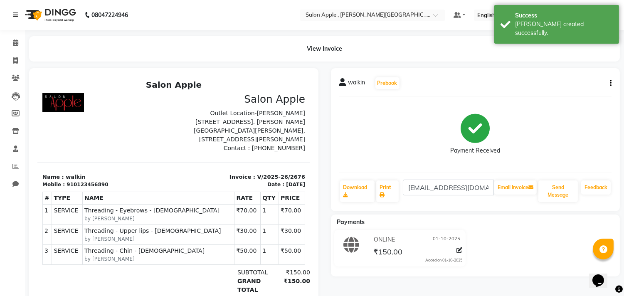
click at [15, 15] on icon at bounding box center [15, 15] width 5 height 6
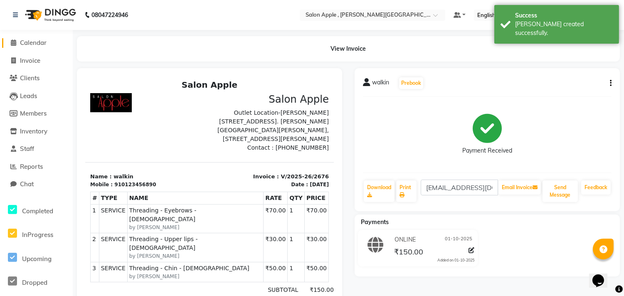
click at [43, 44] on span "Calendar" at bounding box center [33, 43] width 27 height 8
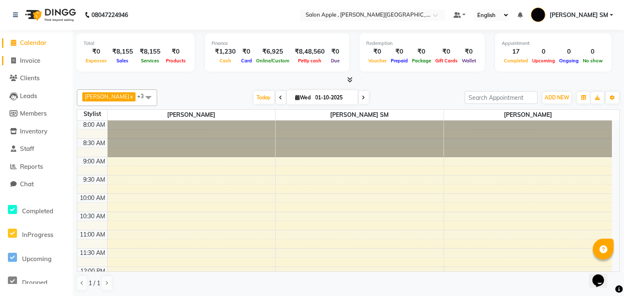
click at [32, 59] on span "Invoice" at bounding box center [30, 61] width 20 height 8
select select "service"
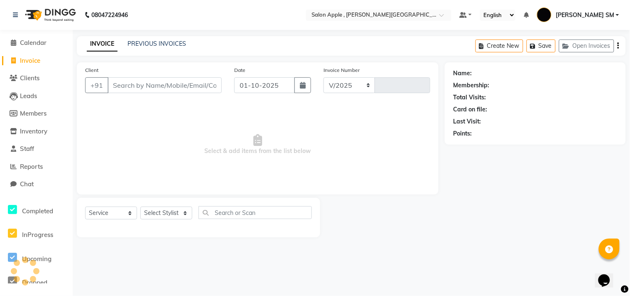
select select "521"
type input "2677"
click at [167, 213] on select "Select Stylist [PERSON_NAME] Abhishek [PERSON_NAME] [PERSON_NAME] [PERSON_NAME]…" at bounding box center [166, 213] width 52 height 13
select select "85636"
click at [140, 207] on select "Select Stylist [PERSON_NAME] Abhishek [PERSON_NAME] [PERSON_NAME] [PERSON_NAME]…" at bounding box center [166, 213] width 52 height 13
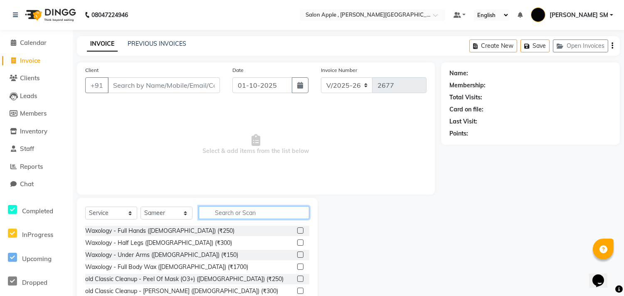
click at [227, 209] on input "text" at bounding box center [254, 212] width 111 height 13
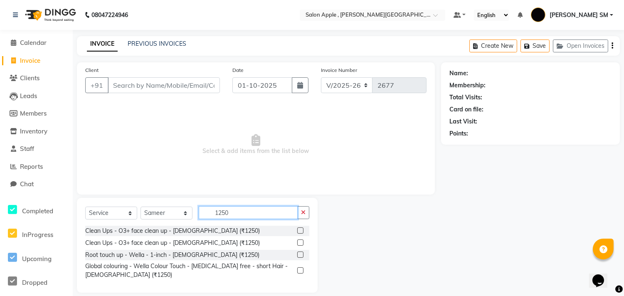
type input "1250"
click at [300, 241] on label at bounding box center [300, 242] width 6 height 6
click at [300, 241] on input "checkbox" at bounding box center [299, 242] width 5 height 5
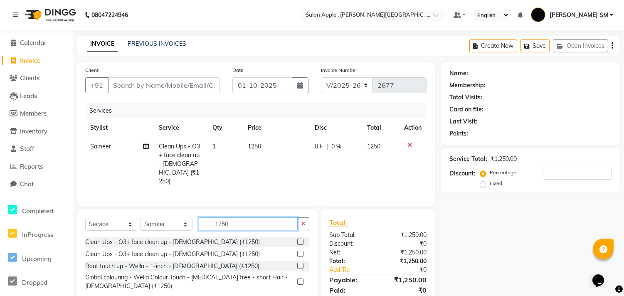
checkbox input "false"
click at [253, 217] on input "1250" at bounding box center [248, 223] width 99 height 13
type input "1"
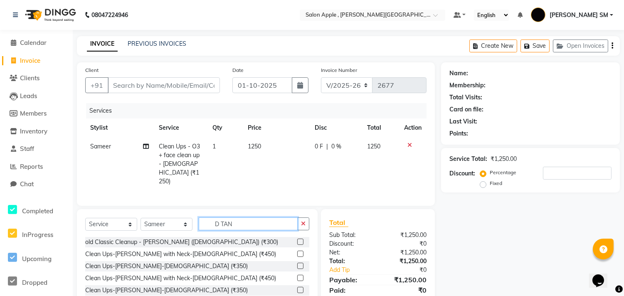
scroll to position [25, 0]
type input "D TAN"
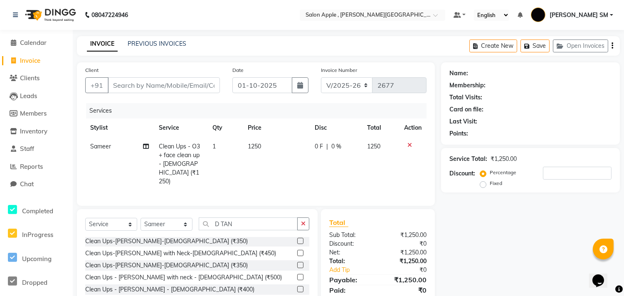
click at [297, 295] on label at bounding box center [300, 301] width 6 height 6
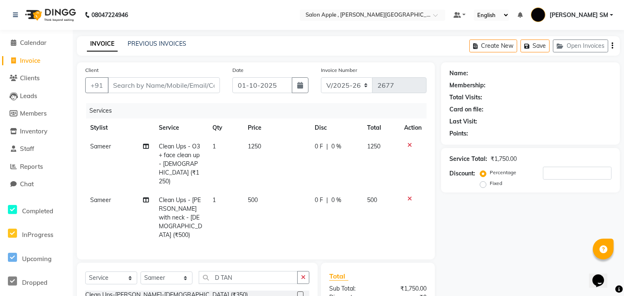
checkbox input "false"
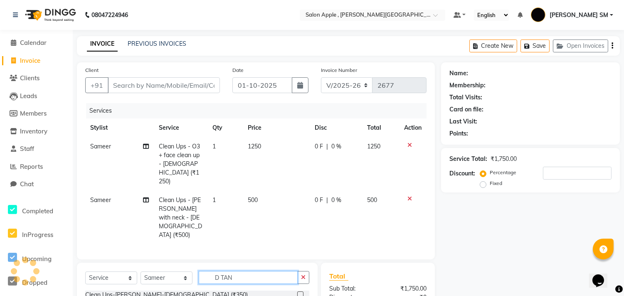
click at [233, 271] on input "D TAN" at bounding box center [248, 277] width 99 height 13
type input "D"
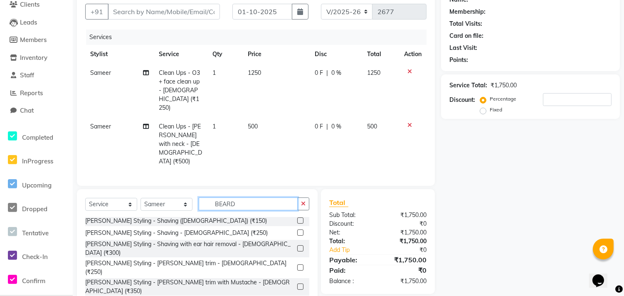
scroll to position [0, 0]
type input "BEARD"
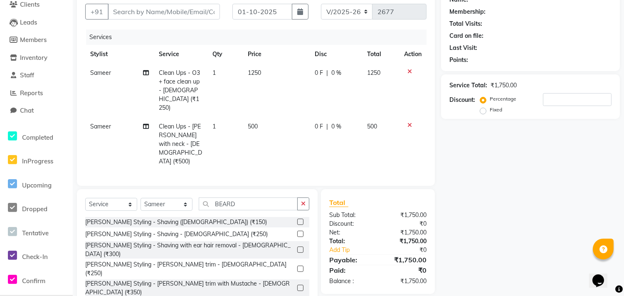
click at [297, 231] on label at bounding box center [300, 234] width 6 height 6
click at [297, 231] on input "checkbox" at bounding box center [299, 233] width 5 height 5
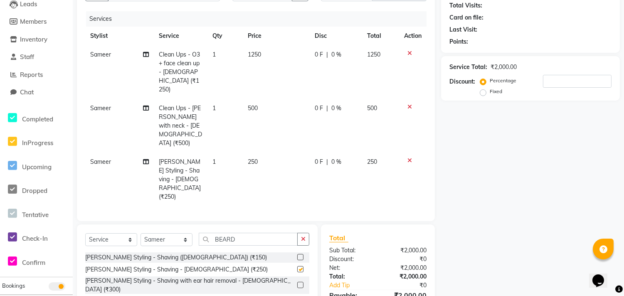
checkbox input "false"
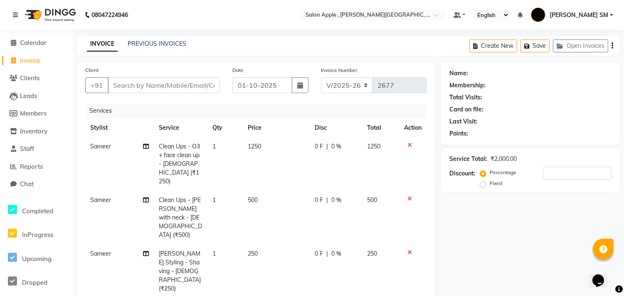
drag, startPoint x: 126, startPoint y: 97, endPoint x: 127, endPoint y: 88, distance: 8.8
click at [126, 94] on div "Client +91" at bounding box center [152, 83] width 147 height 34
click at [127, 86] on input "Client" at bounding box center [164, 85] width 112 height 16
type input "9"
type input "0"
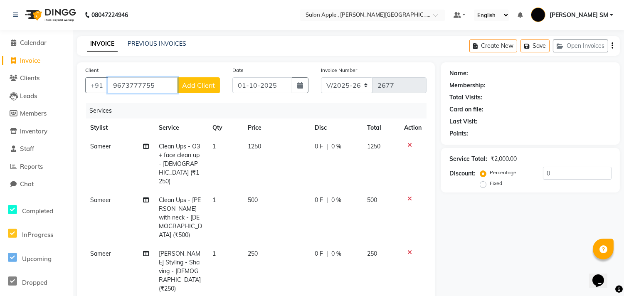
type input "9673777755"
click at [198, 84] on span "Add Client" at bounding box center [198, 85] width 33 height 8
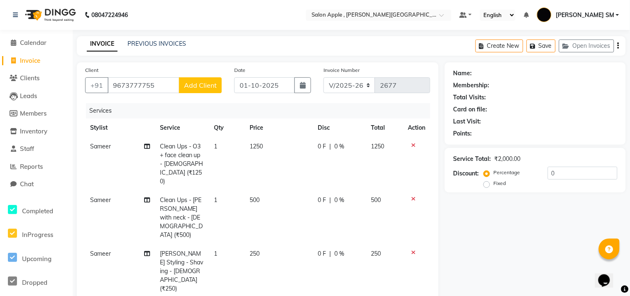
select select "22"
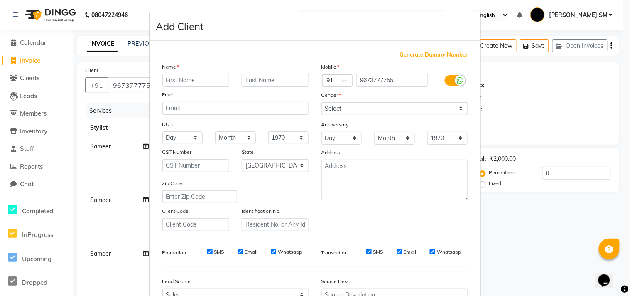
drag, startPoint x: 192, startPoint y: 82, endPoint x: 199, endPoint y: 84, distance: 7.8
click at [199, 84] on input "text" at bounding box center [196, 80] width 67 height 13
type input "SUJAL"
click at [331, 108] on select "Select [DEMOGRAPHIC_DATA] [DEMOGRAPHIC_DATA] Other Prefer Not To Say" at bounding box center [395, 108] width 147 height 13
select select "[DEMOGRAPHIC_DATA]"
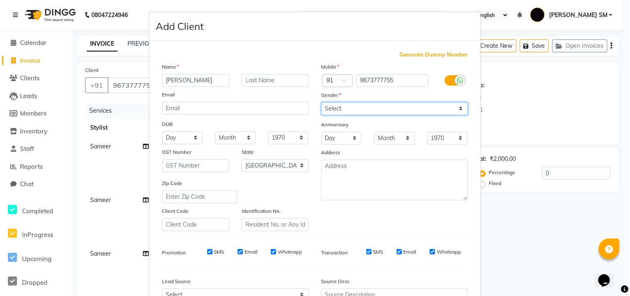
click at [322, 102] on select "Select [DEMOGRAPHIC_DATA] [DEMOGRAPHIC_DATA] Other Prefer Not To Say" at bounding box center [395, 108] width 147 height 13
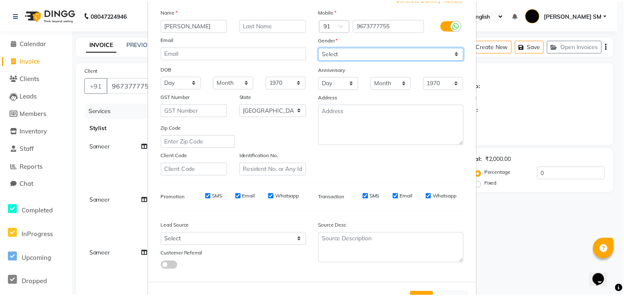
scroll to position [88, 0]
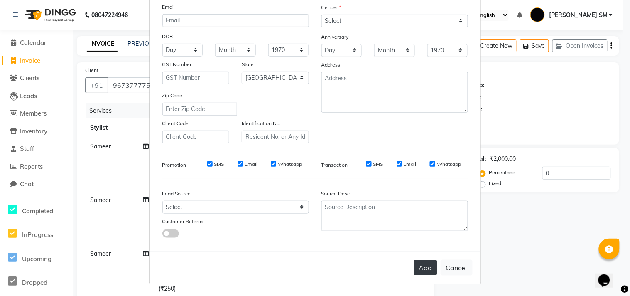
click at [414, 268] on button "Add" at bounding box center [425, 267] width 23 height 15
select select
select select "null"
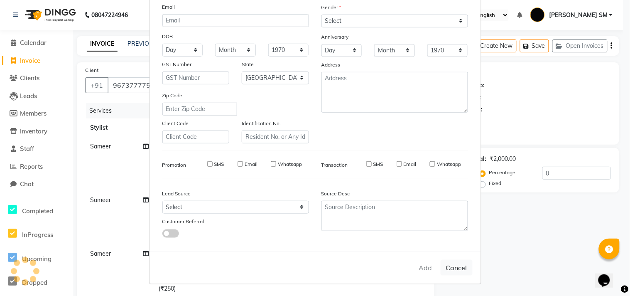
select select
checkbox input "false"
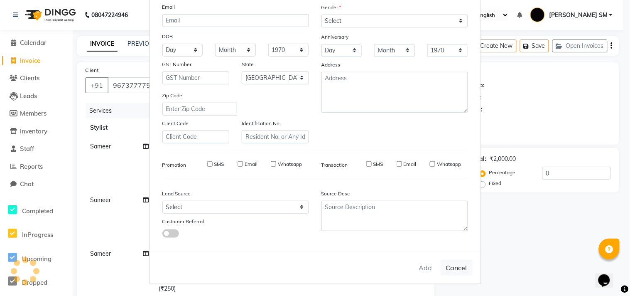
checkbox input "false"
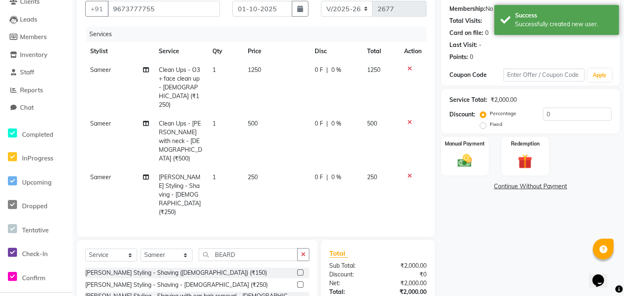
scroll to position [110, 0]
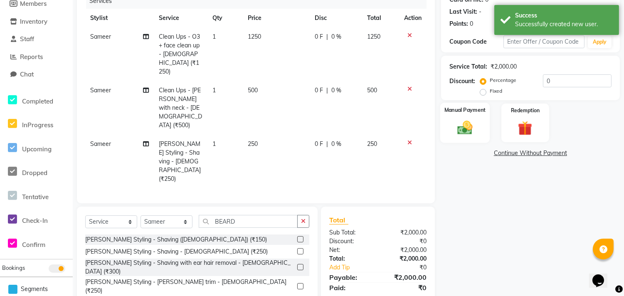
drag, startPoint x: 462, startPoint y: 122, endPoint x: 497, endPoint y: 137, distance: 38.7
click at [462, 123] on img at bounding box center [465, 127] width 25 height 17
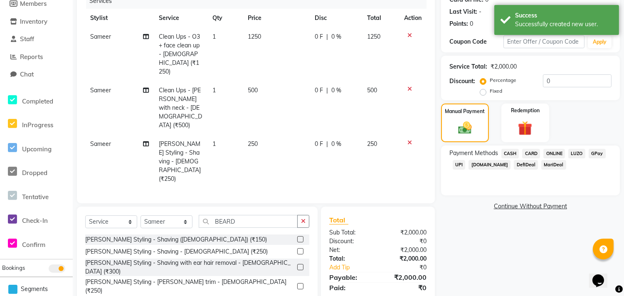
drag, startPoint x: 551, startPoint y: 151, endPoint x: 551, endPoint y: 171, distance: 20.4
click at [550, 151] on span "ONLINE" at bounding box center [554, 154] width 22 height 10
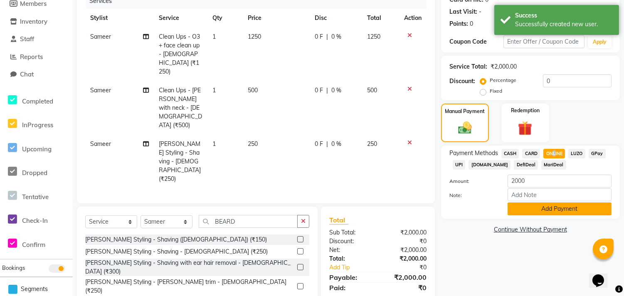
click at [536, 214] on button "Add Payment" at bounding box center [559, 208] width 104 height 13
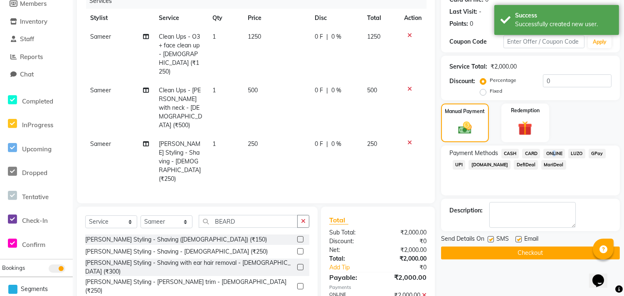
click at [539, 254] on button "Checkout" at bounding box center [530, 252] width 179 height 13
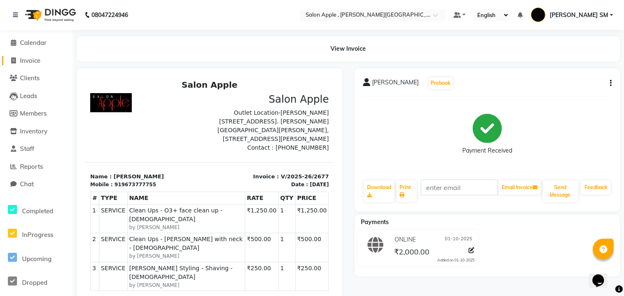
click at [32, 59] on span "Invoice" at bounding box center [30, 61] width 20 height 8
select select "service"
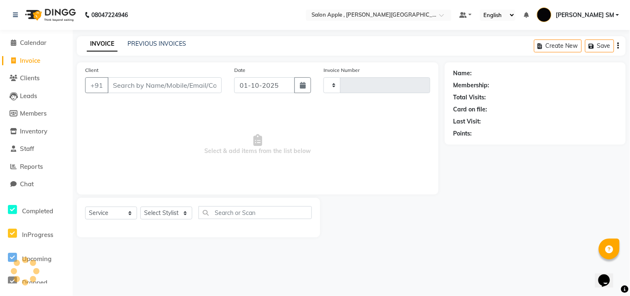
type input "2678"
select select "521"
click at [136, 76] on div "Client +91" at bounding box center [153, 83] width 149 height 34
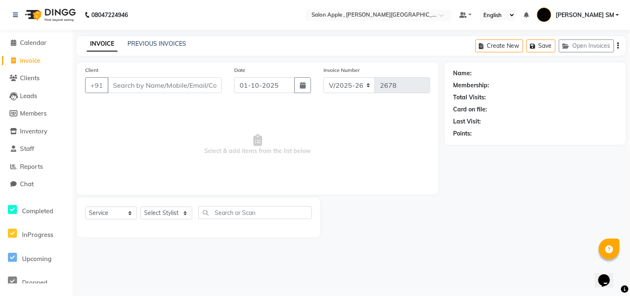
drag, startPoint x: 176, startPoint y: 205, endPoint x: 173, endPoint y: 209, distance: 4.7
click at [175, 208] on div "Select Service Product Membership Package Voucher Prepaid Gift Card Select Styl…" at bounding box center [199, 217] width 244 height 39
click at [171, 212] on select "Select Stylist [PERSON_NAME] Abhishek [PERSON_NAME] [PERSON_NAME] [PERSON_NAME]…" at bounding box center [166, 213] width 52 height 13
select select "85636"
click at [140, 207] on select "Select Stylist [PERSON_NAME] Abhishek [PERSON_NAME] [PERSON_NAME] [PERSON_NAME]…" at bounding box center [166, 213] width 52 height 13
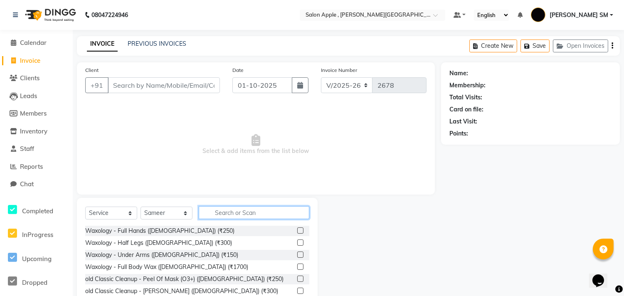
click at [246, 214] on input "text" at bounding box center [254, 212] width 111 height 13
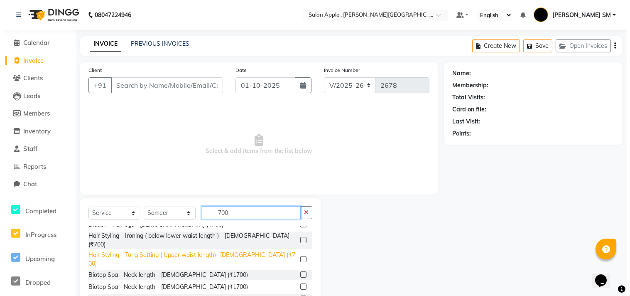
scroll to position [107, 0]
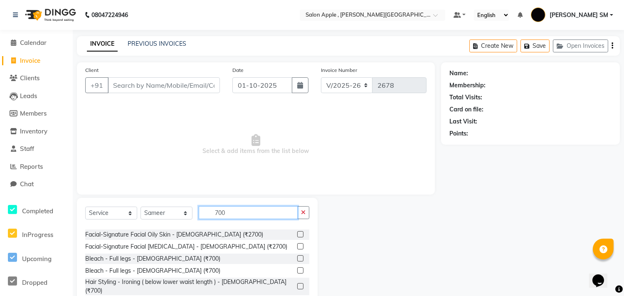
type input "700"
click at [297, 270] on label at bounding box center [300, 270] width 6 height 6
click at [297, 270] on input "checkbox" at bounding box center [299, 270] width 5 height 5
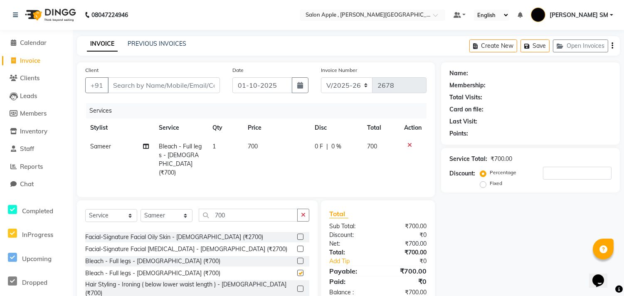
checkbox input "false"
click at [122, 86] on input "Client" at bounding box center [164, 85] width 112 height 16
type input "8"
type input "0"
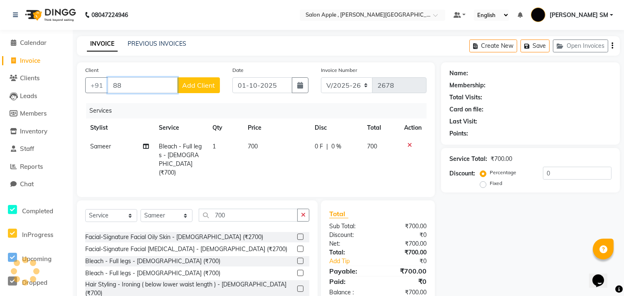
type input "8"
type input "8876054104"
click at [191, 85] on span "Add Client" at bounding box center [198, 85] width 33 height 8
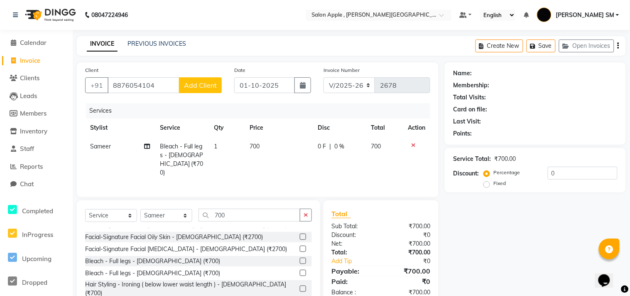
select select "22"
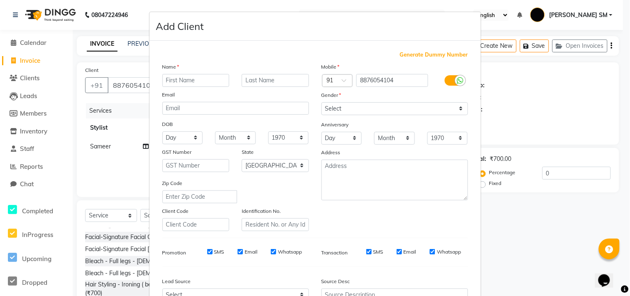
click at [195, 80] on input "text" at bounding box center [196, 80] width 67 height 13
click at [182, 80] on input "DR DYUTTA" at bounding box center [196, 80] width 67 height 13
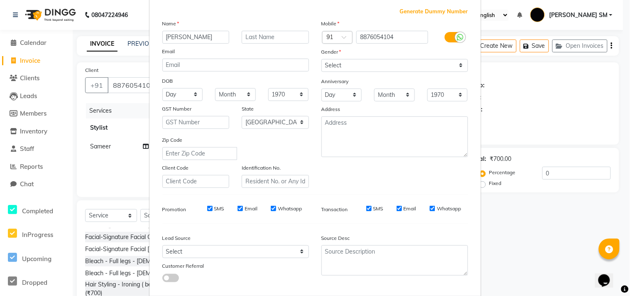
scroll to position [0, 0]
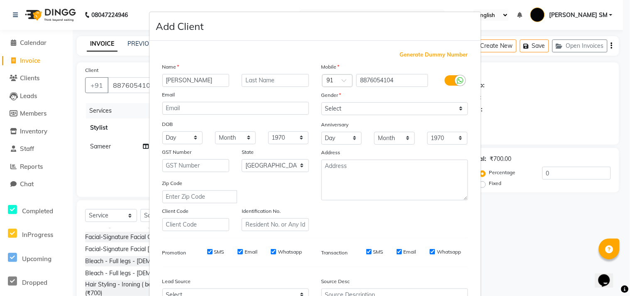
type input "DR DUTTA"
click at [347, 112] on select "Select [DEMOGRAPHIC_DATA] [DEMOGRAPHIC_DATA] Other Prefer Not To Say" at bounding box center [395, 108] width 147 height 13
select select "[DEMOGRAPHIC_DATA]"
click at [322, 102] on select "Select [DEMOGRAPHIC_DATA] [DEMOGRAPHIC_DATA] Other Prefer Not To Say" at bounding box center [395, 108] width 147 height 13
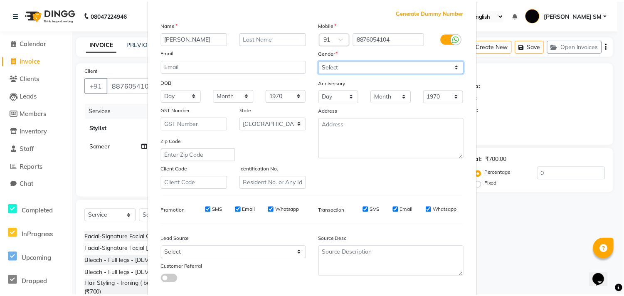
scroll to position [88, 0]
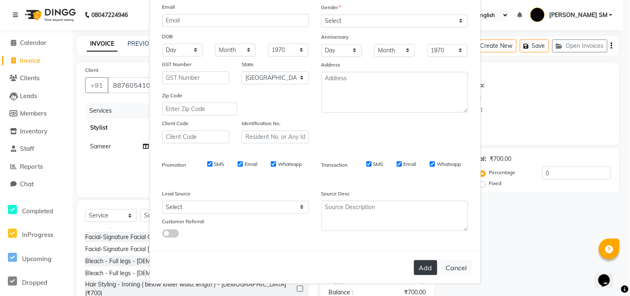
click at [416, 266] on button "Add" at bounding box center [425, 267] width 23 height 15
select select
select select "null"
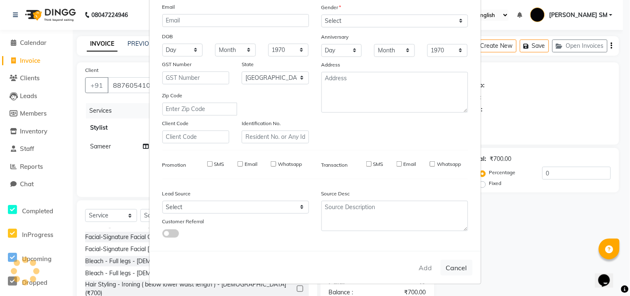
select select
checkbox input "false"
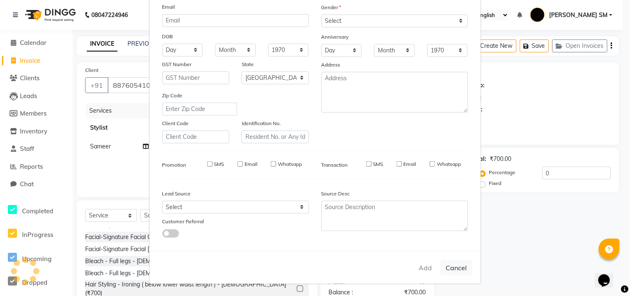
checkbox input "false"
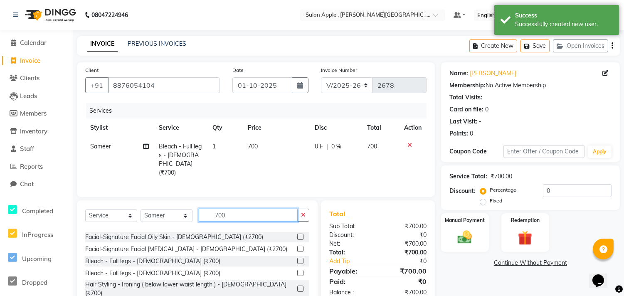
click at [232, 210] on input "700" at bounding box center [248, 215] width 99 height 13
type input "7"
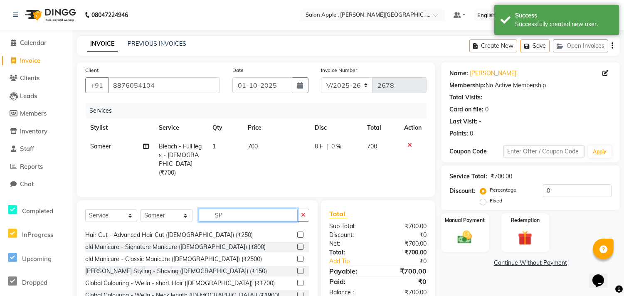
scroll to position [59, 0]
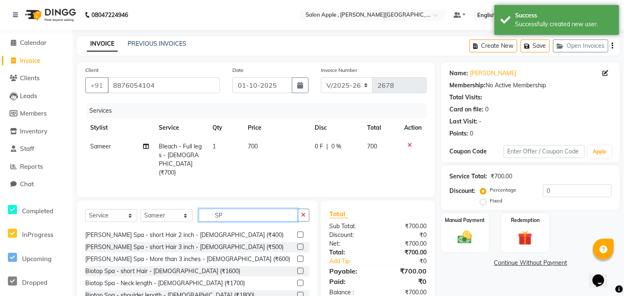
type input "S"
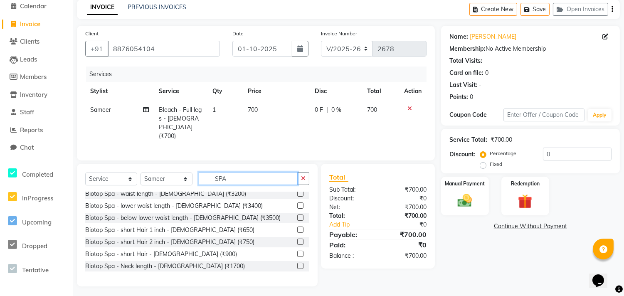
scroll to position [197, 0]
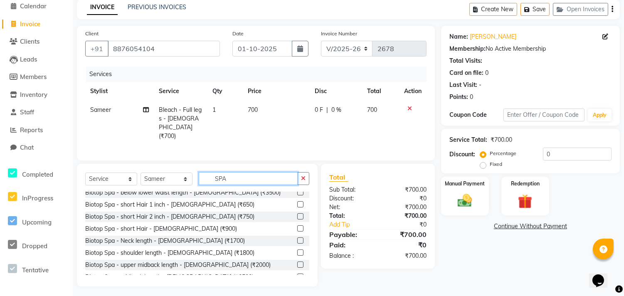
type input "SPA"
drag, startPoint x: 293, startPoint y: 224, endPoint x: 298, endPoint y: 221, distance: 5.3
click at [297, 225] on label at bounding box center [300, 228] width 6 height 6
click at [297, 226] on input "checkbox" at bounding box center [299, 228] width 5 height 5
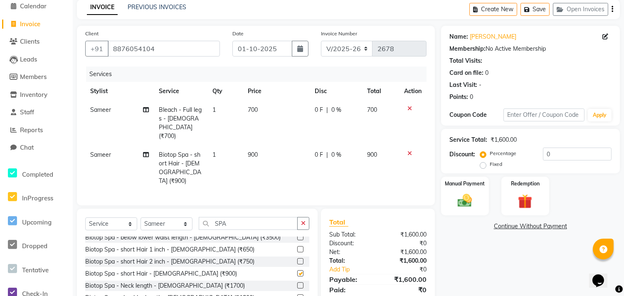
checkbox input "false"
drag, startPoint x: 409, startPoint y: 107, endPoint x: 430, endPoint y: 121, distance: 25.0
click at [409, 107] on icon at bounding box center [409, 109] width 5 height 6
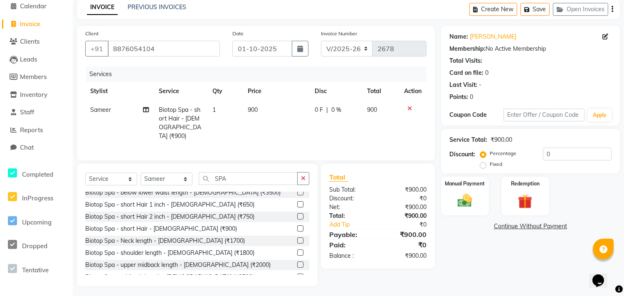
click at [490, 164] on label "Fixed" at bounding box center [496, 163] width 12 height 7
click at [482, 164] on input "Fixed" at bounding box center [485, 164] width 6 height 6
radio input "true"
click at [555, 150] on input "0" at bounding box center [577, 154] width 69 height 13
type input "200"
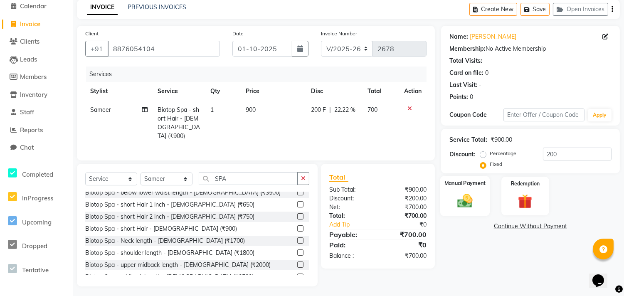
click at [468, 204] on img at bounding box center [465, 200] width 25 height 17
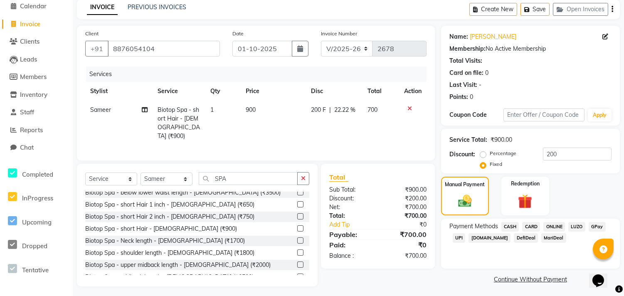
click at [553, 229] on span "ONLINE" at bounding box center [554, 227] width 22 height 10
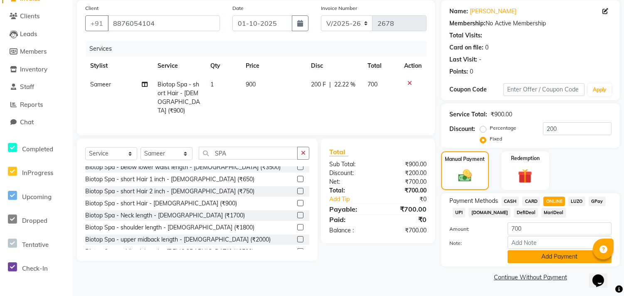
click at [558, 254] on button "Add Payment" at bounding box center [559, 256] width 104 height 13
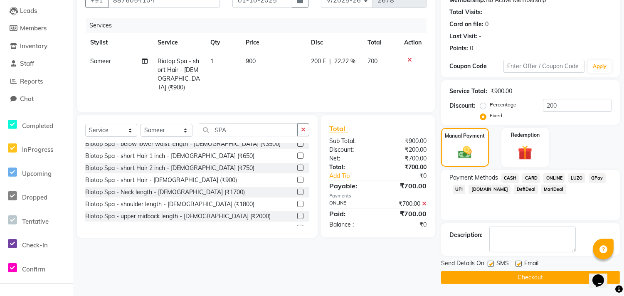
click at [527, 276] on button "Checkout" at bounding box center [530, 277] width 179 height 13
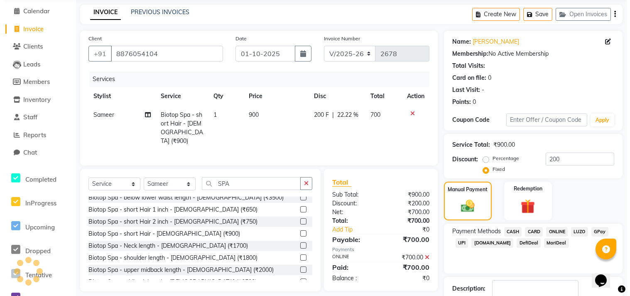
scroll to position [0, 0]
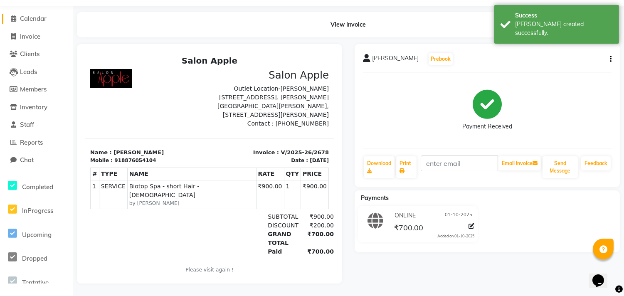
drag, startPoint x: 32, startPoint y: 8, endPoint x: 69, endPoint y: 31, distance: 42.9
click at [32, 15] on span "Calendar" at bounding box center [33, 19] width 27 height 8
